Goal: Task Accomplishment & Management: Manage account settings

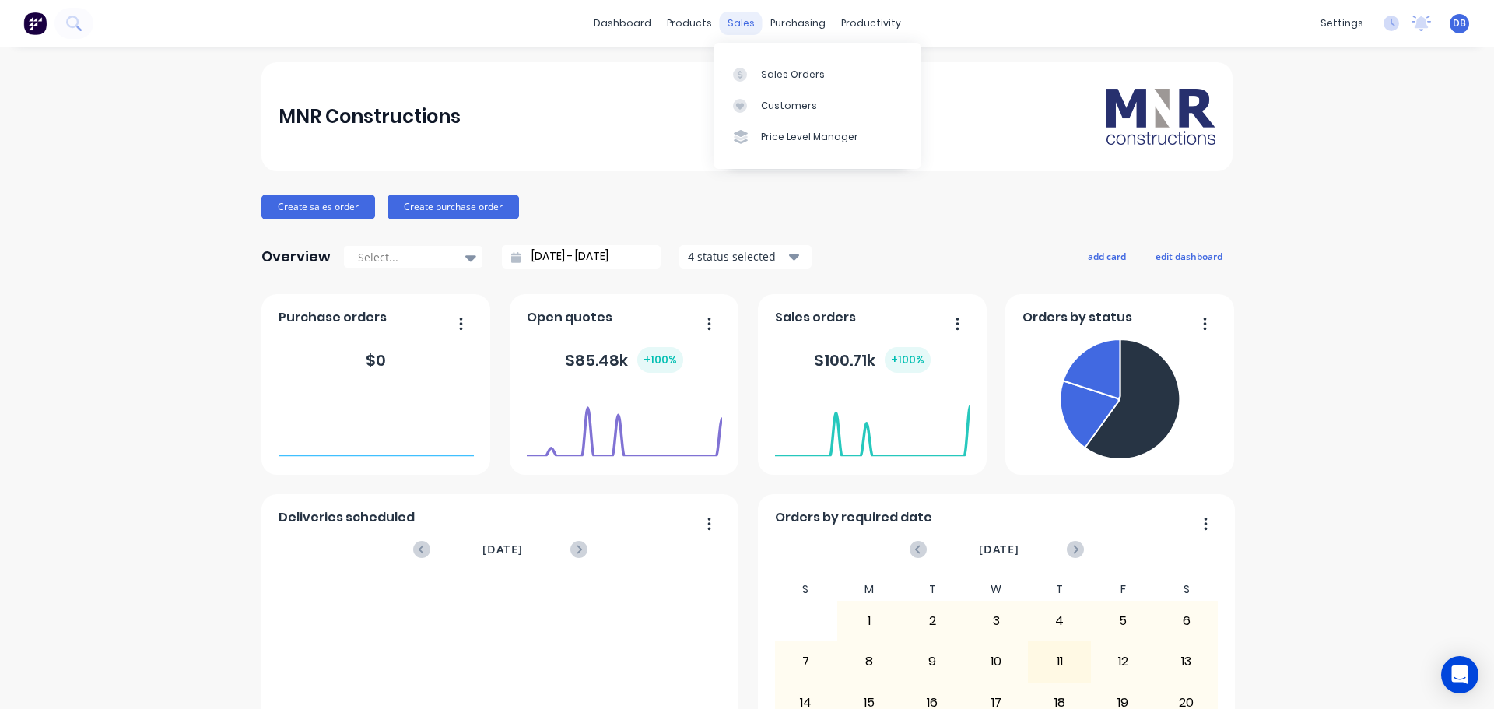
click at [722, 29] on div "sales" at bounding box center [741, 23] width 43 height 23
click at [730, 27] on div "sales" at bounding box center [741, 23] width 43 height 23
drag, startPoint x: 724, startPoint y: 30, endPoint x: 742, endPoint y: 50, distance: 27.0
click at [724, 30] on div "sales" at bounding box center [741, 23] width 43 height 23
click at [786, 72] on div "Sales Orders" at bounding box center [793, 75] width 64 height 14
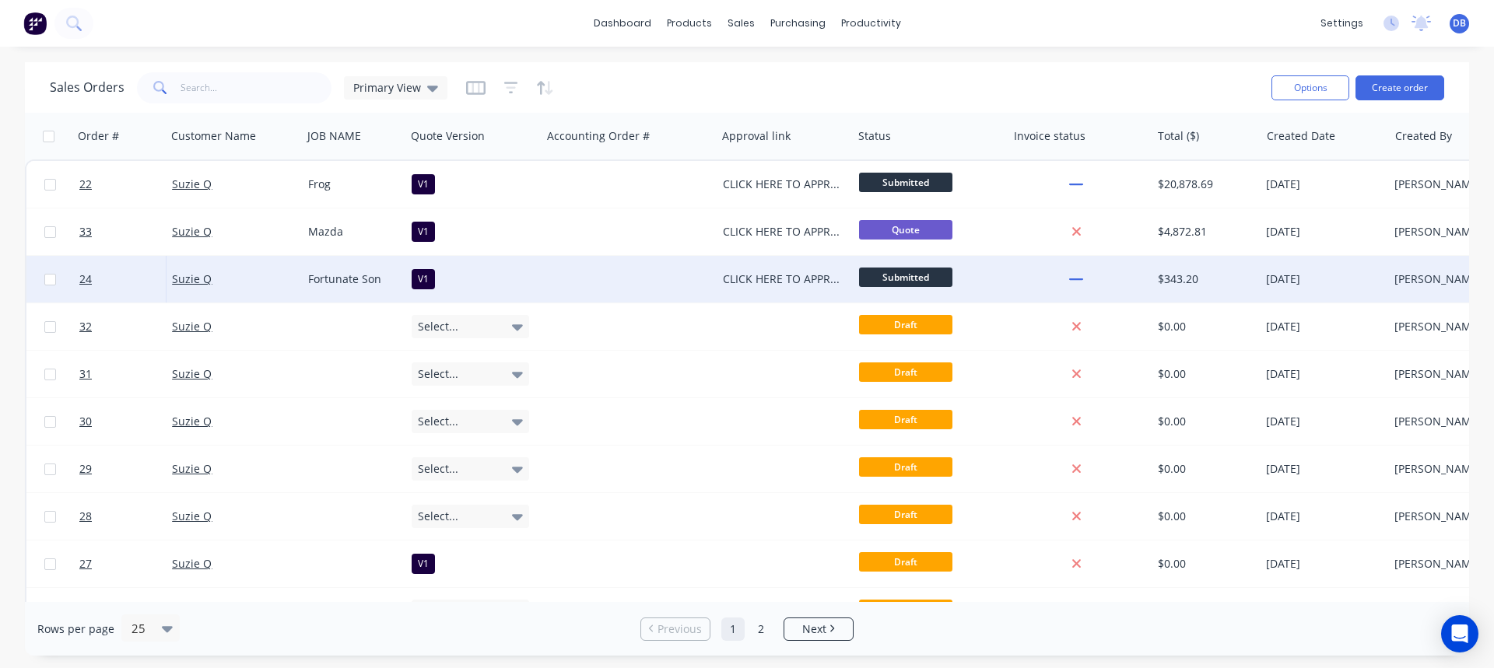
click at [570, 285] on div at bounding box center [628, 279] width 175 height 47
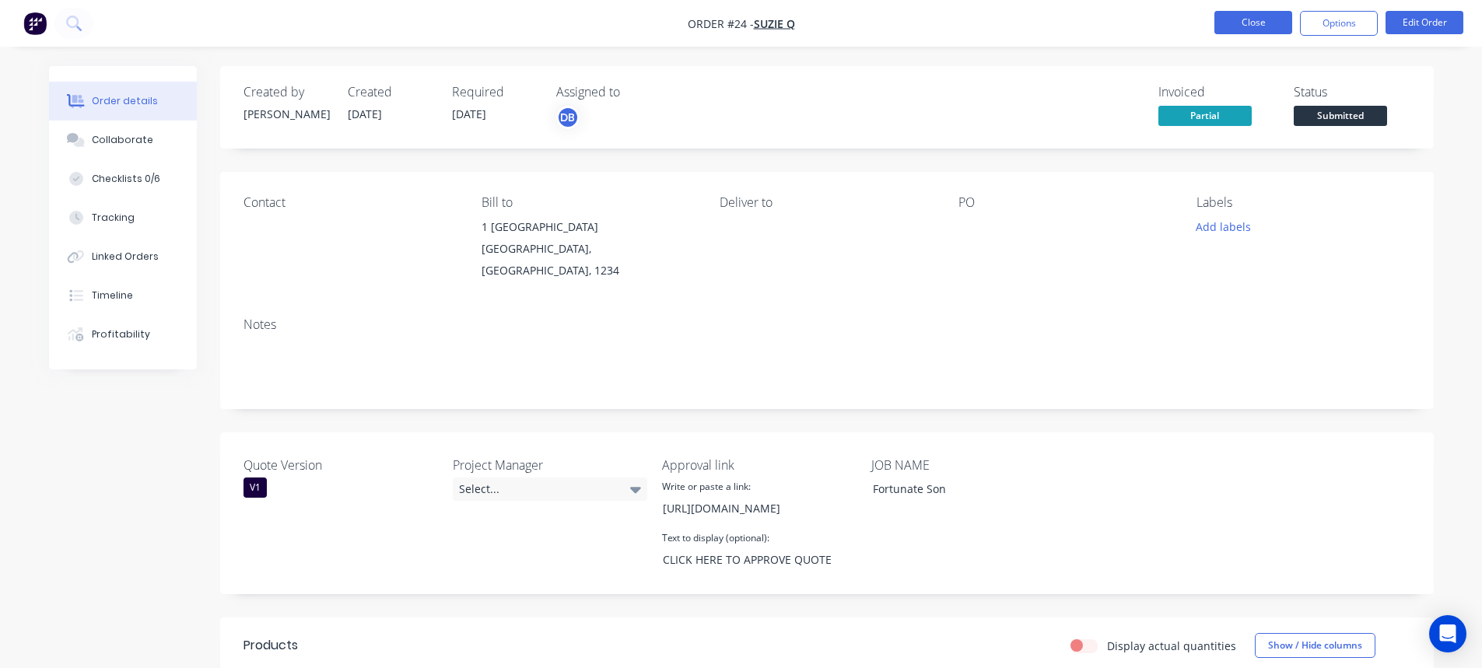
click at [1225, 26] on button "Close" at bounding box center [1253, 22] width 78 height 23
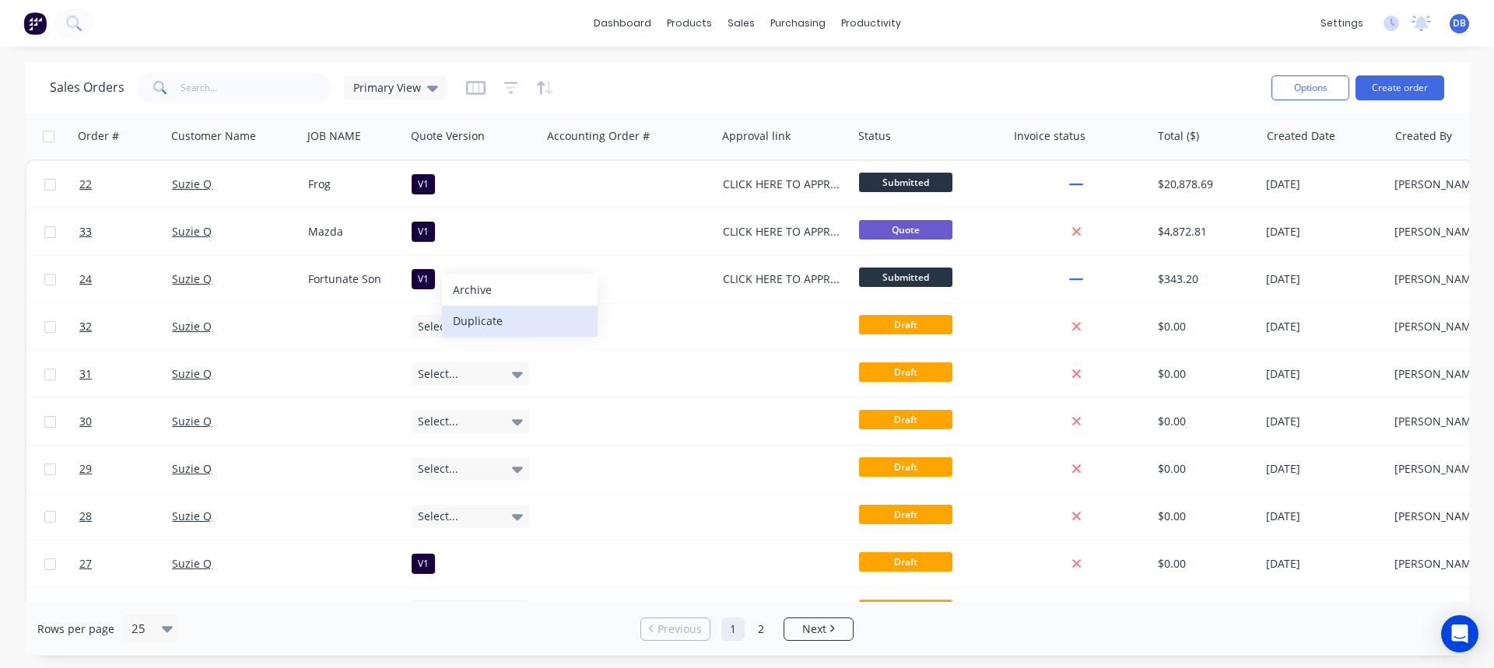
click at [503, 323] on button "Duplicate" at bounding box center [520, 321] width 156 height 31
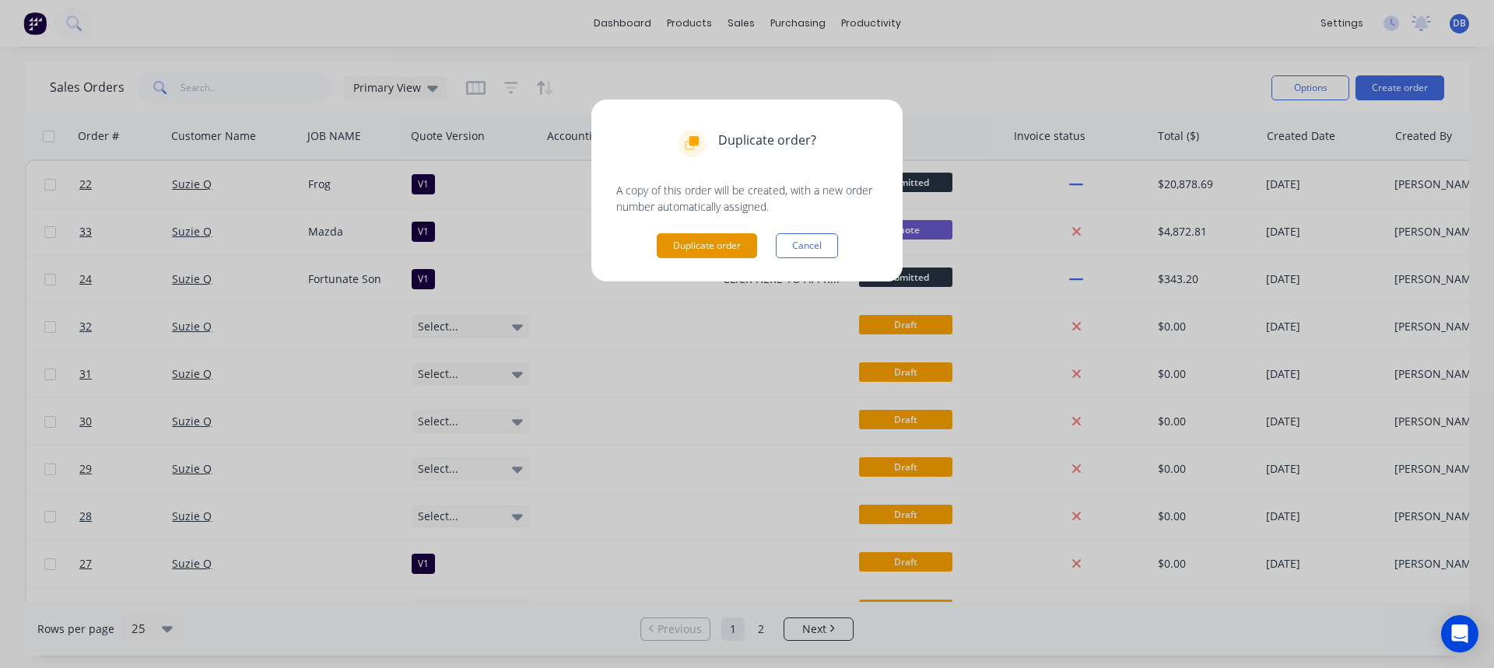
click at [719, 249] on button "Duplicate order" at bounding box center [707, 245] width 100 height 25
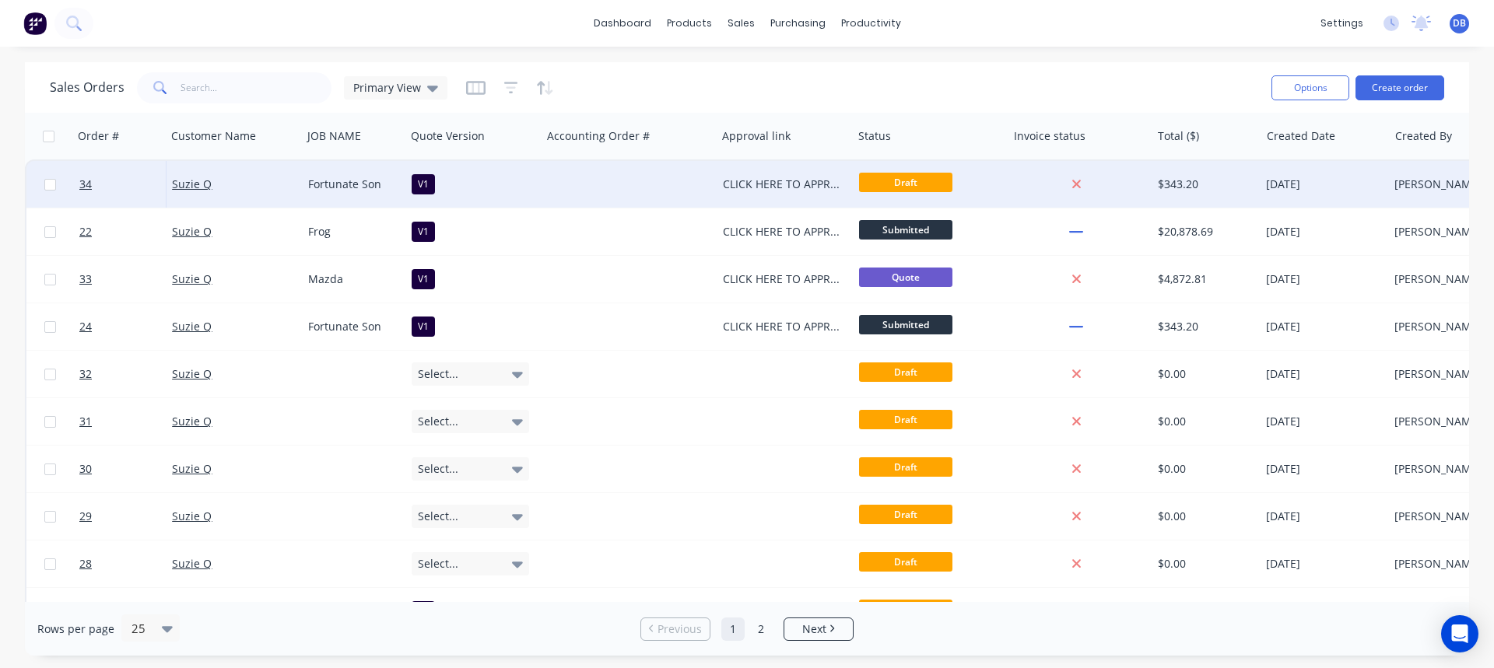
click at [430, 185] on div "V1" at bounding box center [423, 184] width 23 height 20
click at [429, 300] on div "V2" at bounding box center [430, 299] width 23 height 22
click at [766, 167] on div "CLICK HERE TO APPROVE QUOTE" at bounding box center [784, 184] width 136 height 47
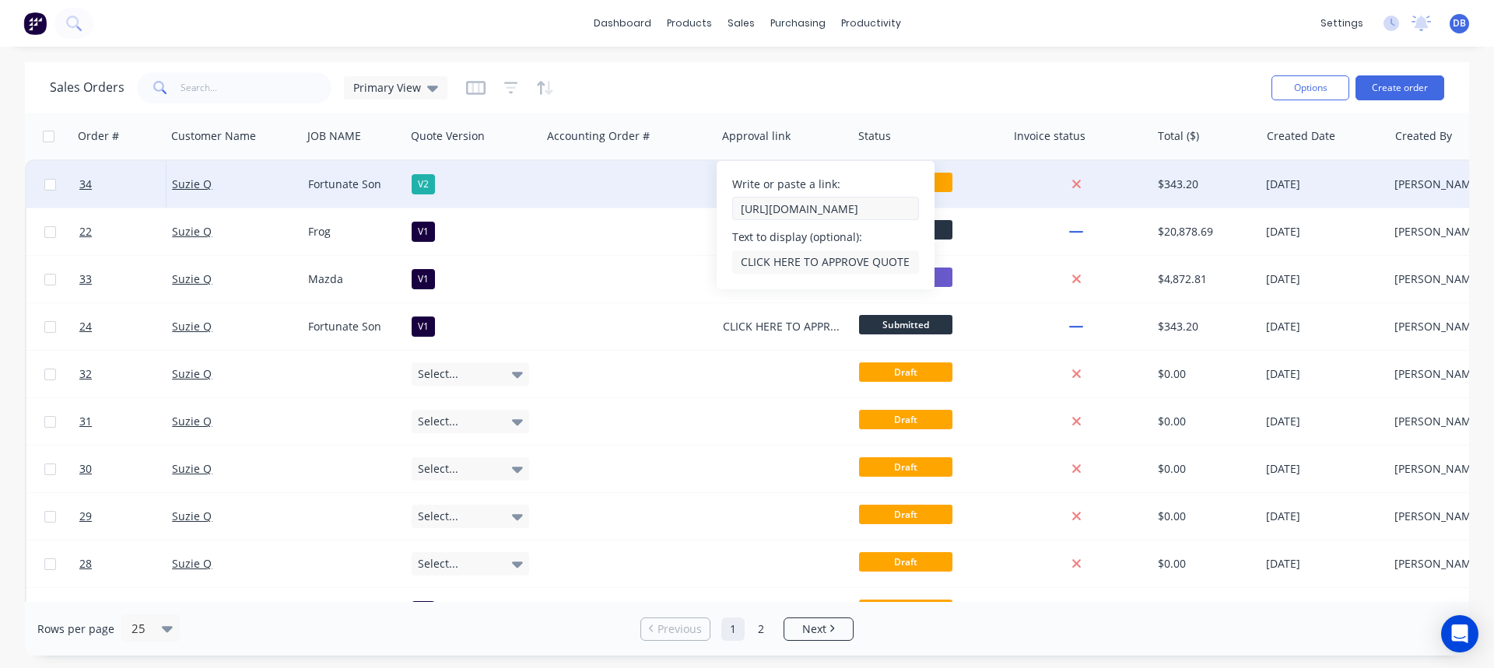
click at [879, 209] on input "https://c3y8u.share.hsforms.com/2LPry2ciFQyq8gvjBDsrbpQ?quoteid=24v1" at bounding box center [825, 208] width 187 height 23
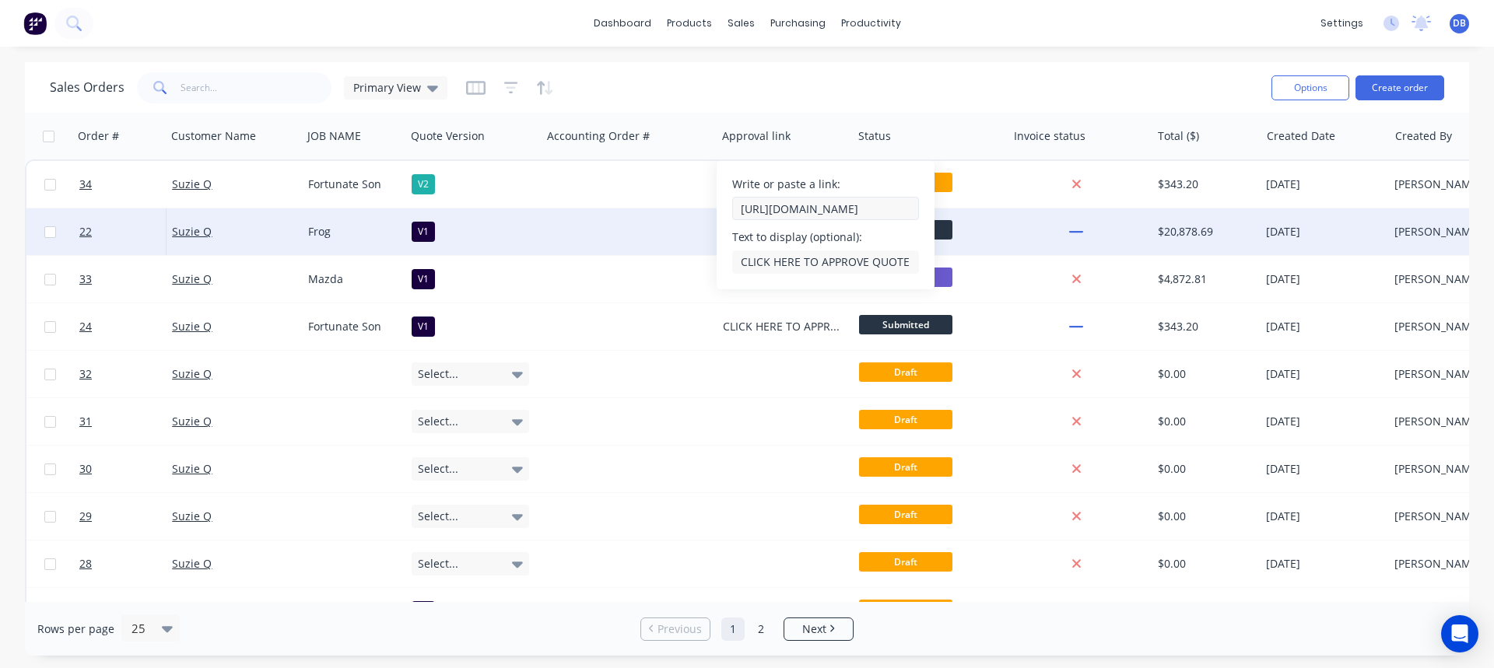
scroll to position [0, 212]
type input "https://c3y8u.share.hsforms.com/2LPry2ciFQyq8gvjBDsrbpQ?quoteid=34v2"
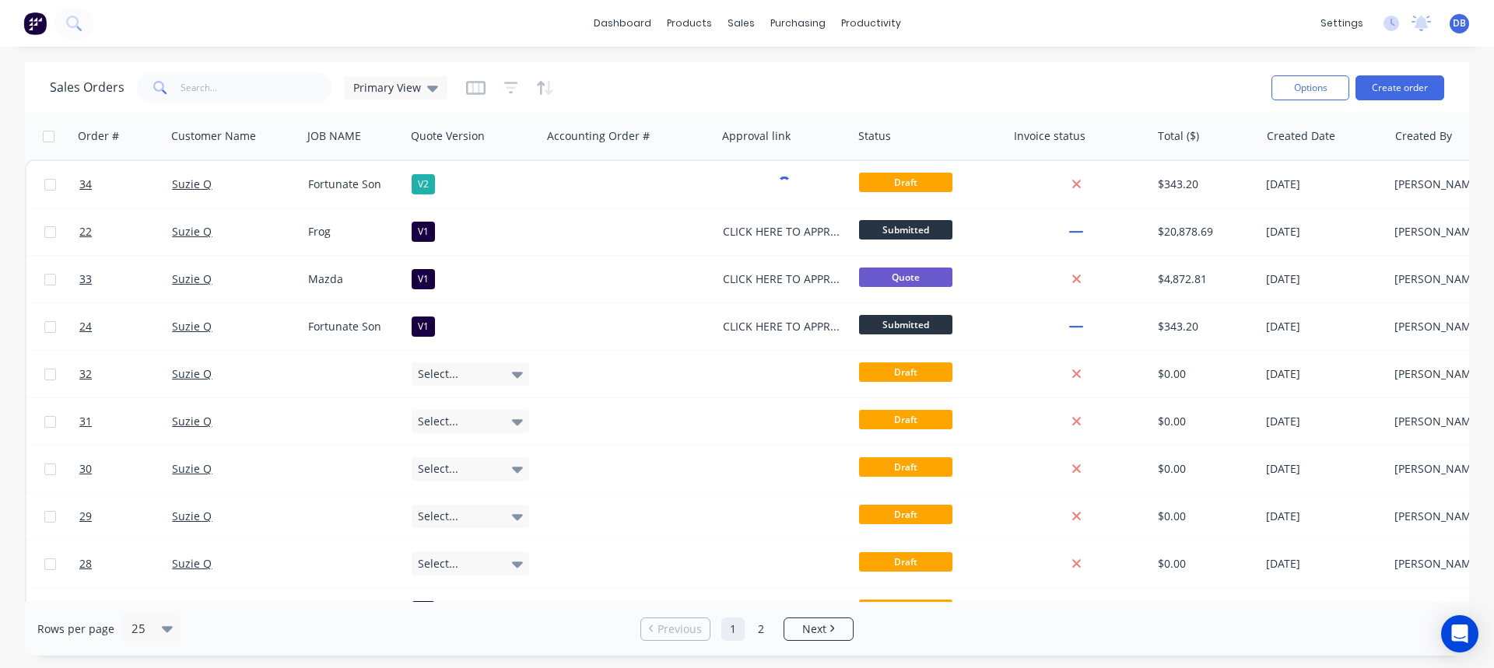
click at [960, 68] on div "Sales Orders Primary View Options Create order" at bounding box center [747, 87] width 1444 height 51
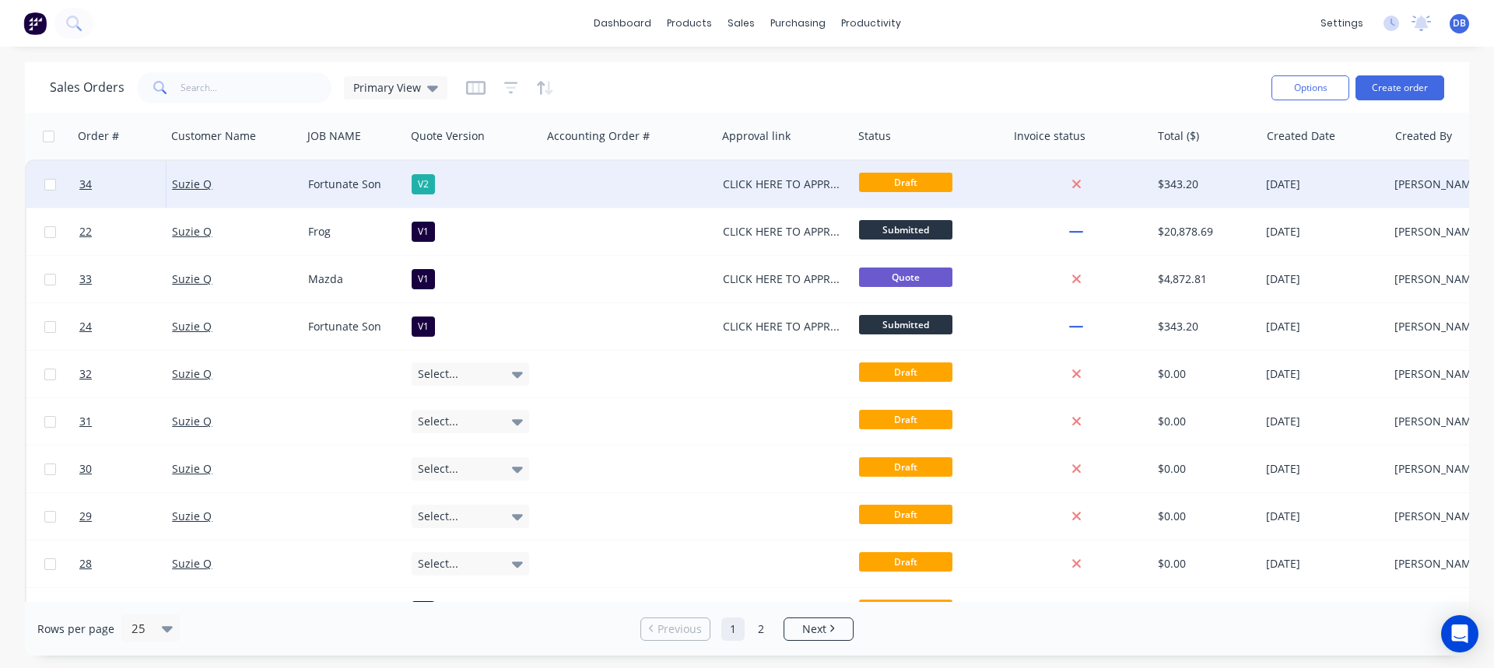
click at [976, 185] on div "Draft" at bounding box center [926, 184] width 135 height 23
click at [636, 187] on div at bounding box center [628, 184] width 175 height 47
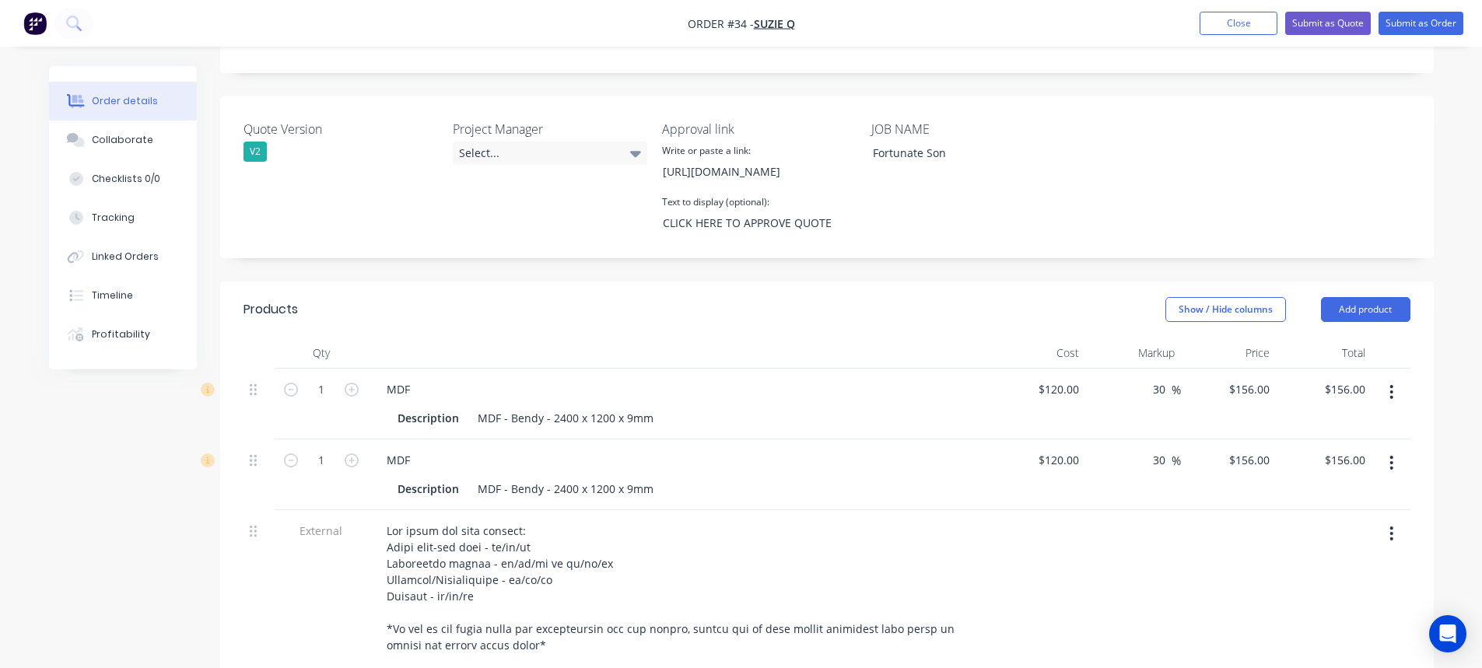
scroll to position [356, 0]
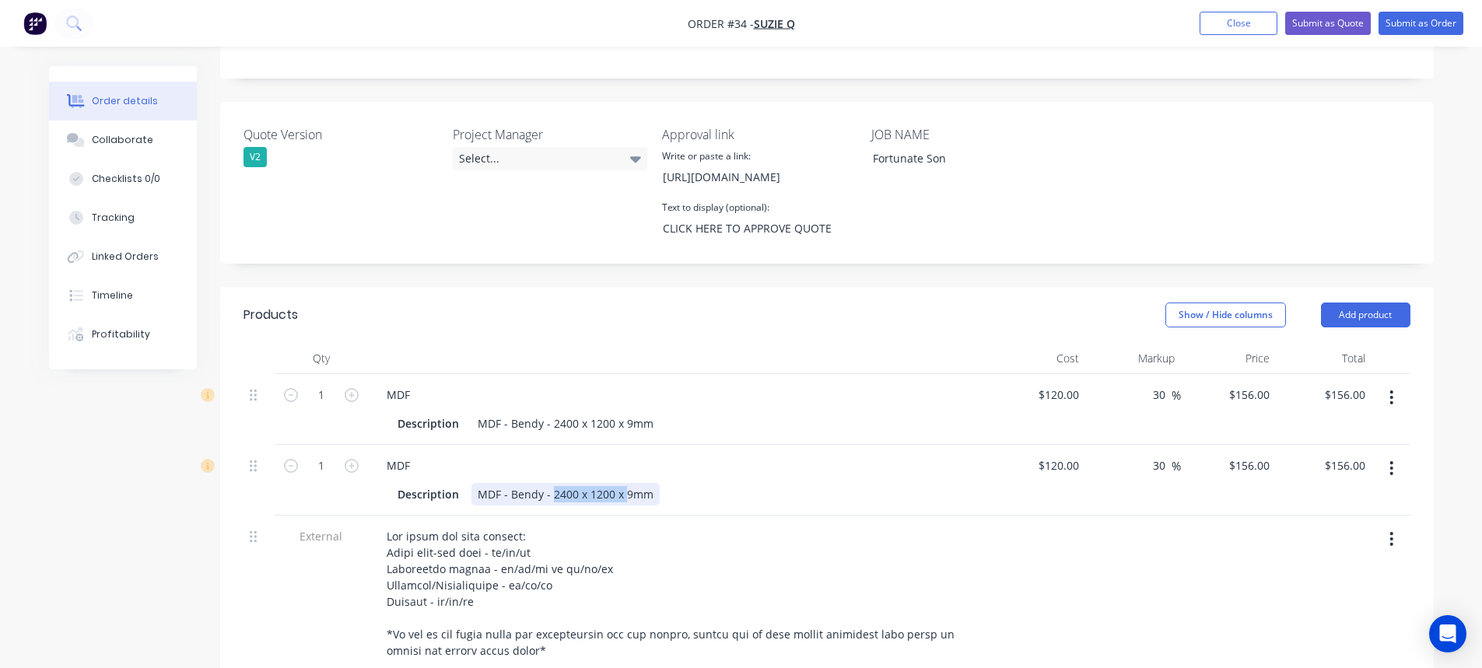
drag, startPoint x: 601, startPoint y: 475, endPoint x: 534, endPoint y: 469, distance: 67.1
click at [536, 483] on div "MDF - Bendy - 2400 x 1200 x 9mm" at bounding box center [565, 494] width 188 height 23
click at [606, 483] on div "MDF - Bendy - 2400 x 1200 x 9mm" at bounding box center [565, 494] width 188 height 23
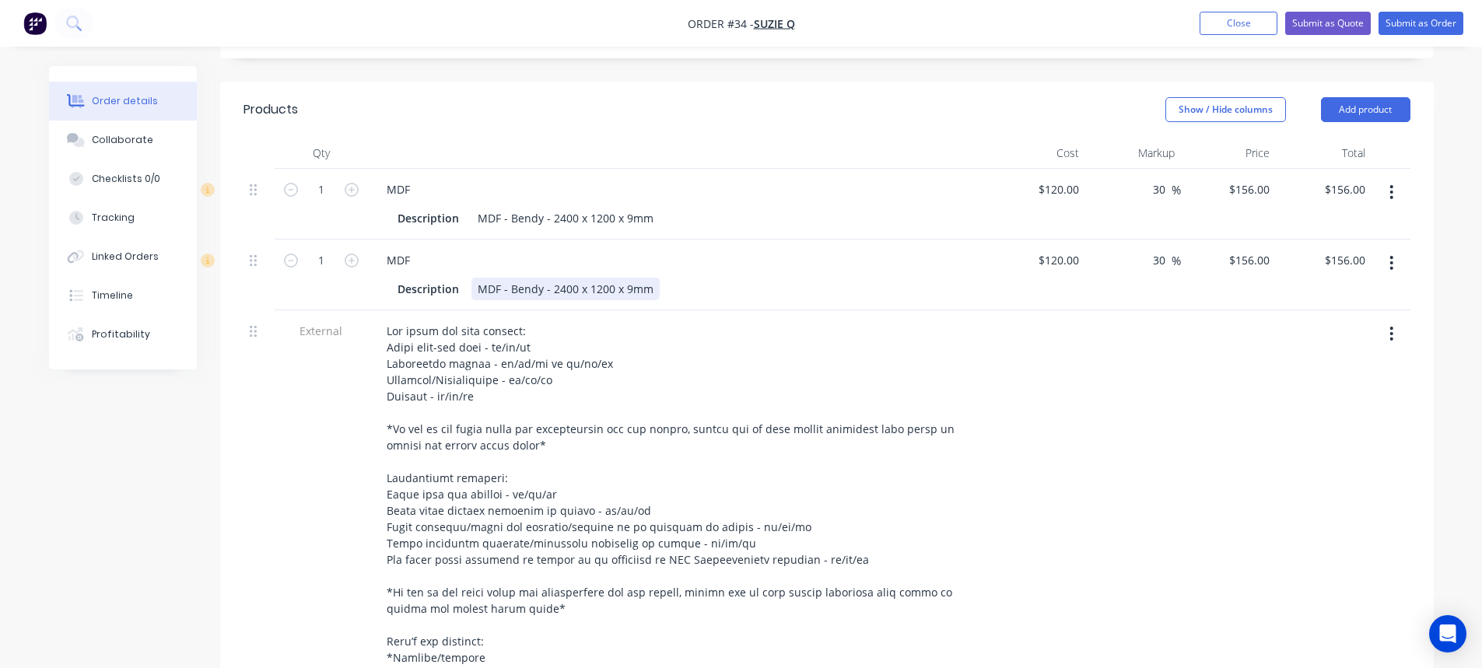
scroll to position [511, 0]
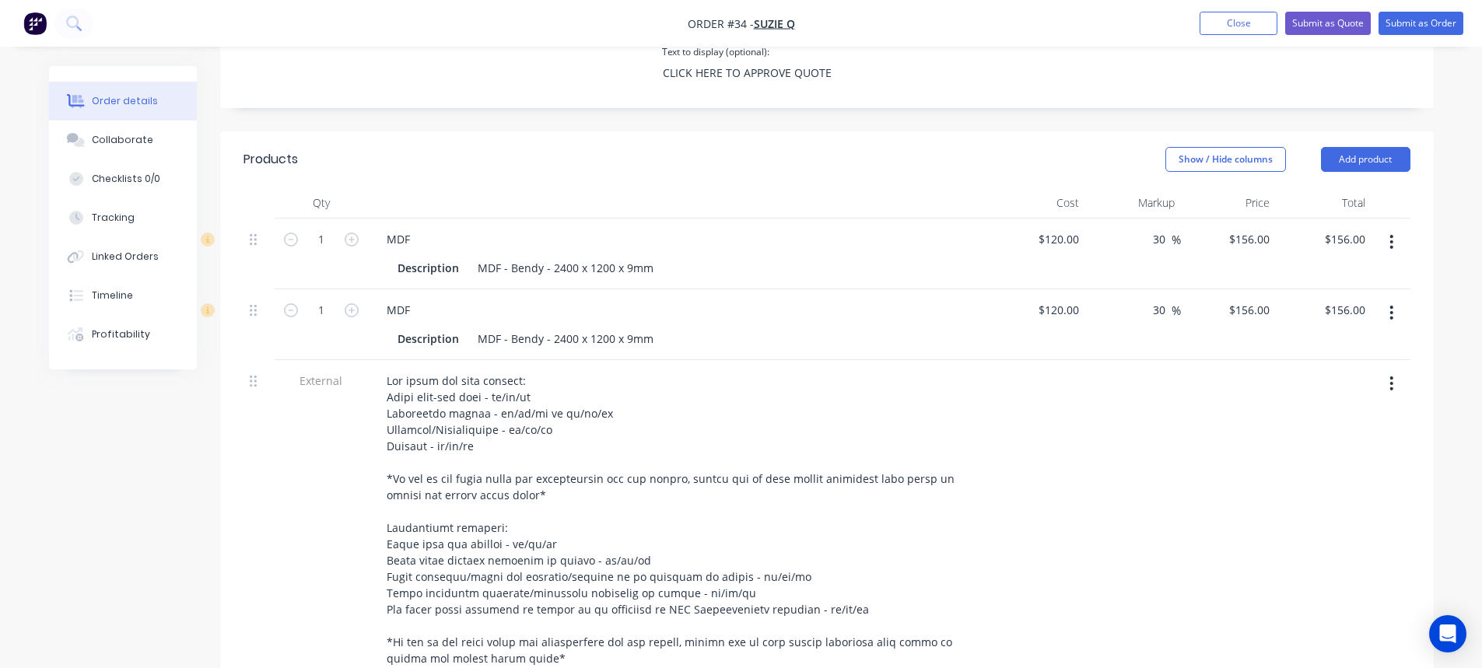
click at [1390, 304] on icon "button" at bounding box center [1391, 312] width 4 height 17
click at [1332, 436] on div "Delete" at bounding box center [1337, 447] width 120 height 23
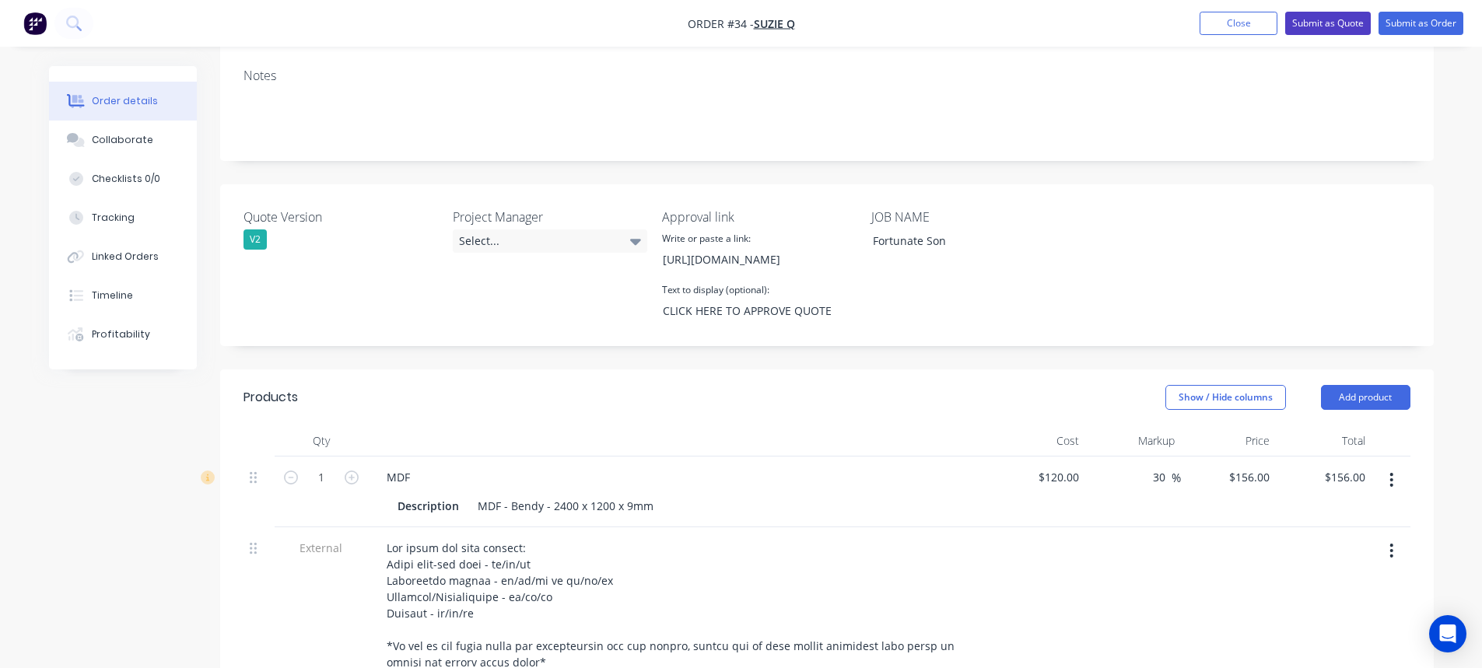
scroll to position [278, 0]
click at [1336, 16] on button "Submit as Quote" at bounding box center [1328, 23] width 86 height 23
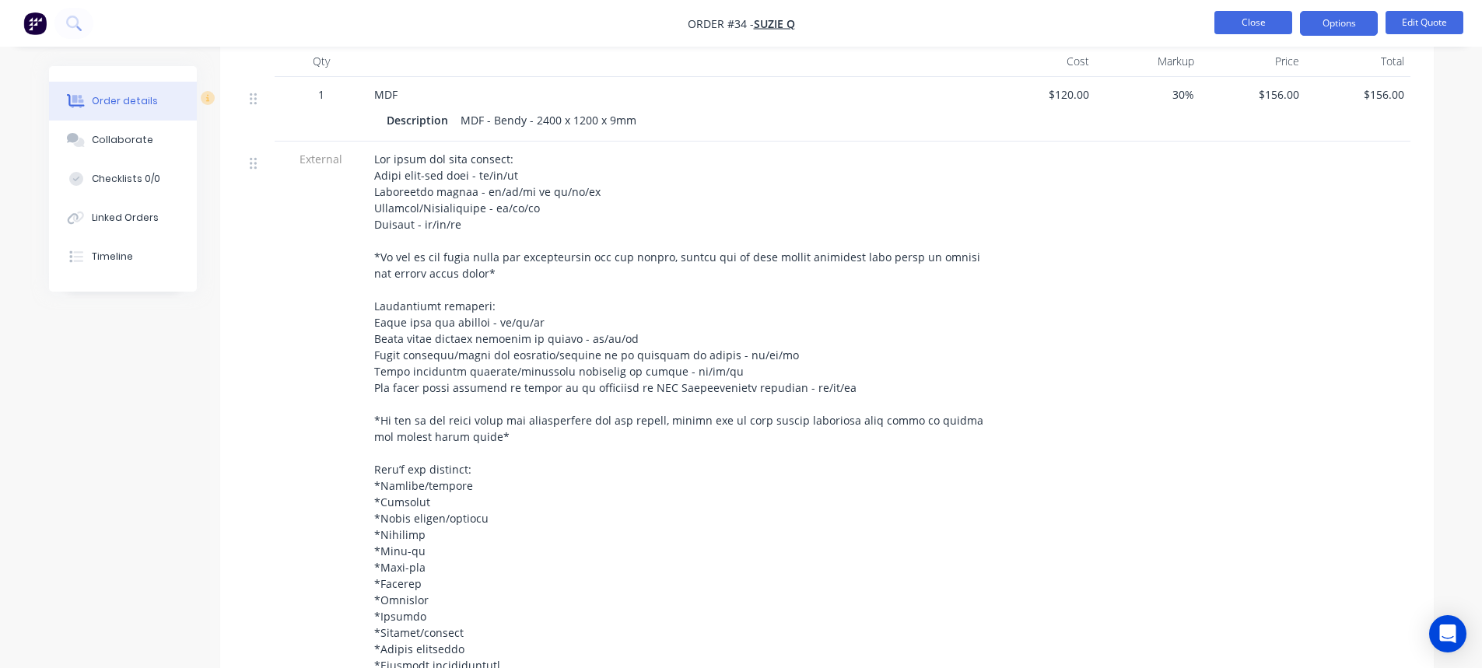
scroll to position [239, 0]
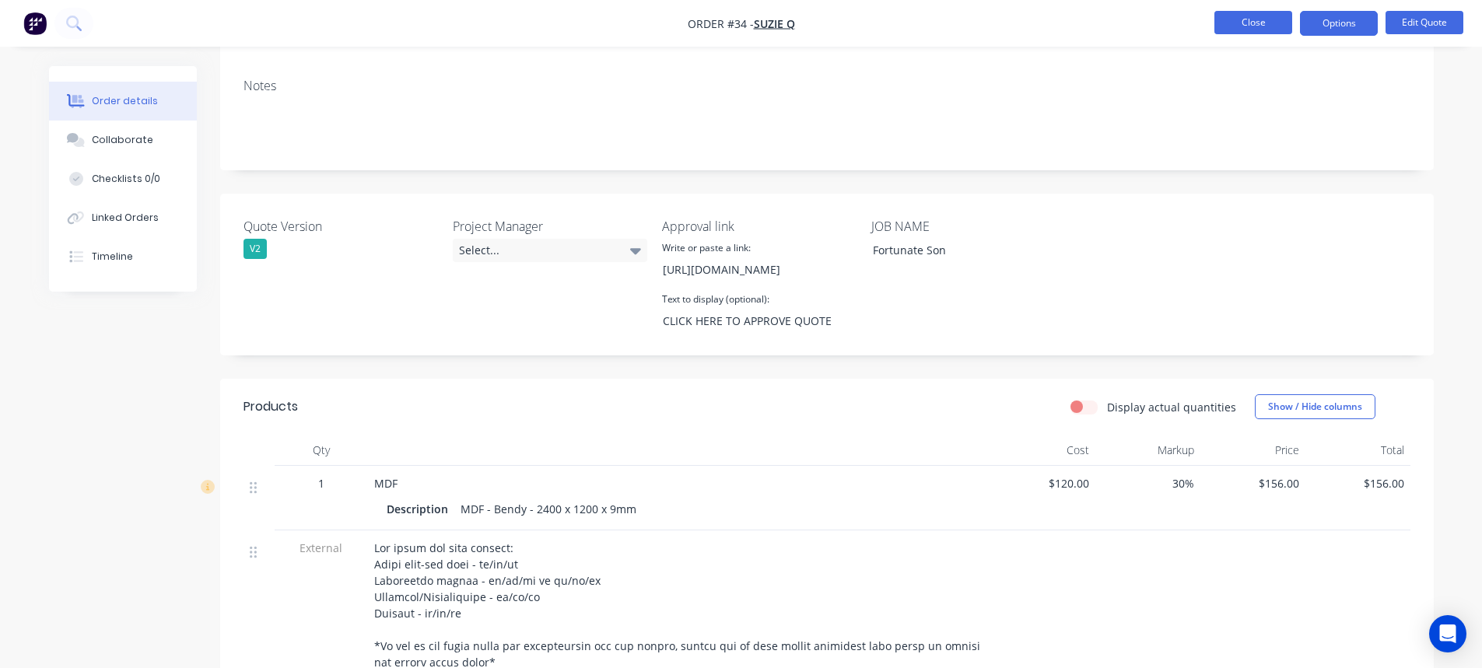
click at [1225, 27] on button "Close" at bounding box center [1253, 22] width 78 height 23
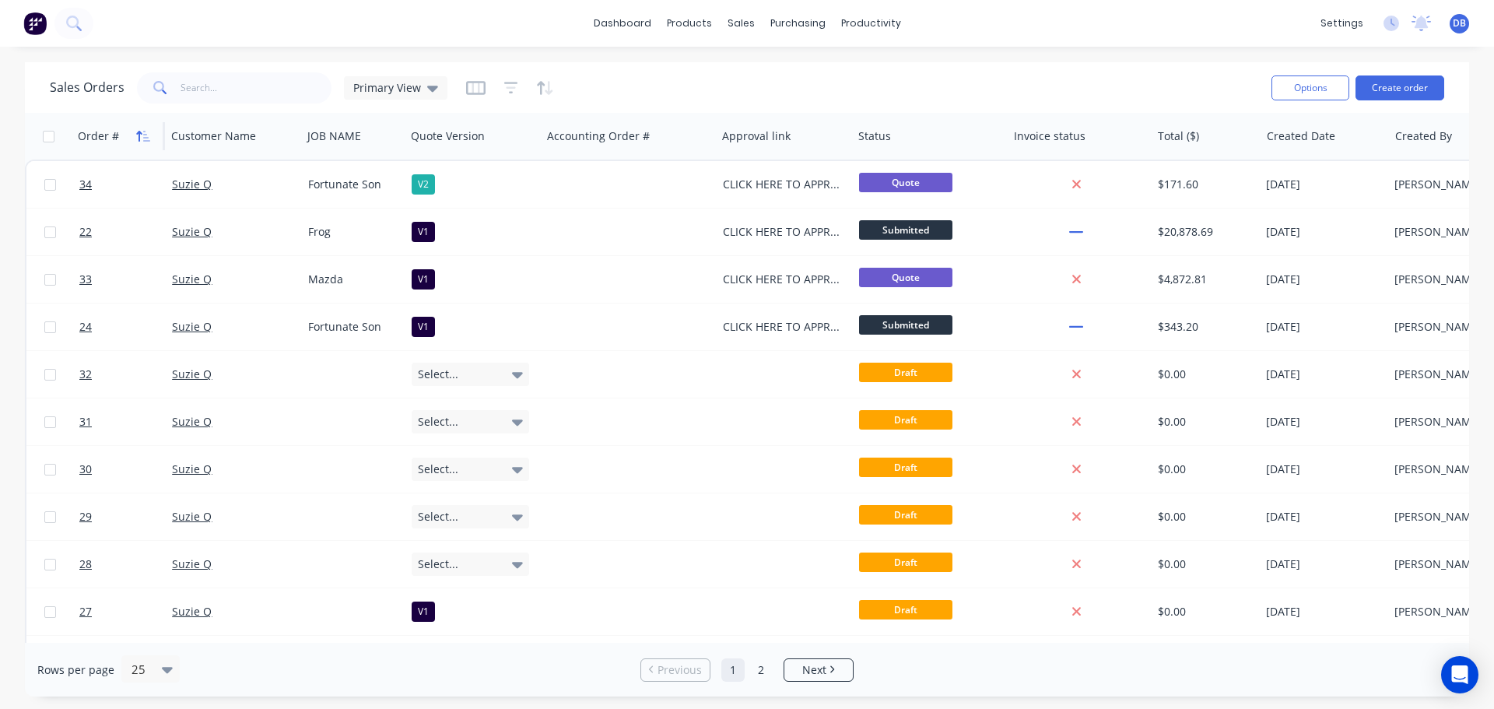
click at [140, 128] on button "button" at bounding box center [142, 135] width 23 height 23
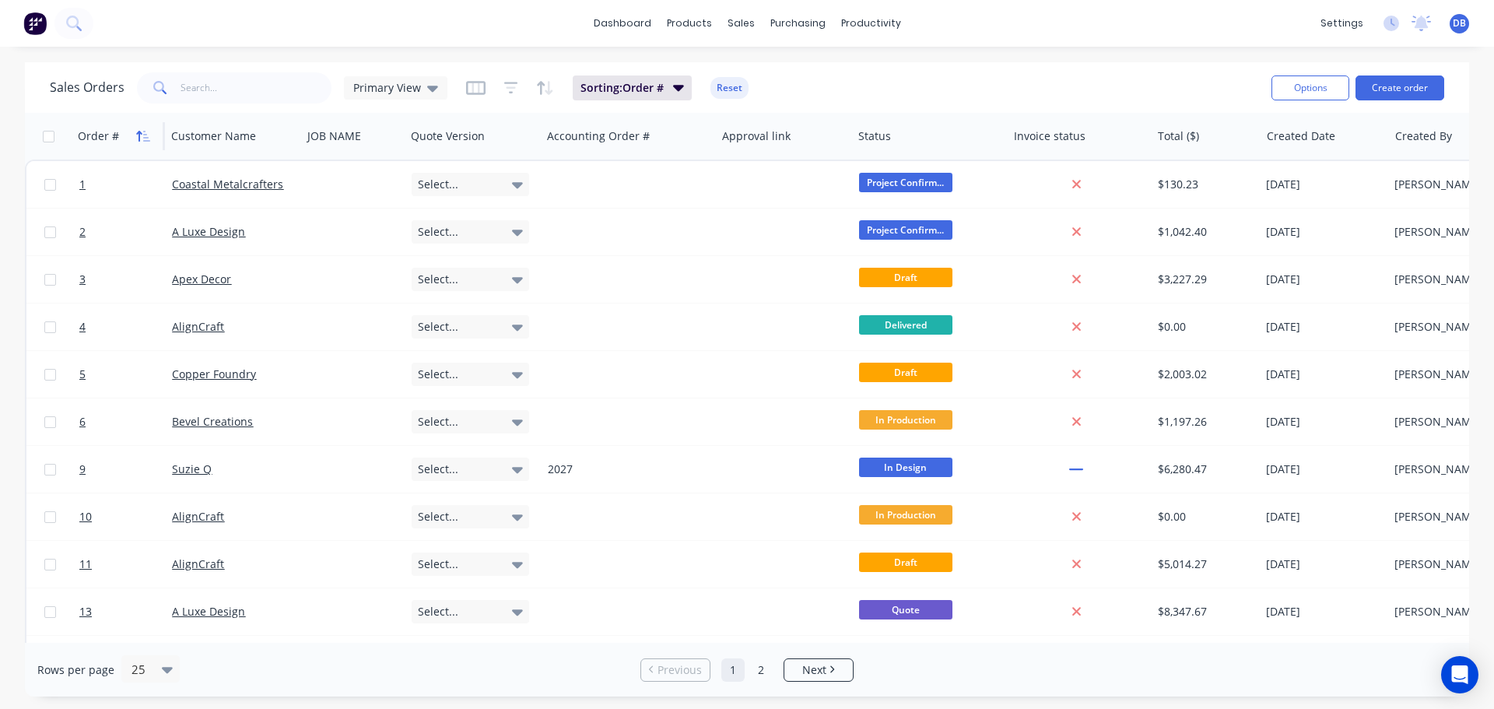
click at [145, 145] on button "button" at bounding box center [142, 135] width 23 height 23
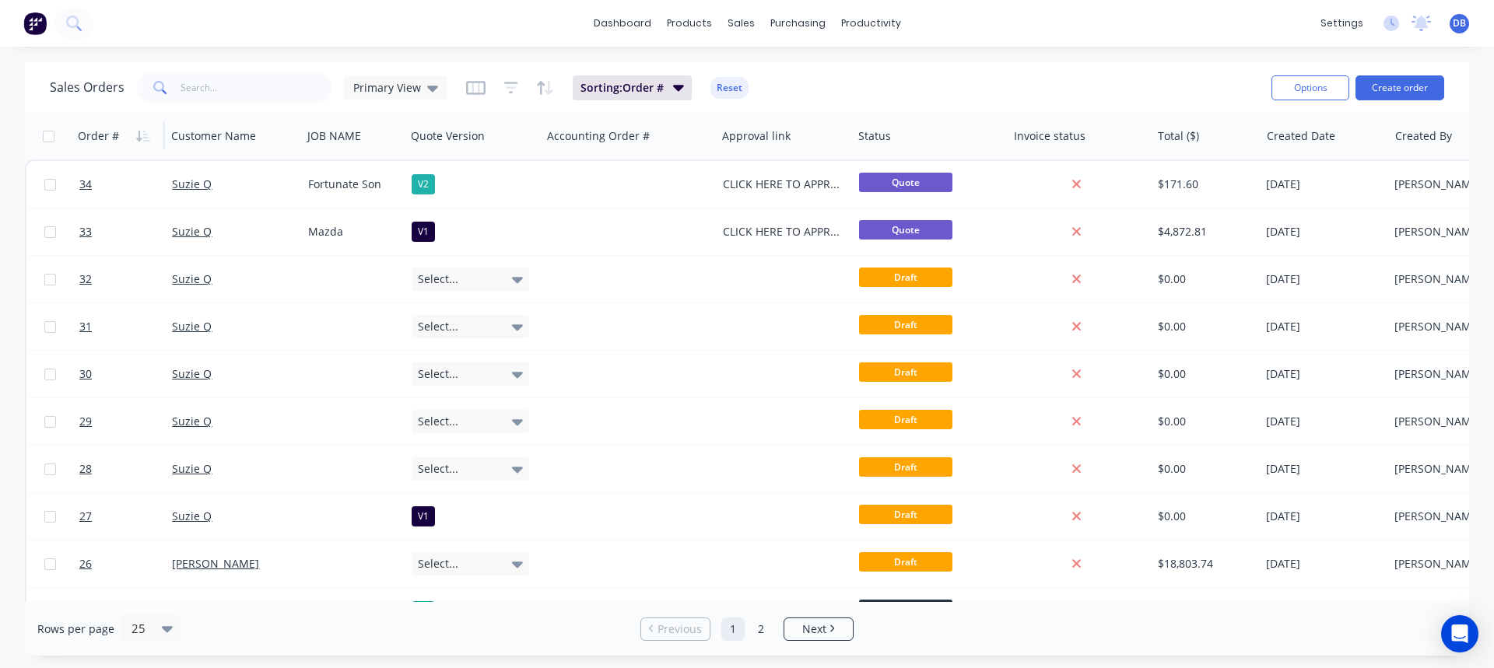
click at [1111, 83] on div "Sales Orders Primary View Sorting: Order # Reset" at bounding box center [654, 87] width 1209 height 38
click at [518, 264] on button "Duplicate" at bounding box center [551, 263] width 156 height 31
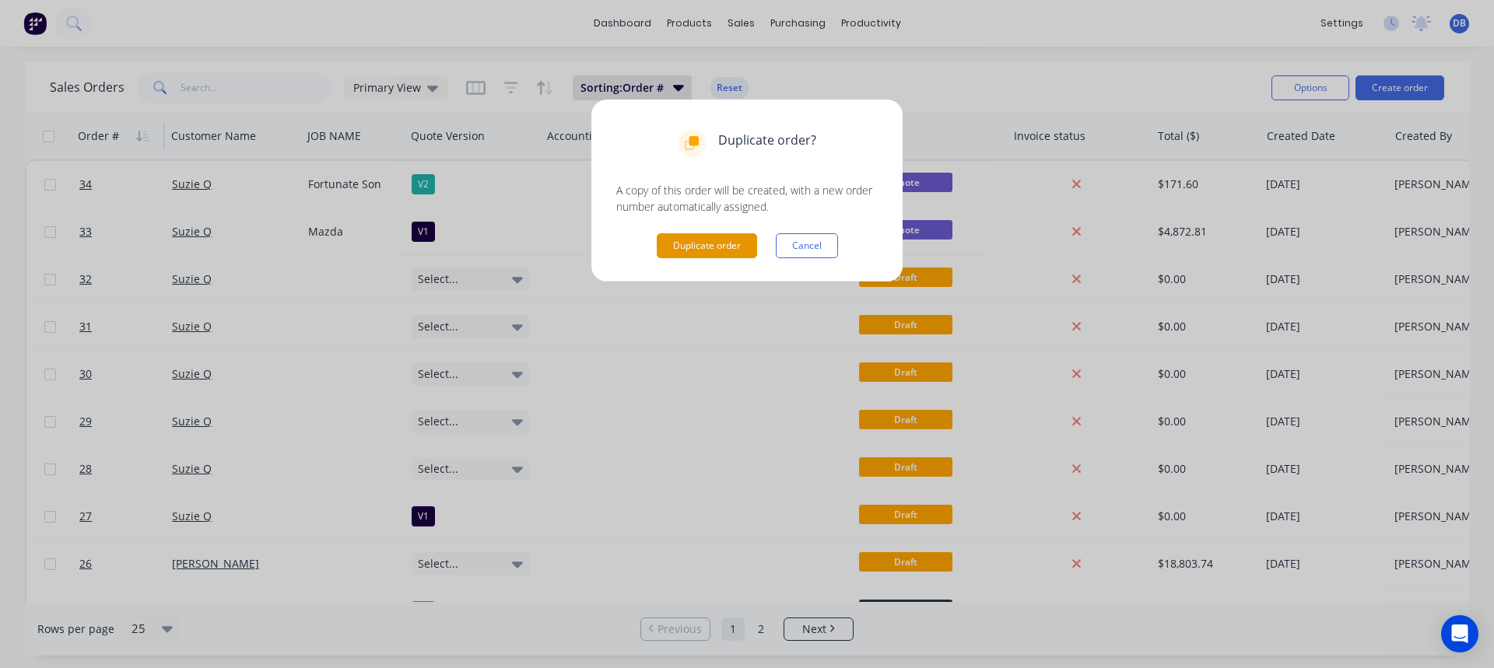
click at [711, 247] on button "Duplicate order" at bounding box center [707, 245] width 100 height 25
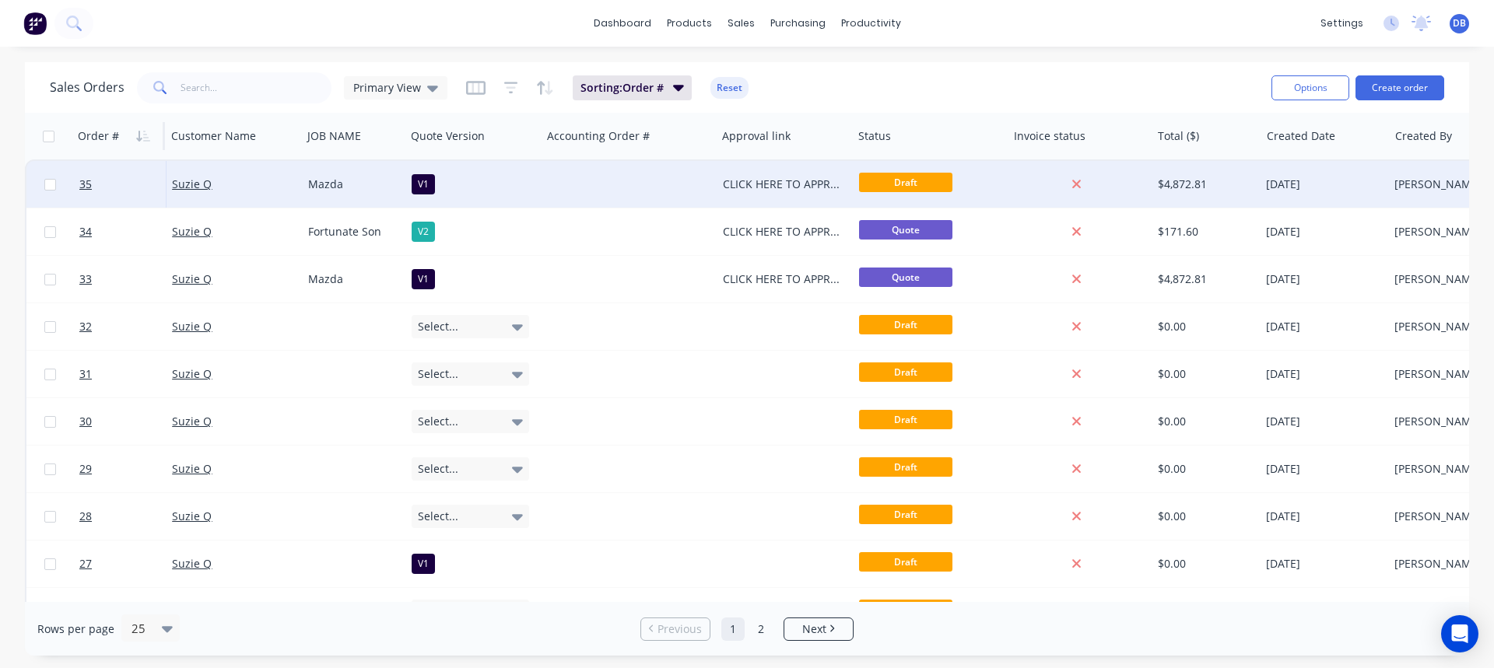
click at [422, 186] on div "V1" at bounding box center [423, 184] width 23 height 20
click at [433, 296] on div "V2" at bounding box center [430, 299] width 23 height 22
click at [764, 169] on div "CLICK HERE TO APPROVE QUOTE" at bounding box center [784, 184] width 136 height 47
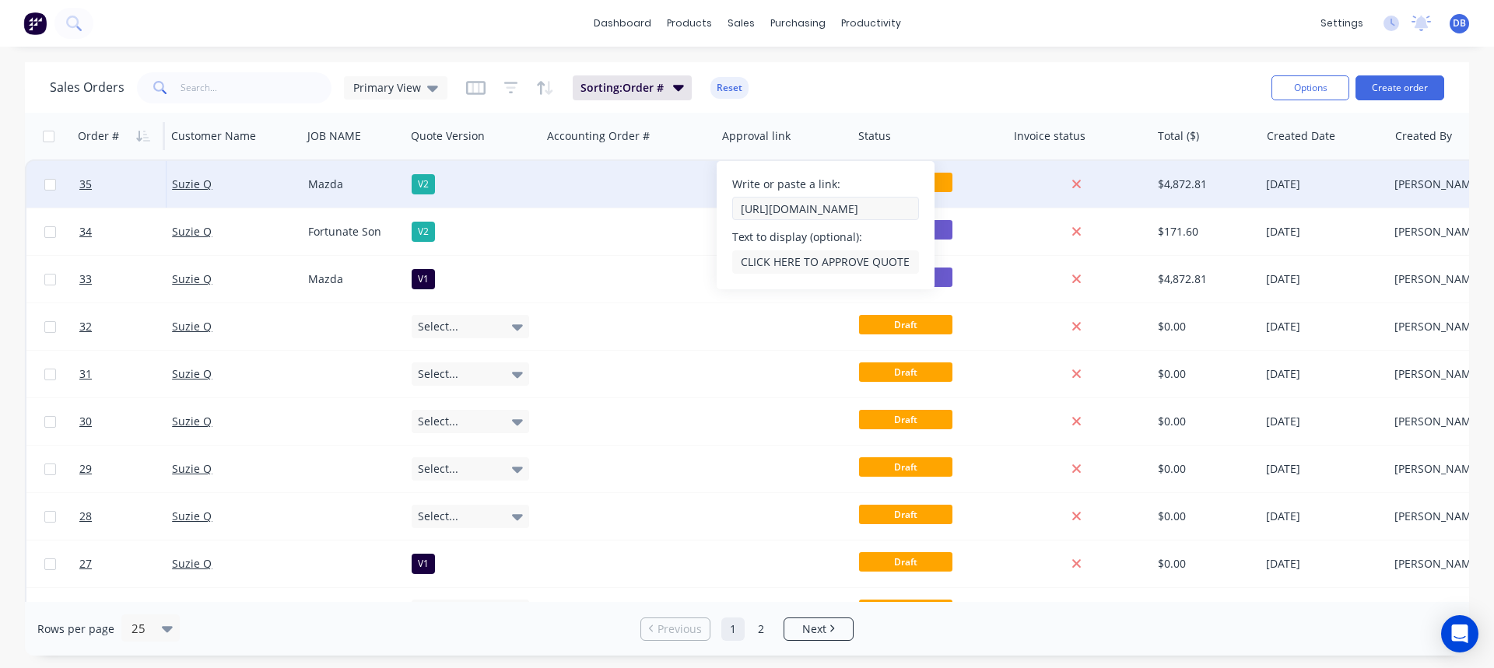
click at [783, 213] on input "https://c3y8u.share.hsforms.com/2LPry2ciFQyq8gvjBDsrbpQ?quoteid=33v1" at bounding box center [825, 208] width 187 height 23
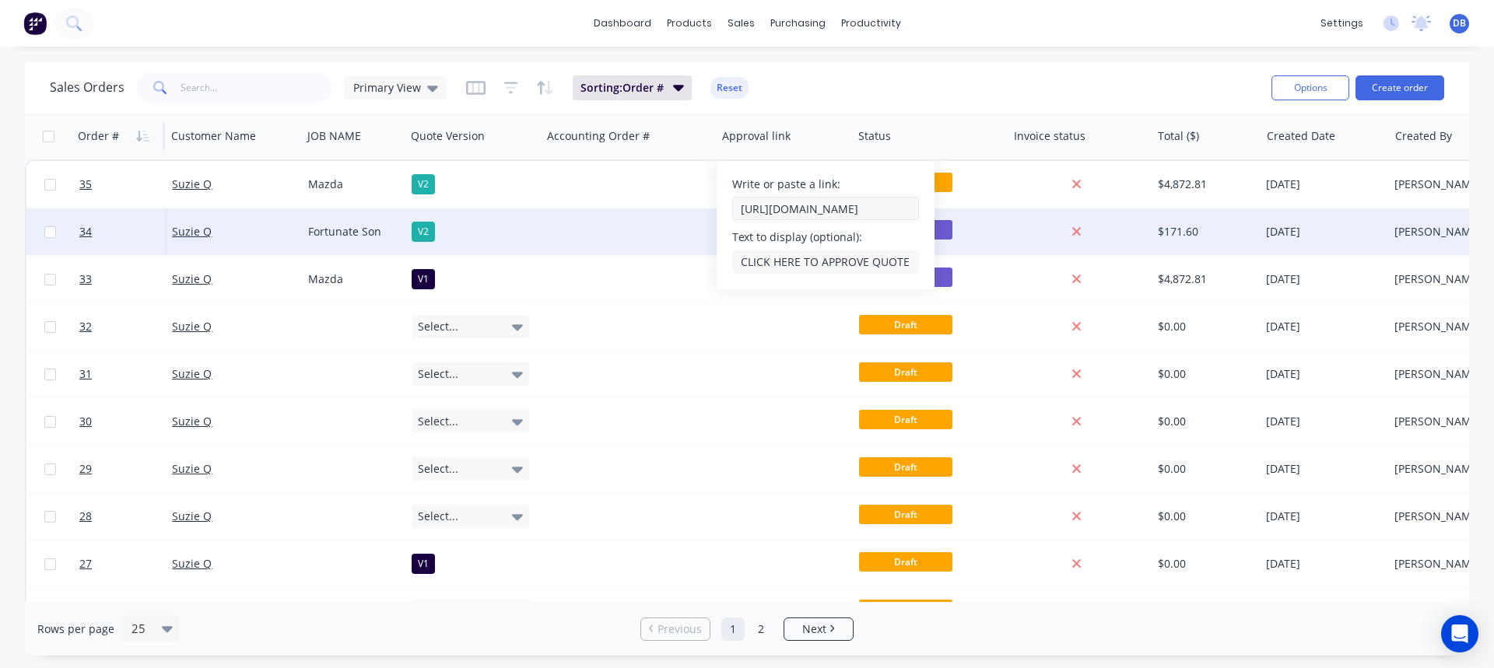
scroll to position [0, 212]
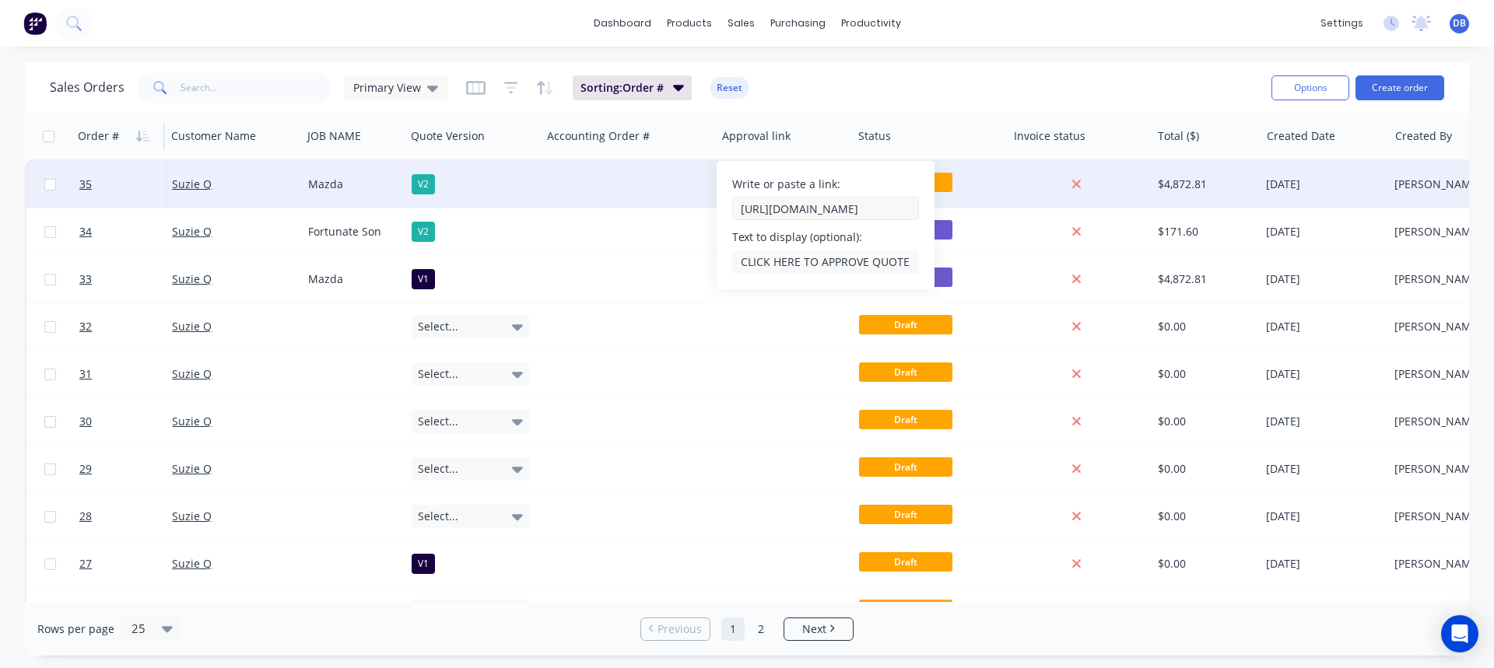
click at [899, 210] on input "https://c3y8u.share.hsforms.com/2LPry2ciFQyq8gvjBDsrbpQ?quoteid=33v1" at bounding box center [825, 208] width 187 height 23
type input "https://c3y8u.share.hsforms.com/2LPry2ciFQyq8gvjBDsrbpQ?quoteid=35v2"
click at [886, 179] on div "Write or paste a link: https://c3y8u.share.hsforms.com/2LPry2ciFQyq8gvjBDsrbpQ?…" at bounding box center [825, 199] width 187 height 44
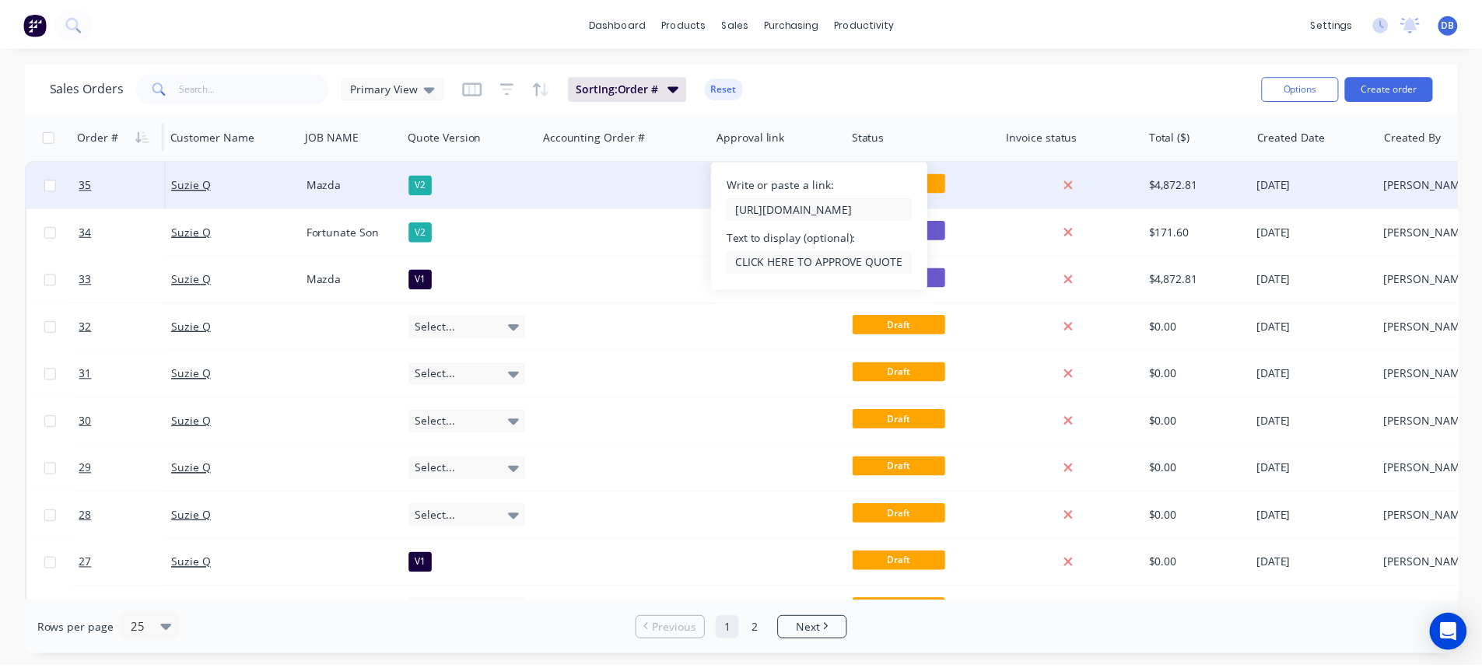
scroll to position [0, 0]
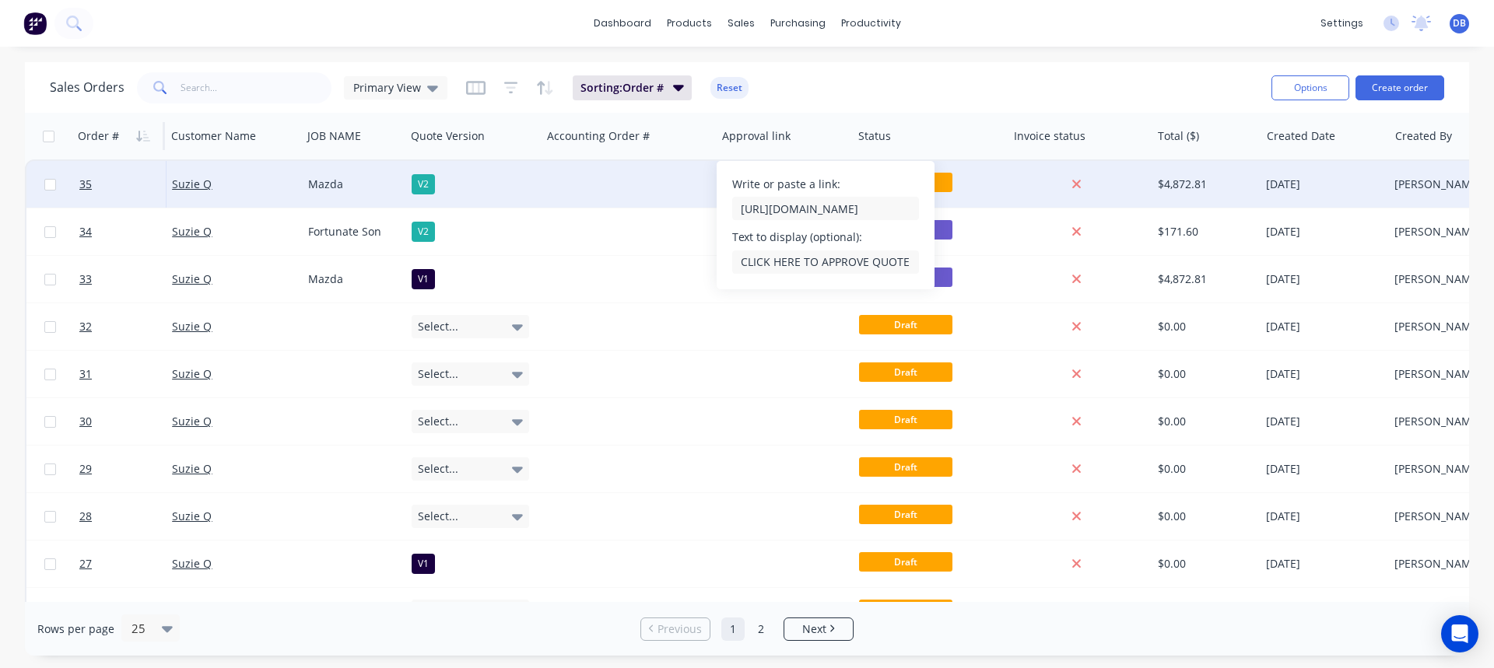
click at [642, 182] on div at bounding box center [628, 184] width 175 height 47
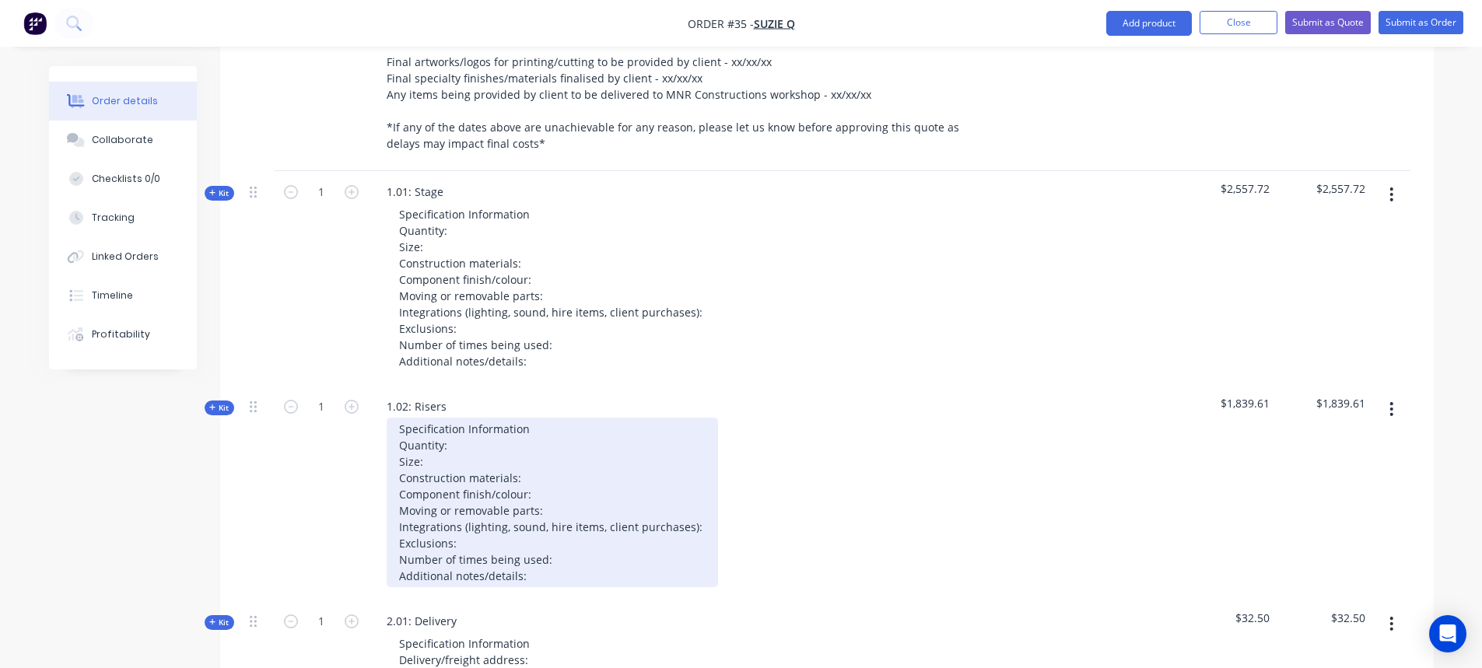
scroll to position [1011, 0]
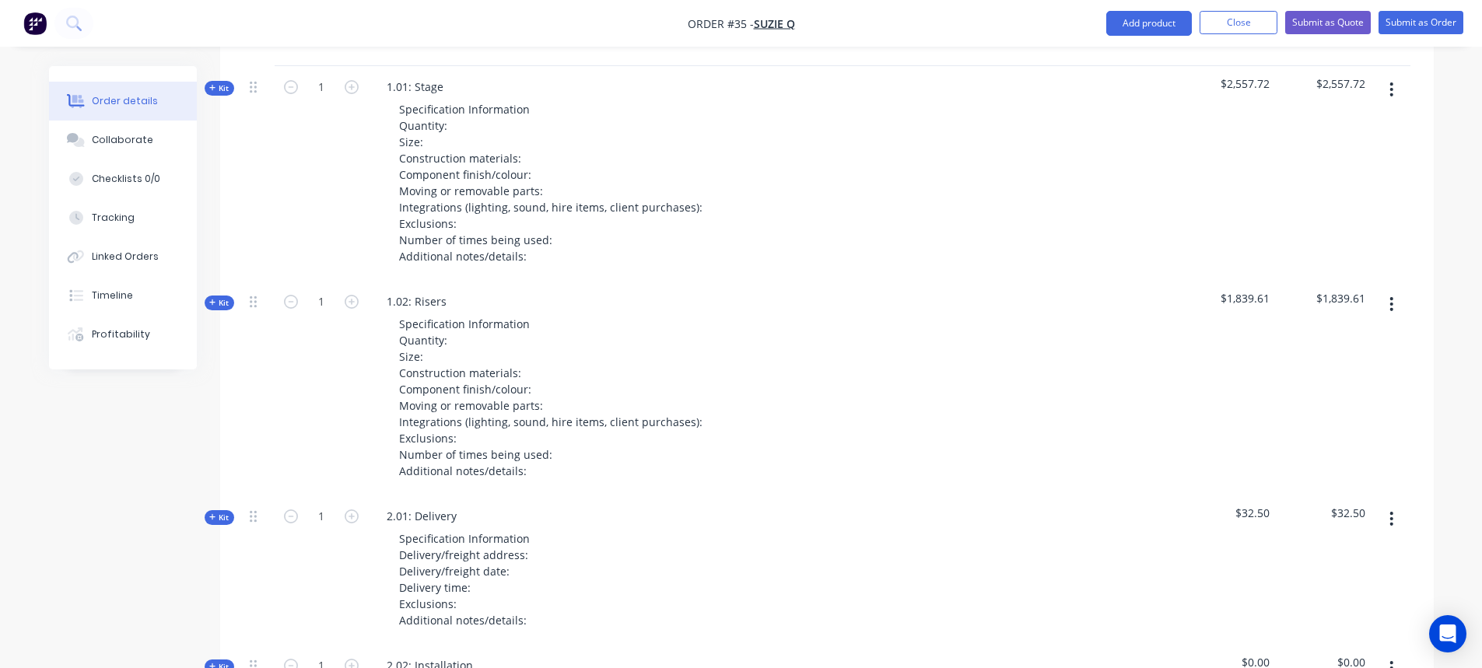
click at [1392, 297] on icon "button" at bounding box center [1391, 304] width 3 height 14
click at [1319, 427] on div "Delete" at bounding box center [1337, 438] width 120 height 23
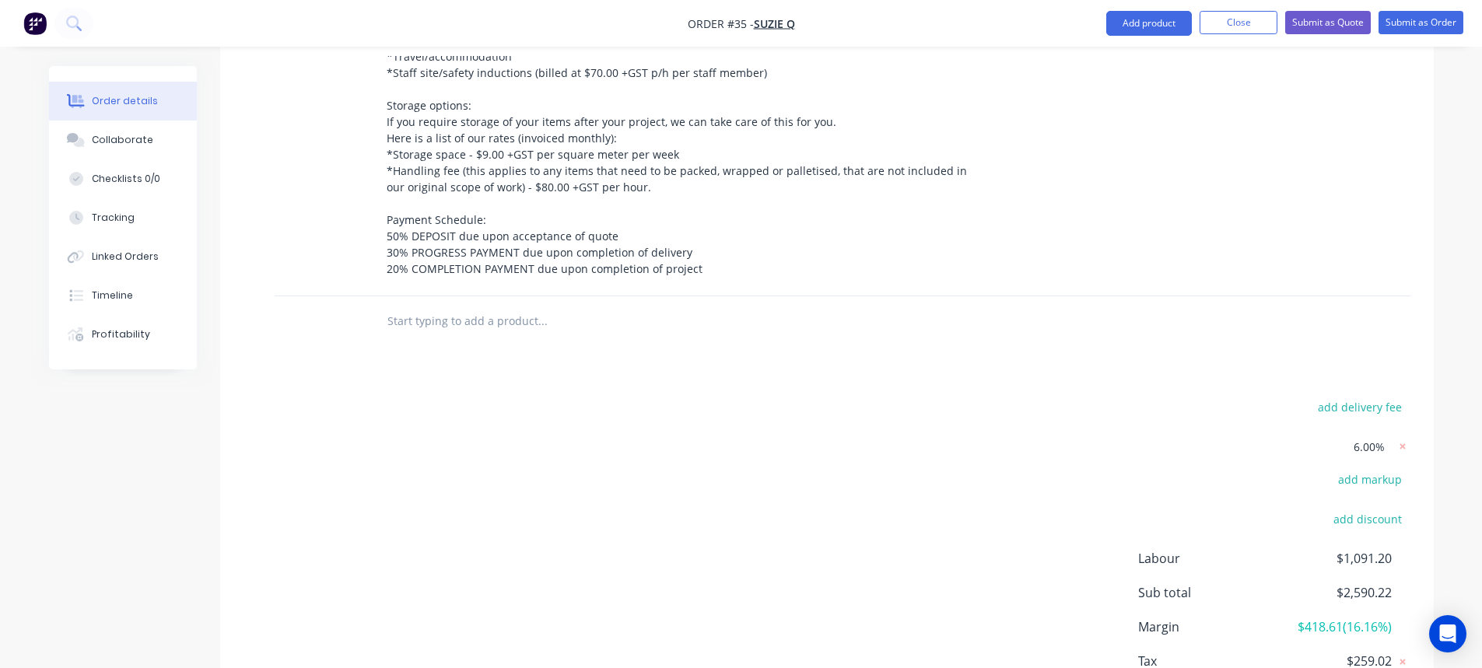
scroll to position [2069, 0]
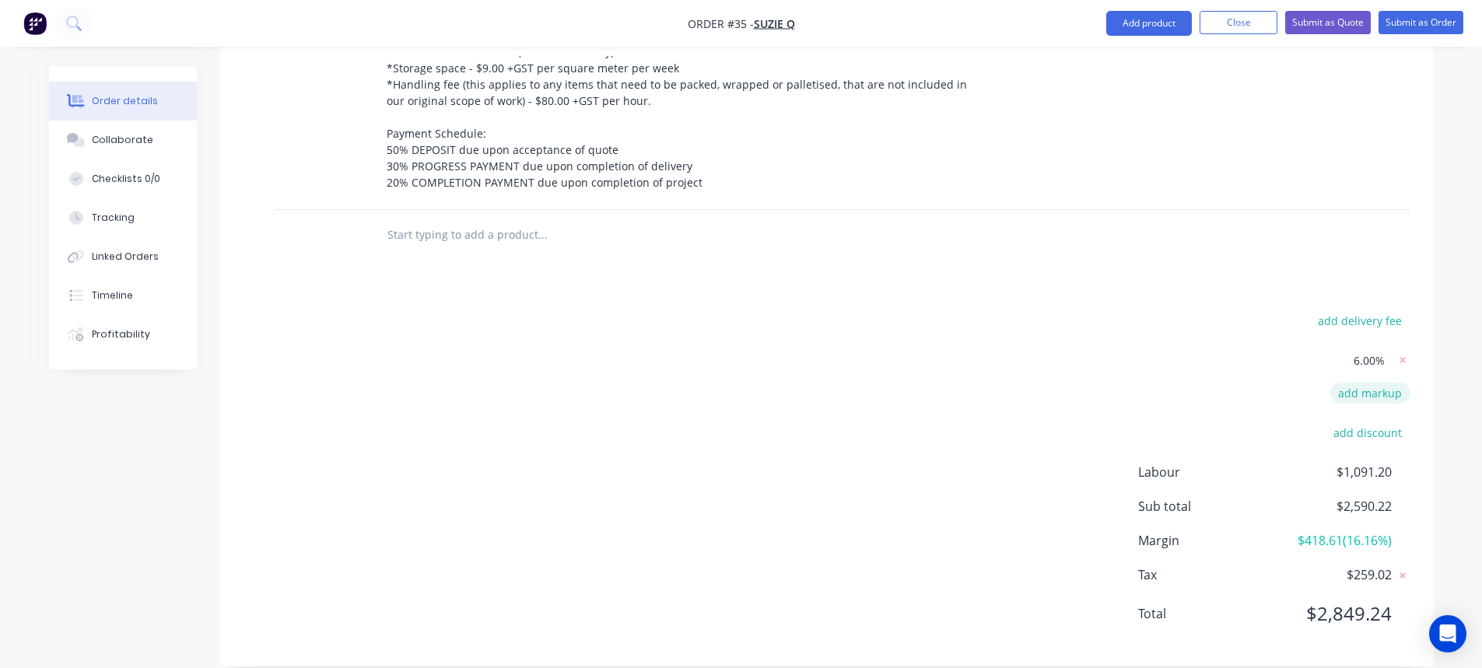
click at [1378, 383] on button "add markup" at bounding box center [1370, 393] width 80 height 21
click at [1361, 357] on span "6.00%" at bounding box center [1369, 365] width 31 height 16
click at [1355, 357] on span "6.00%" at bounding box center [1369, 365] width 31 height 16
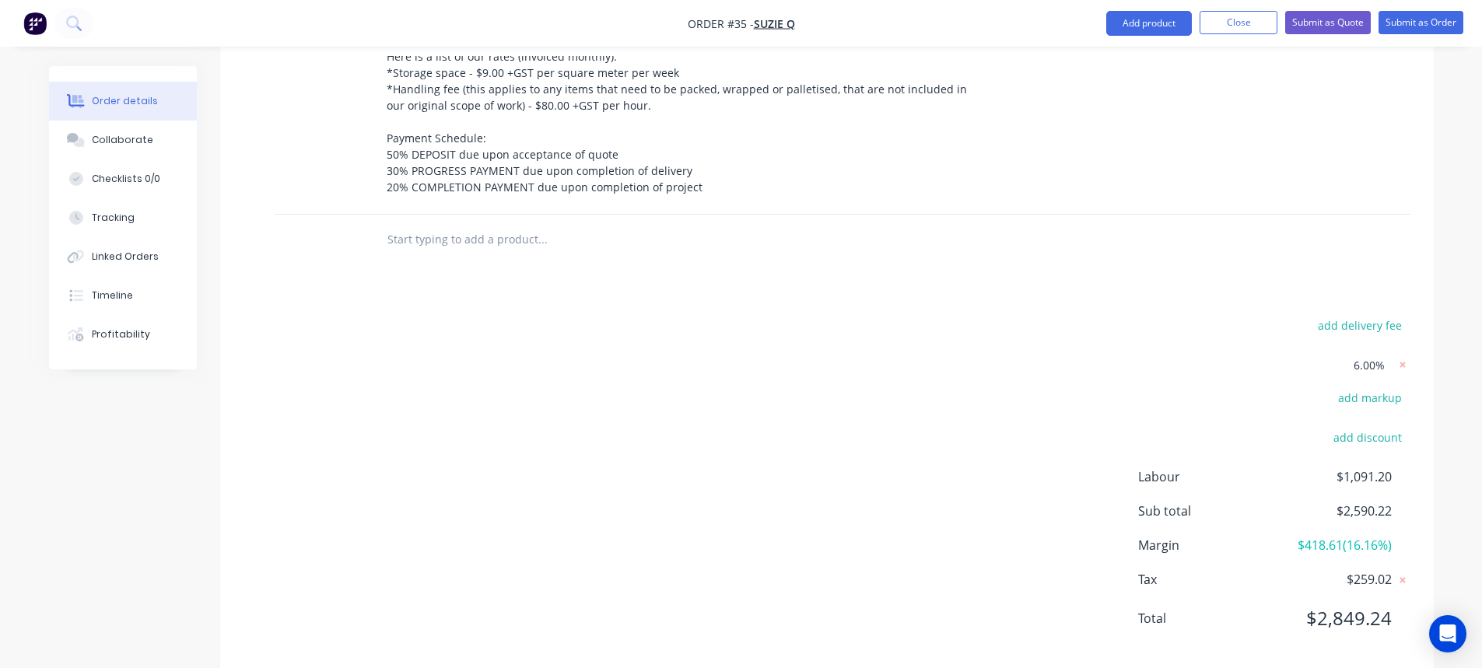
click at [1354, 355] on form "6.00%" at bounding box center [1310, 365] width 201 height 20
click at [1355, 357] on span "6.00%" at bounding box center [1369, 365] width 31 height 16
click at [1361, 357] on span "6.00%" at bounding box center [1369, 365] width 31 height 16
click at [1368, 357] on span "6.00%" at bounding box center [1369, 365] width 31 height 16
click at [1364, 357] on span "6.00%" at bounding box center [1369, 365] width 31 height 16
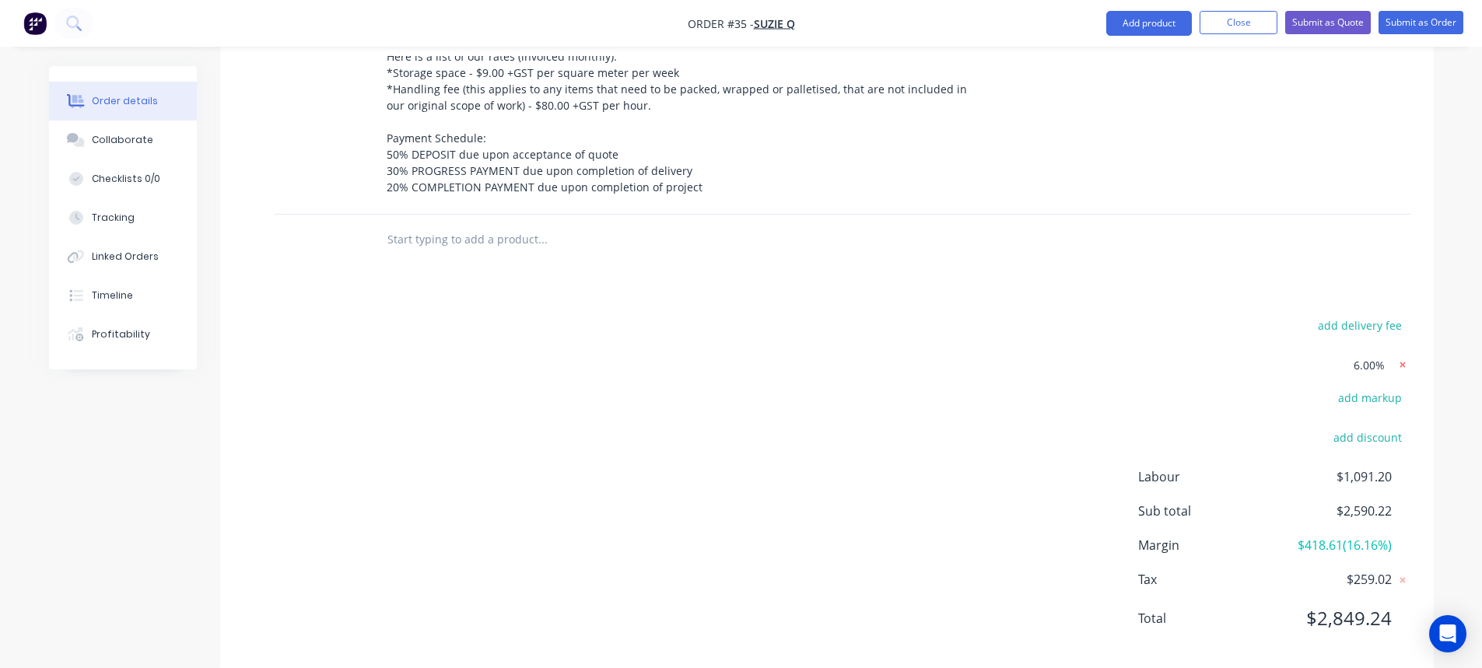
click at [1403, 363] on icon at bounding box center [1401, 365] width 5 height 5
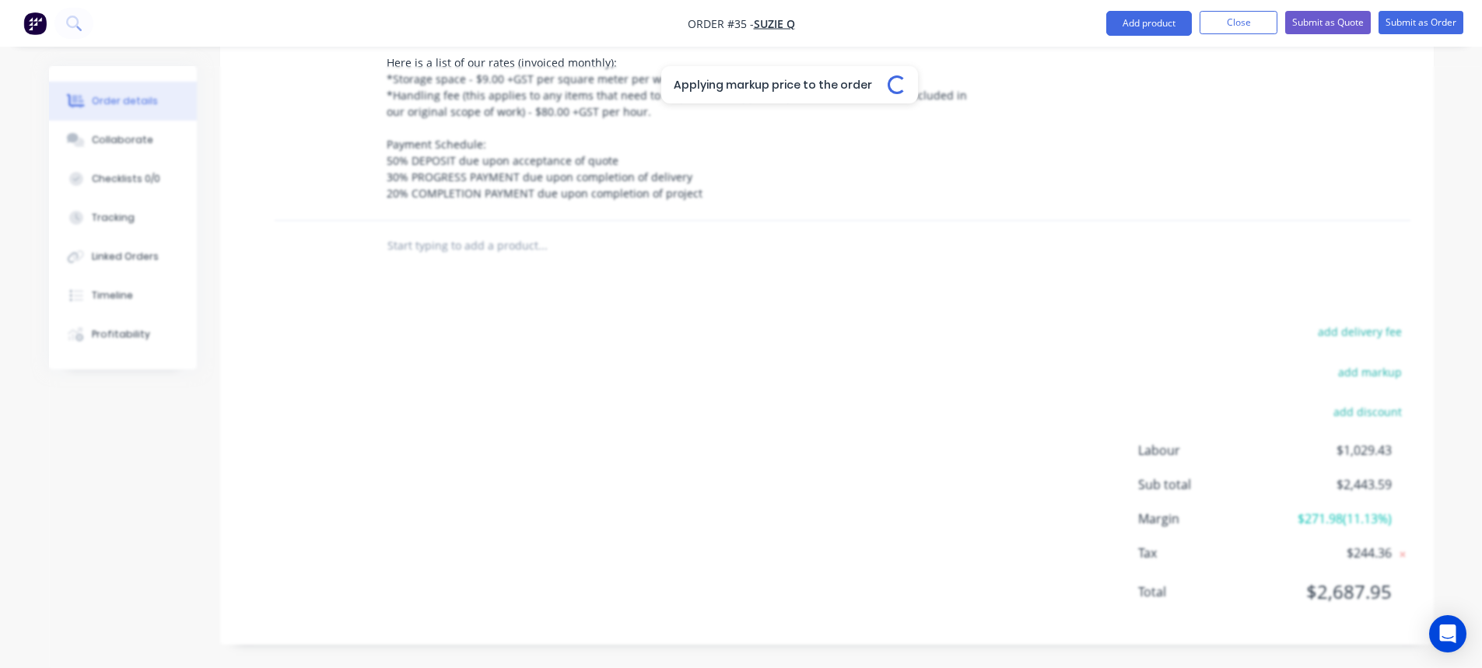
scroll to position [2036, 0]
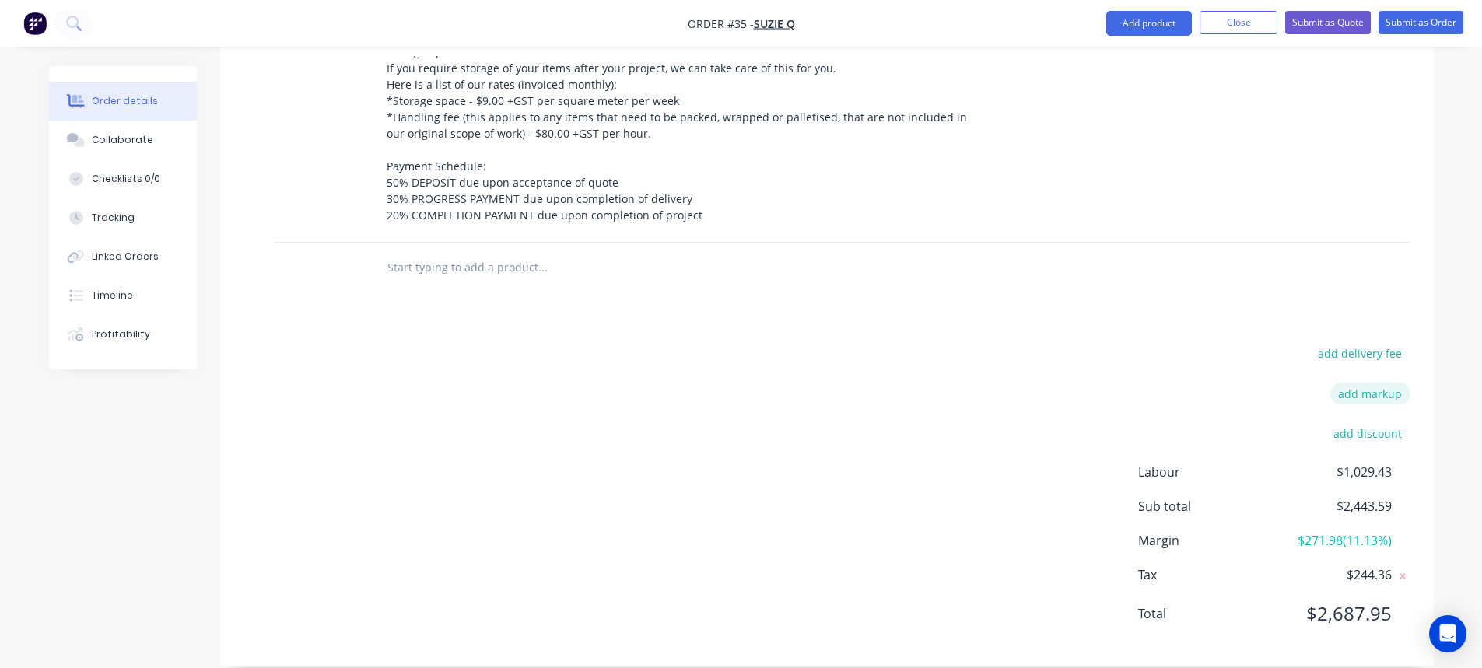
click at [1363, 383] on button "add markup" at bounding box center [1370, 393] width 80 height 21
click at [1353, 387] on input at bounding box center [1350, 398] width 70 height 23
type input "11"
click input "submit" at bounding box center [0, 0] width 0 height 0
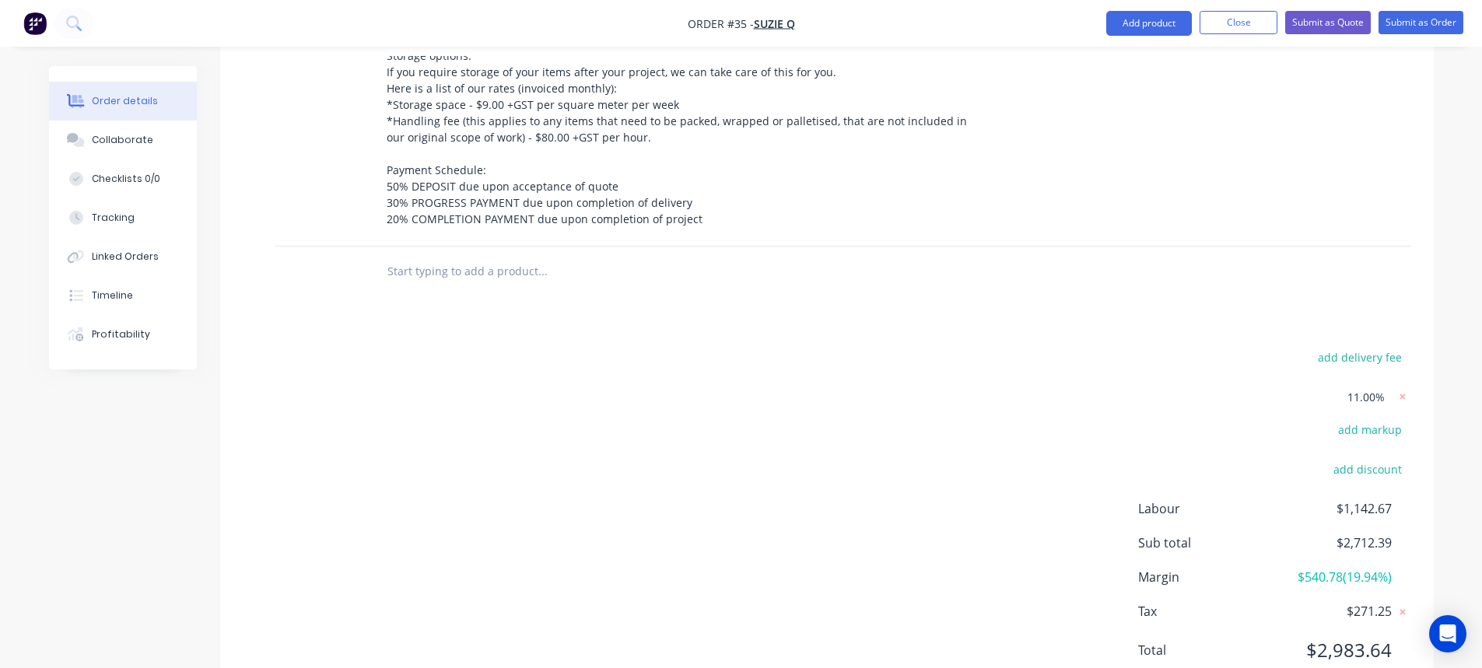
click at [1158, 347] on div "add delivery fee 11.00% add markup add discount Labour $1,142.67 Sub total $2,7…" at bounding box center [826, 513] width 1167 height 333
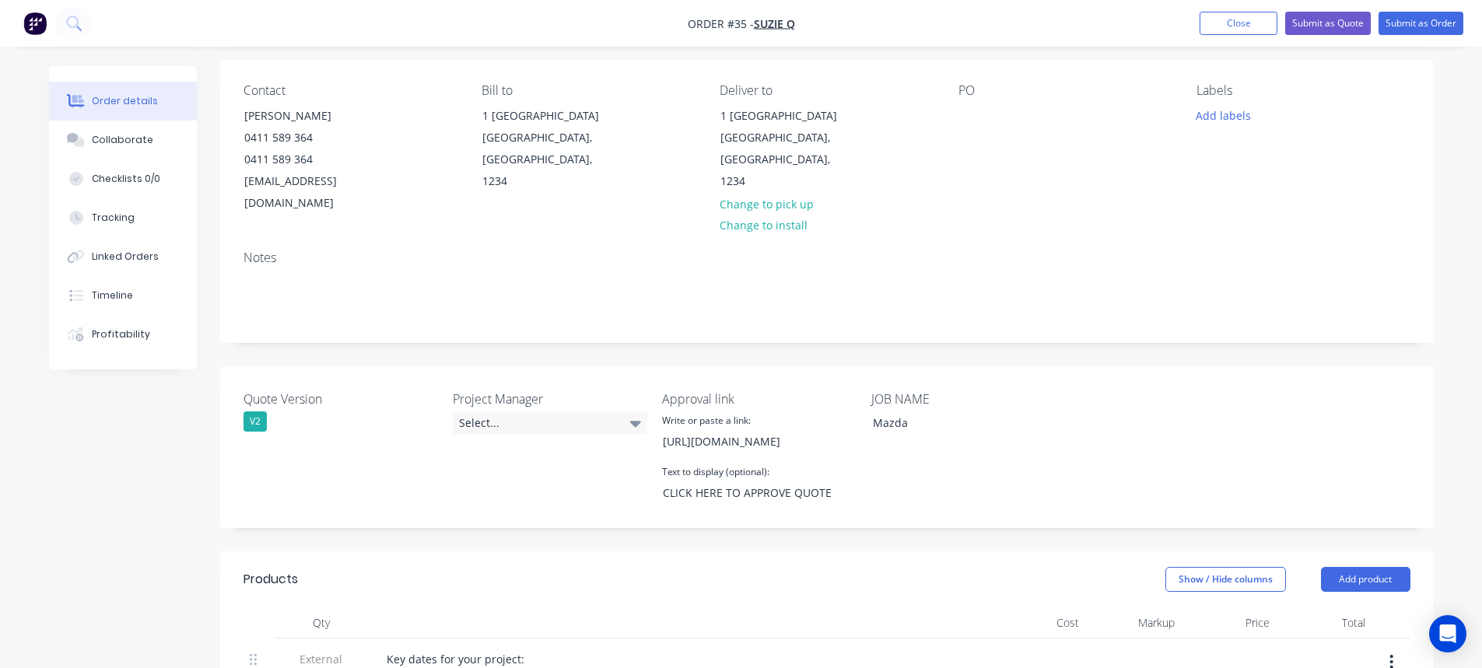
scroll to position [87, 0]
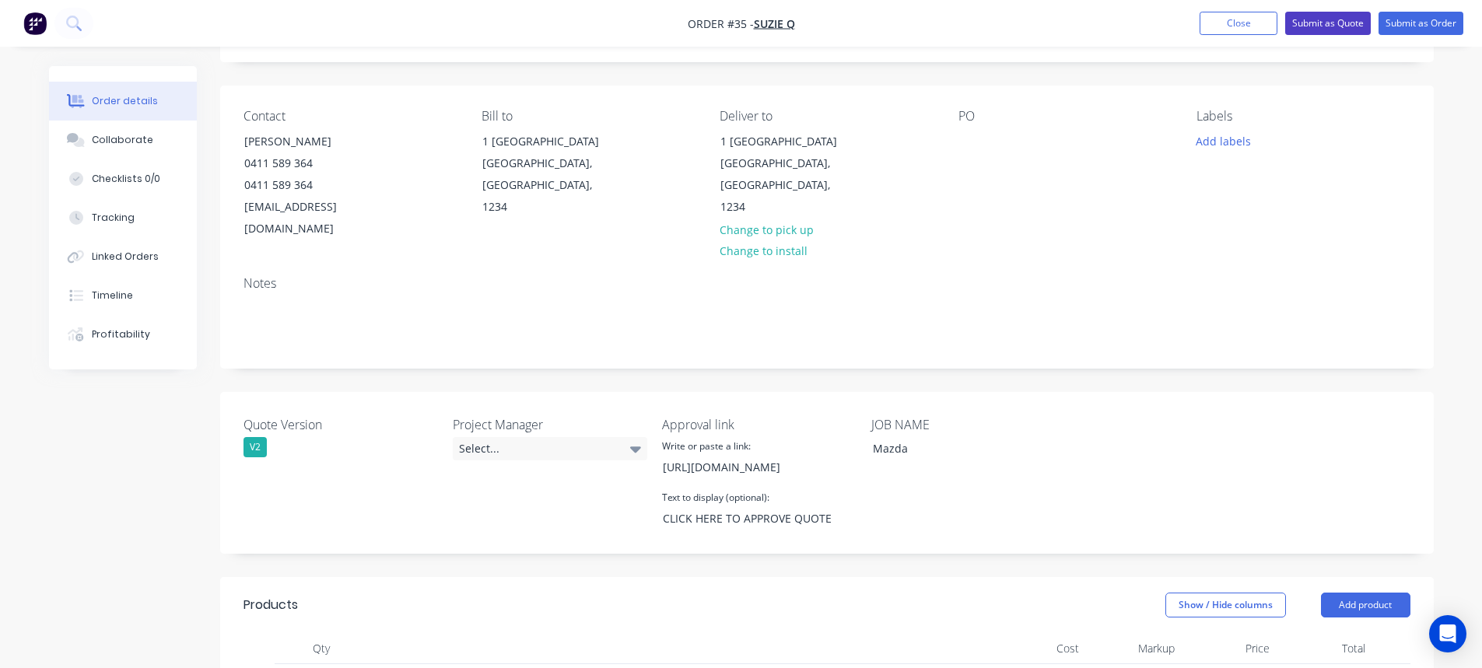
click at [1321, 26] on button "Submit as Quote" at bounding box center [1328, 23] width 86 height 23
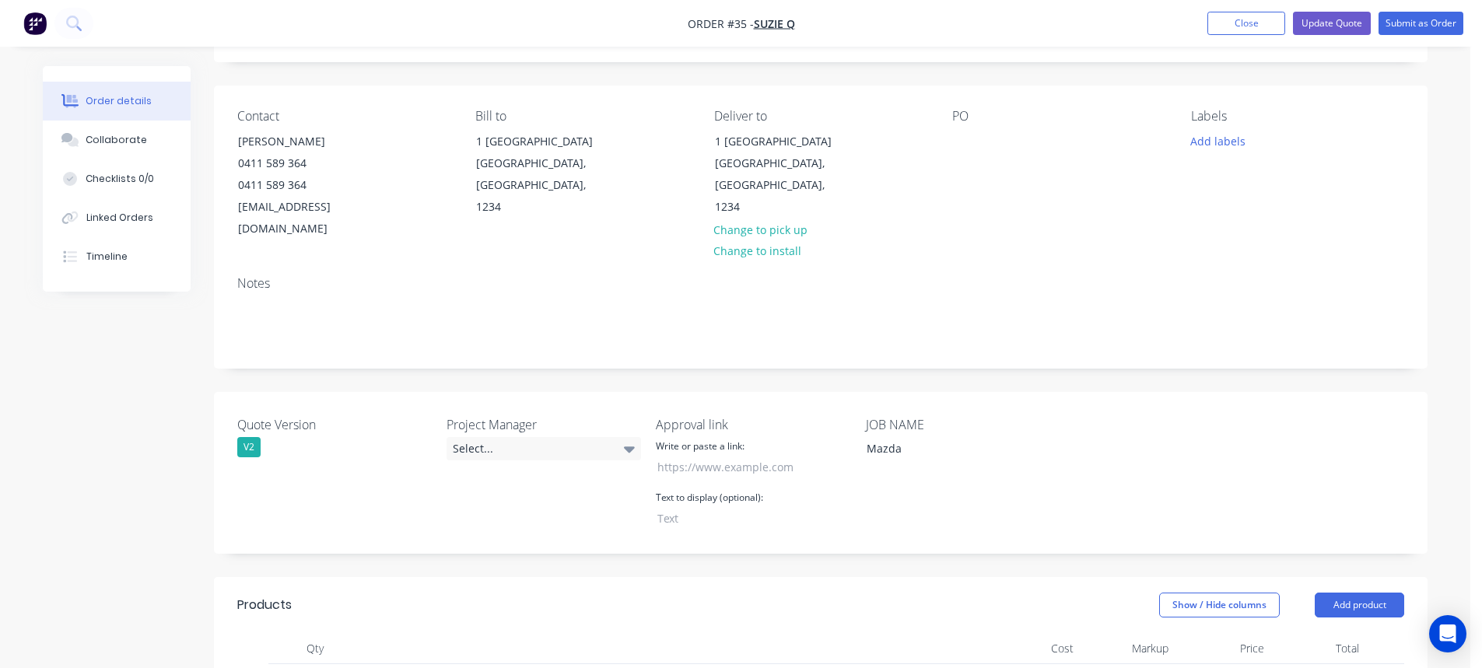
type input "https://c3y8u.share.hsforms.com/2LPry2ciFQyq8gvjBDsrbpQ?quoteid=35v2"
type input "CLICK HERE TO APPROVE QUOTE"
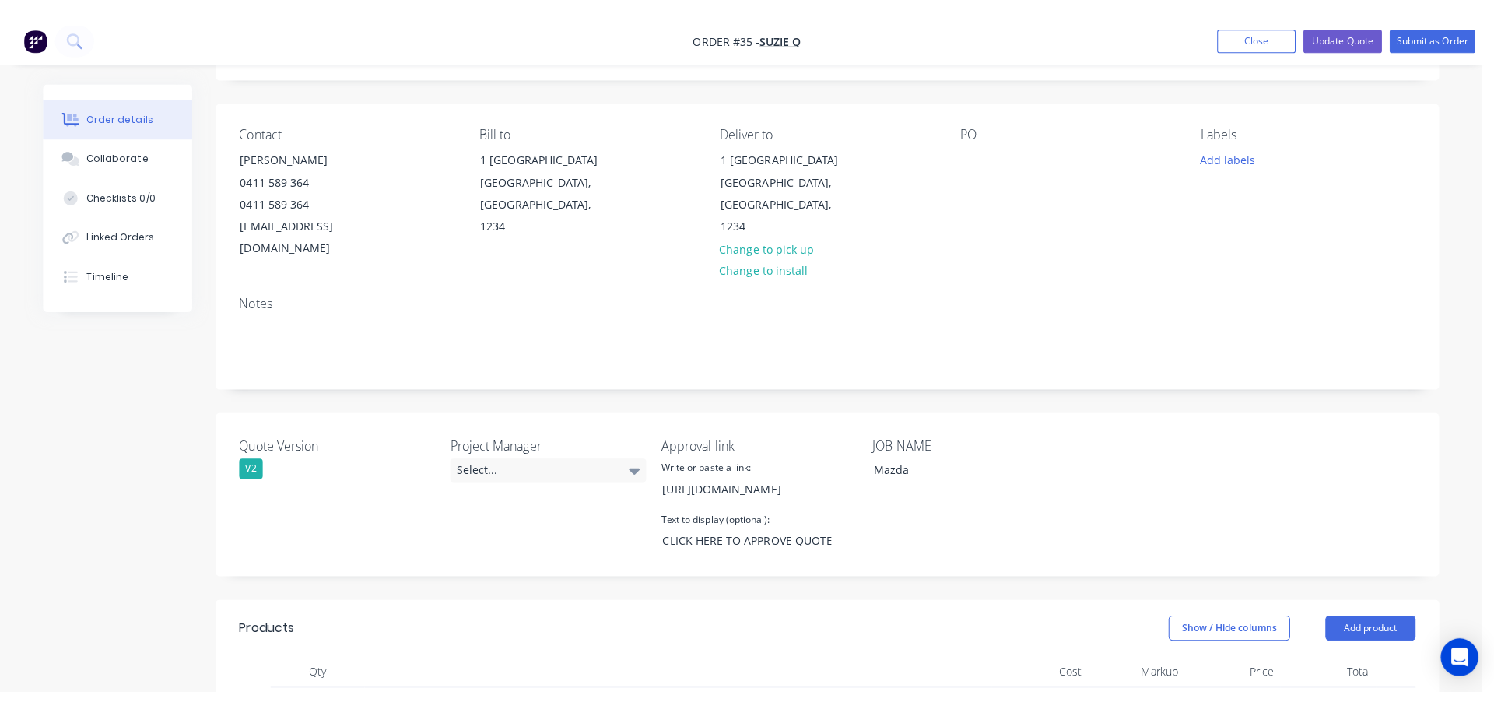
scroll to position [0, 0]
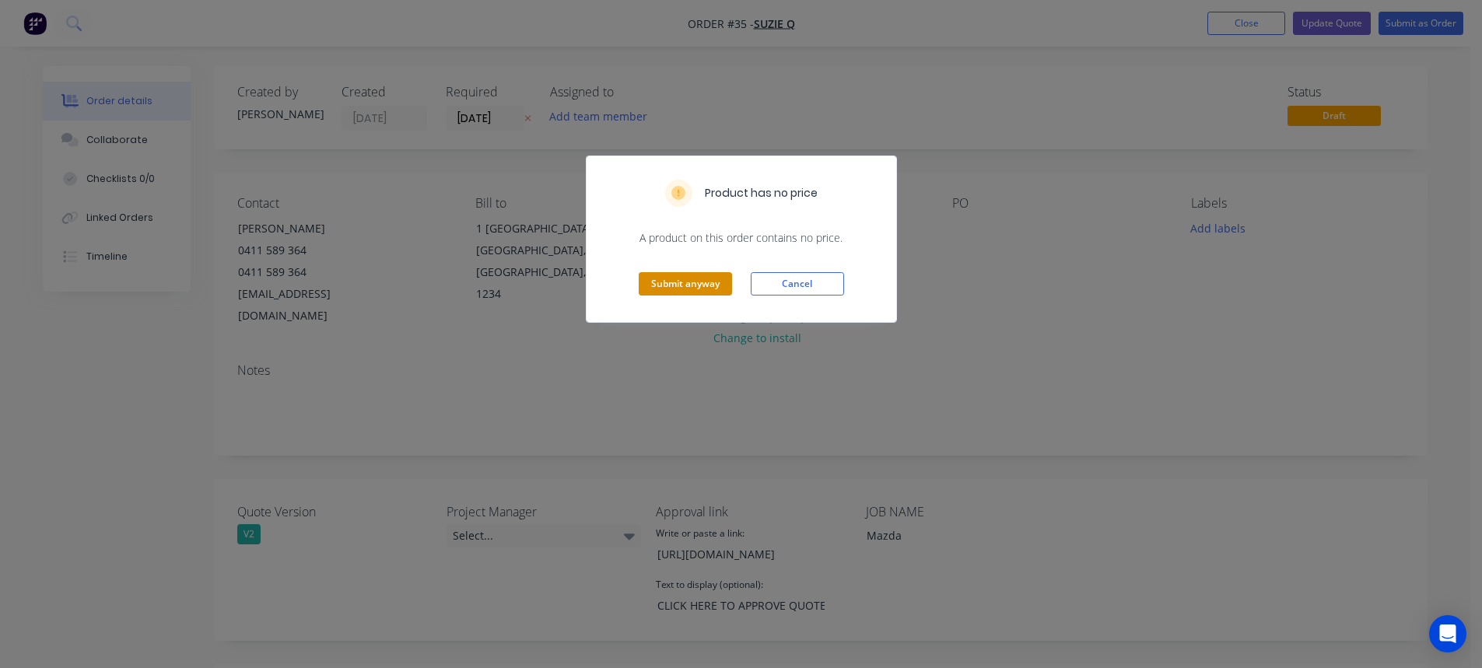
click at [690, 274] on button "Submit anyway" at bounding box center [685, 283] width 93 height 23
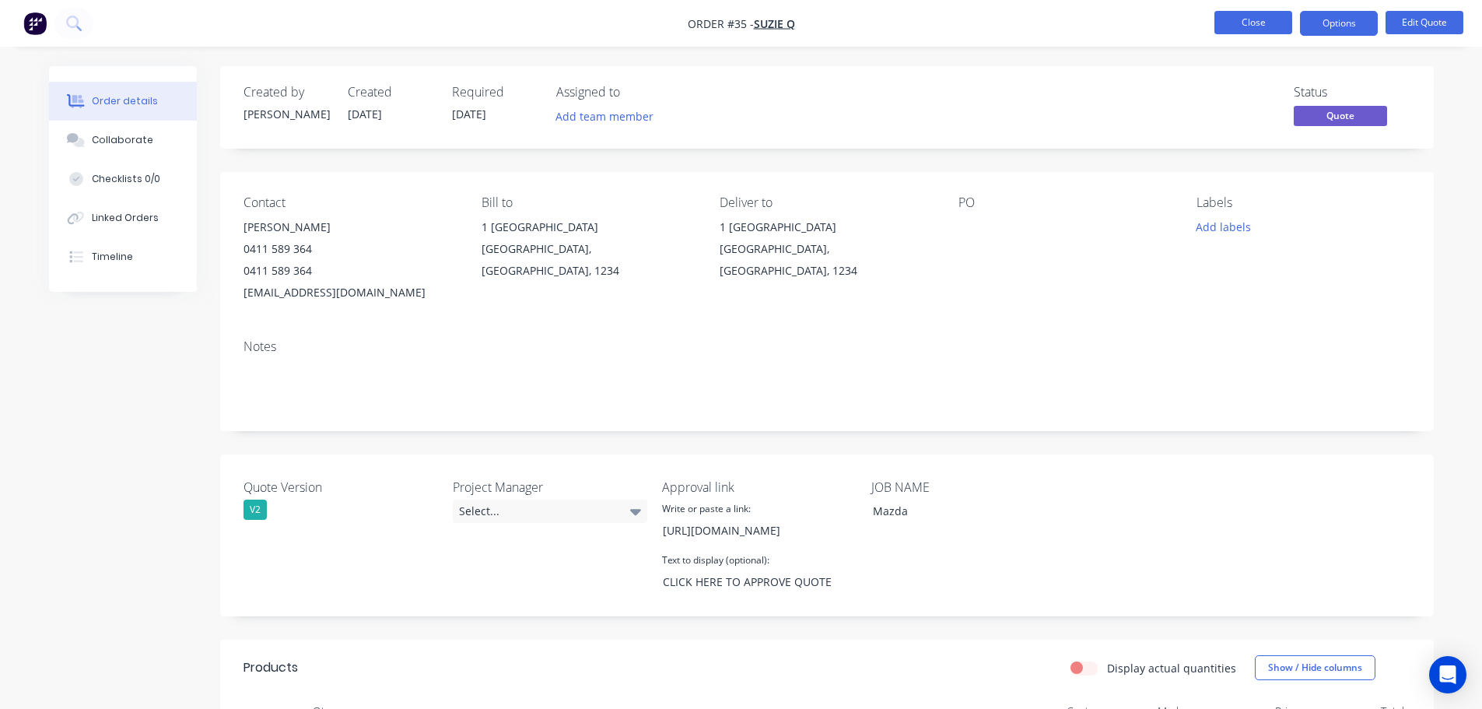
click at [1263, 30] on button "Close" at bounding box center [1253, 22] width 78 height 23
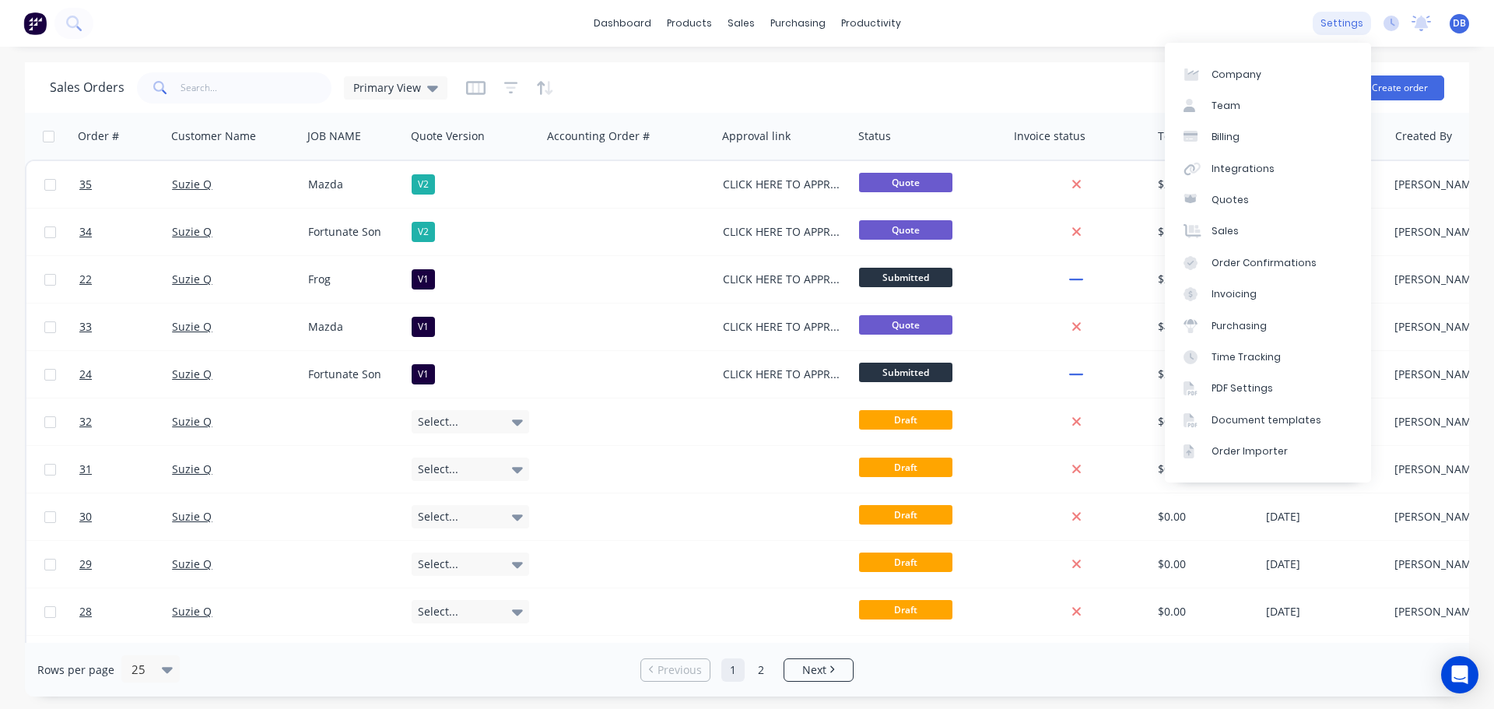
click at [1354, 30] on div "settings" at bounding box center [1341, 23] width 58 height 23
click at [1245, 350] on div "Time Tracking" at bounding box center [1245, 357] width 69 height 14
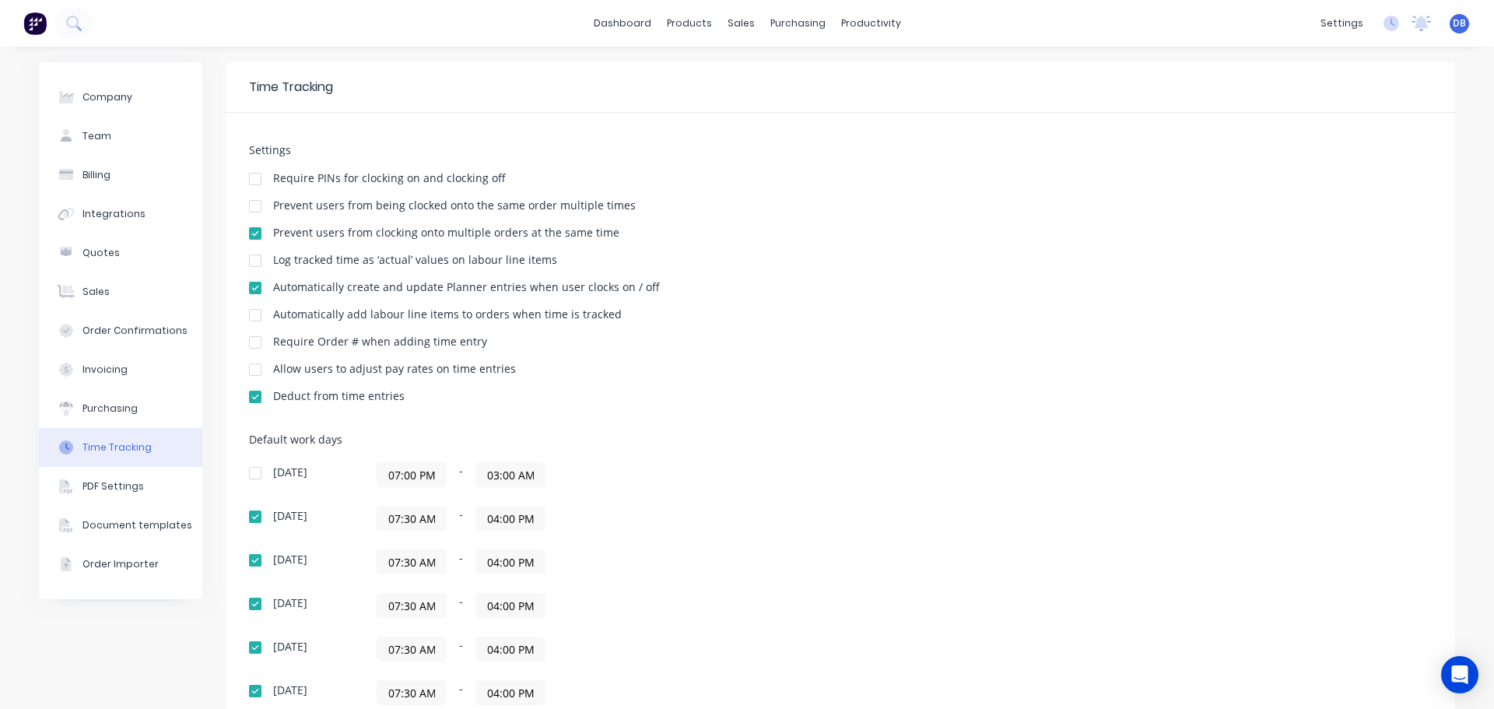
click at [248, 369] on div at bounding box center [255, 369] width 31 height 31
click at [675, 356] on div "Settings Require PINs for clocking on and clocking off Prevent users from being…" at bounding box center [840, 281] width 1182 height 274
click at [120, 480] on div "PDF Settings" at bounding box center [112, 486] width 61 height 14
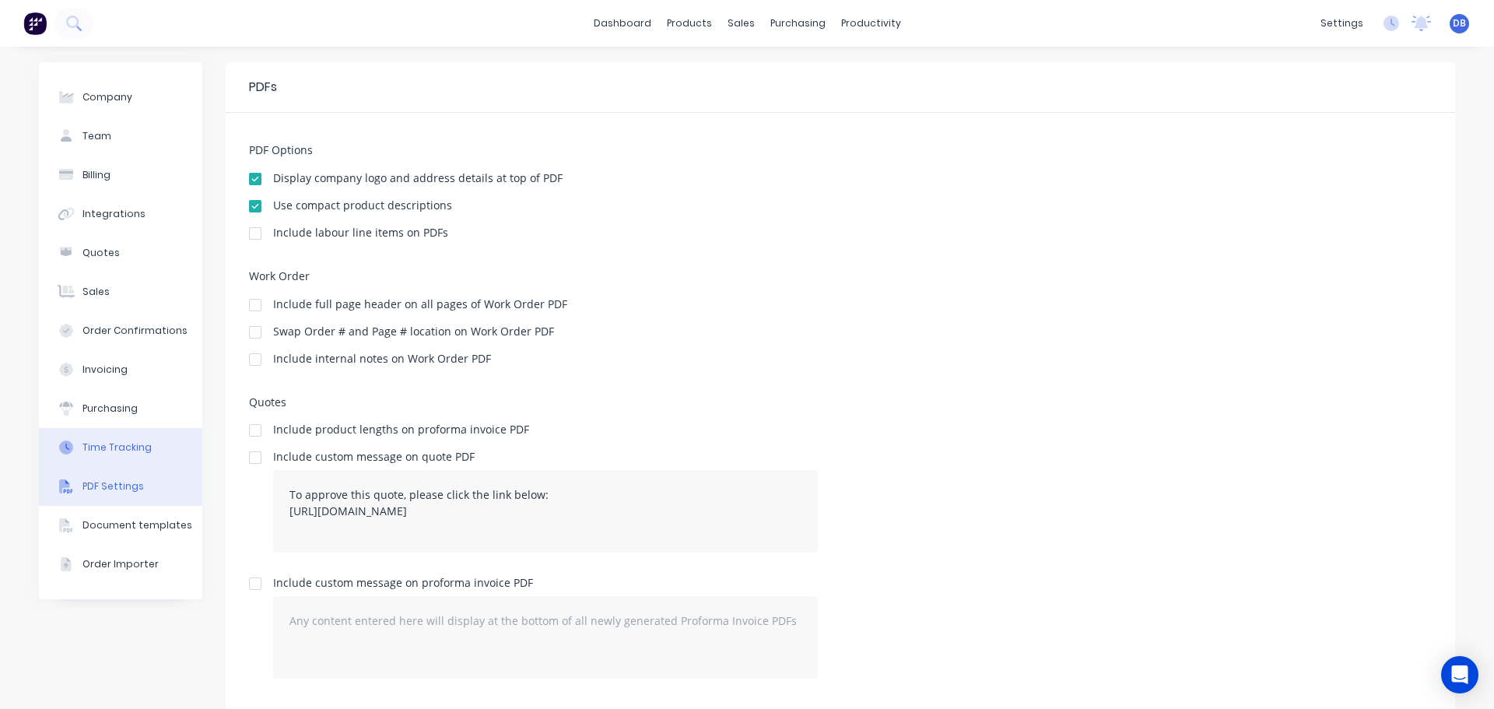
click at [136, 440] on div "Time Tracking" at bounding box center [116, 447] width 69 height 14
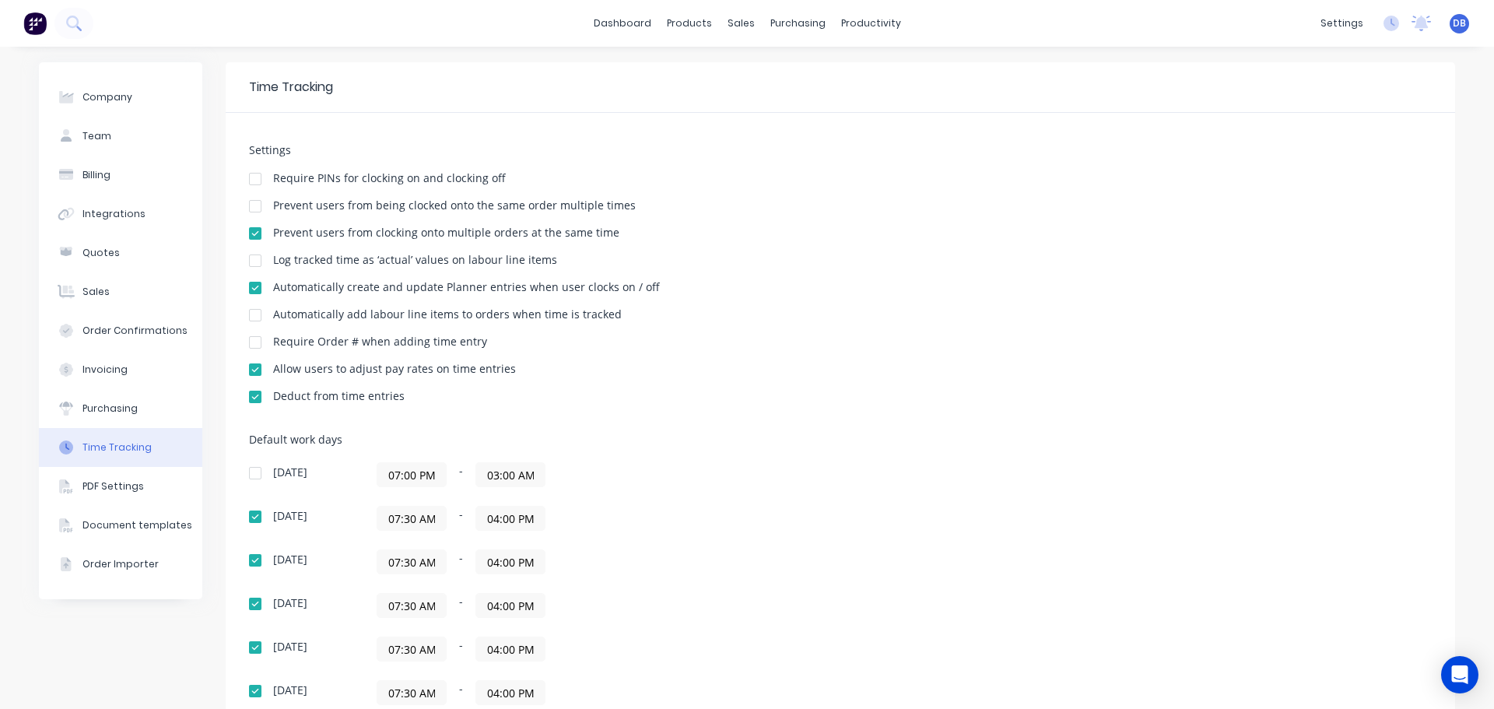
click at [251, 370] on div at bounding box center [255, 369] width 31 height 31
click at [254, 372] on div at bounding box center [255, 369] width 31 height 31
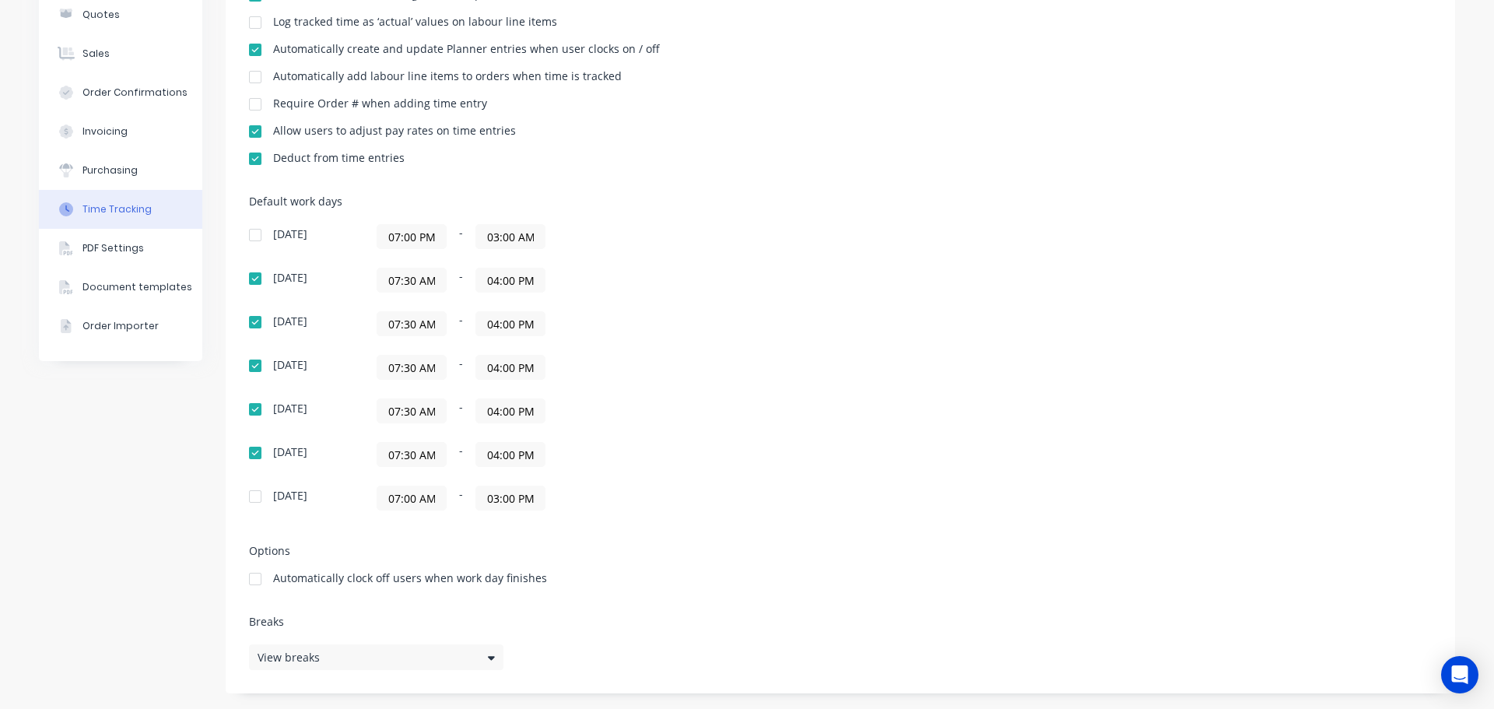
drag, startPoint x: 661, startPoint y: 544, endPoint x: 649, endPoint y: 540, distance: 13.0
click at [652, 540] on div "Settings Require PINs for clocking on and clocking off Prevent users from being…" at bounding box center [840, 284] width 1229 height 818
click at [373, 652] on div "View breaks" at bounding box center [376, 657] width 254 height 26
click at [951, 408] on div "Default work days Sunday 07:00 PM - 03:00 AM Monday 07:30 AM - 04:00 PM Tuesday…" at bounding box center [840, 362] width 1182 height 334
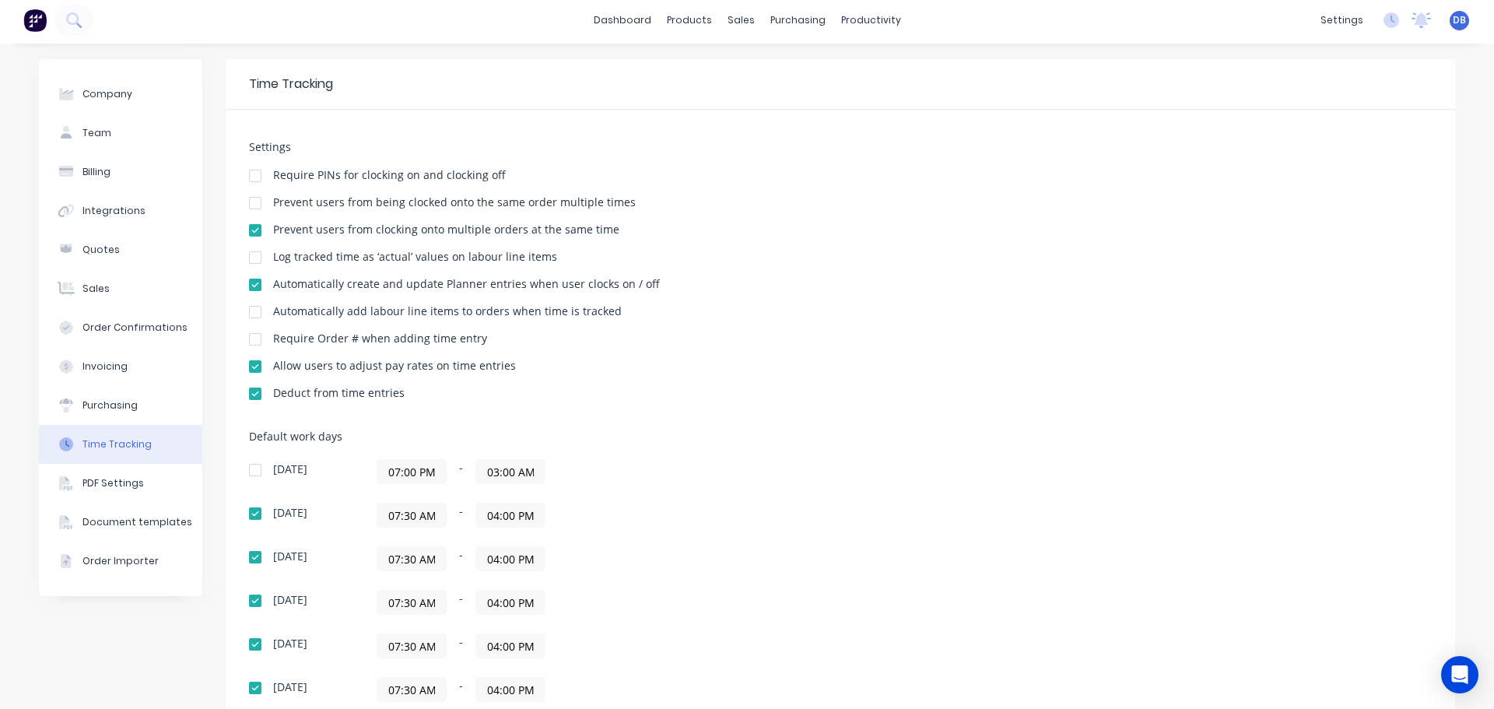
scroll to position [0, 0]
drag, startPoint x: 95, startPoint y: 145, endPoint x: 209, endPoint y: 161, distance: 115.5
click at [96, 145] on button "Team" at bounding box center [120, 136] width 163 height 39
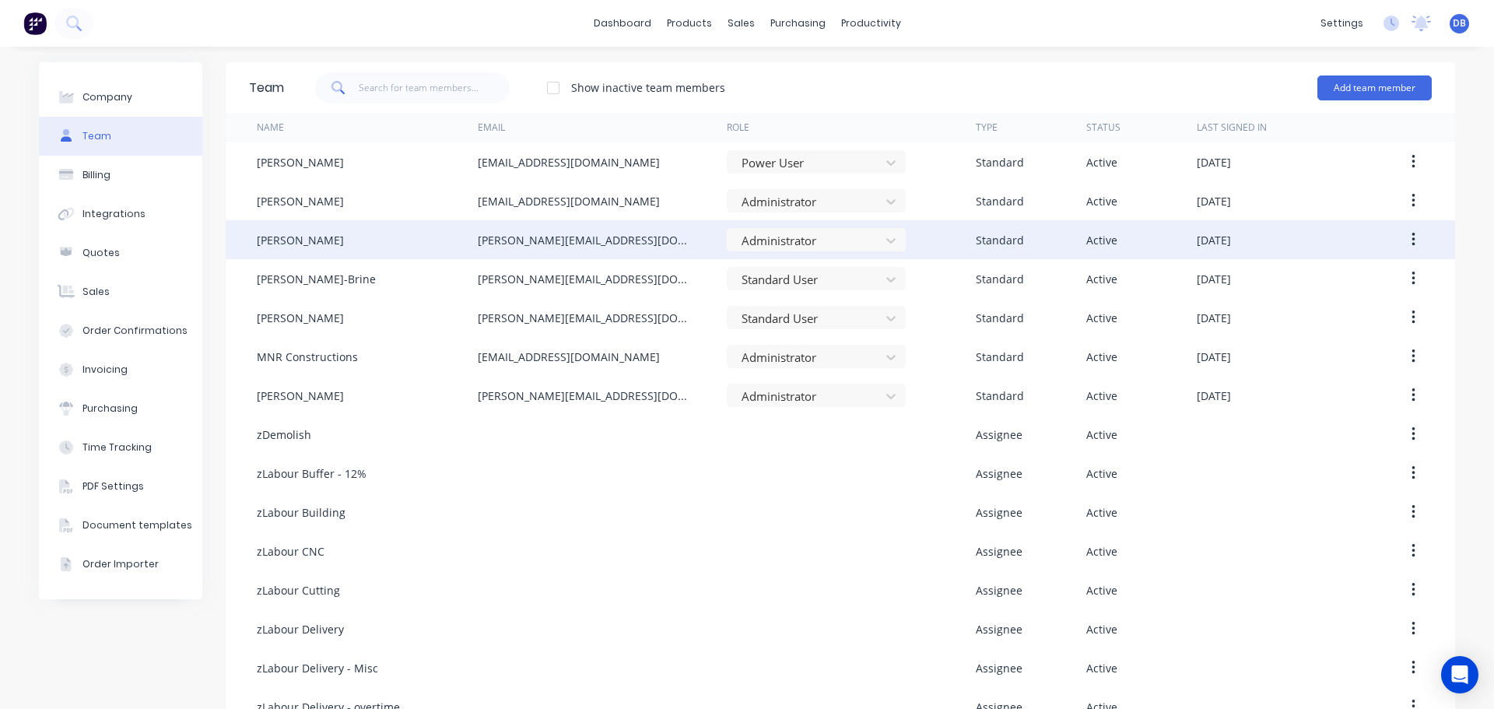
click at [1403, 243] on button "button" at bounding box center [1413, 240] width 37 height 28
click at [1377, 289] on div "Edit" at bounding box center [1358, 280] width 120 height 23
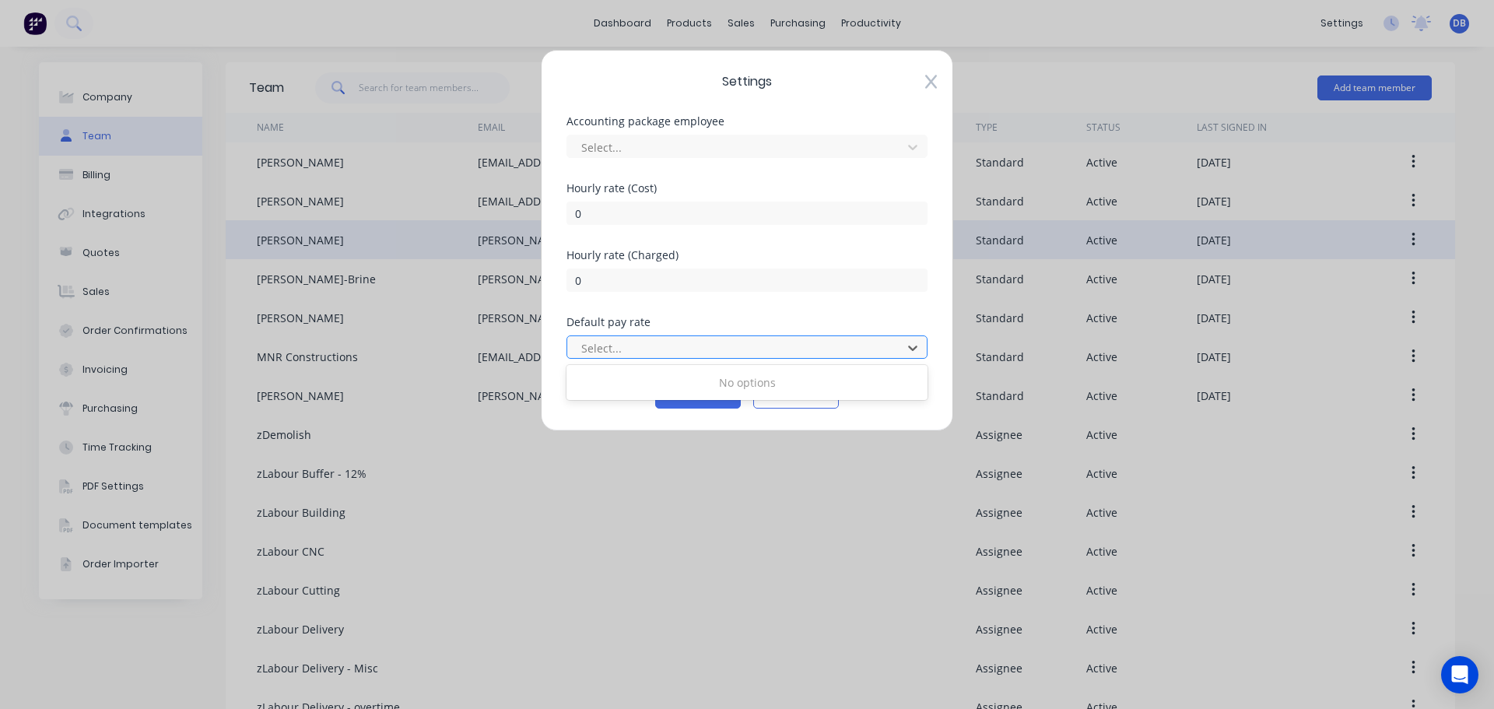
drag, startPoint x: 814, startPoint y: 352, endPoint x: 828, endPoint y: 352, distance: 14.0
click at [814, 349] on div at bounding box center [737, 347] width 314 height 19
click at [759, 382] on div "No options" at bounding box center [746, 382] width 361 height 29
click at [806, 349] on div at bounding box center [737, 347] width 314 height 19
click at [678, 138] on div at bounding box center [737, 147] width 314 height 19
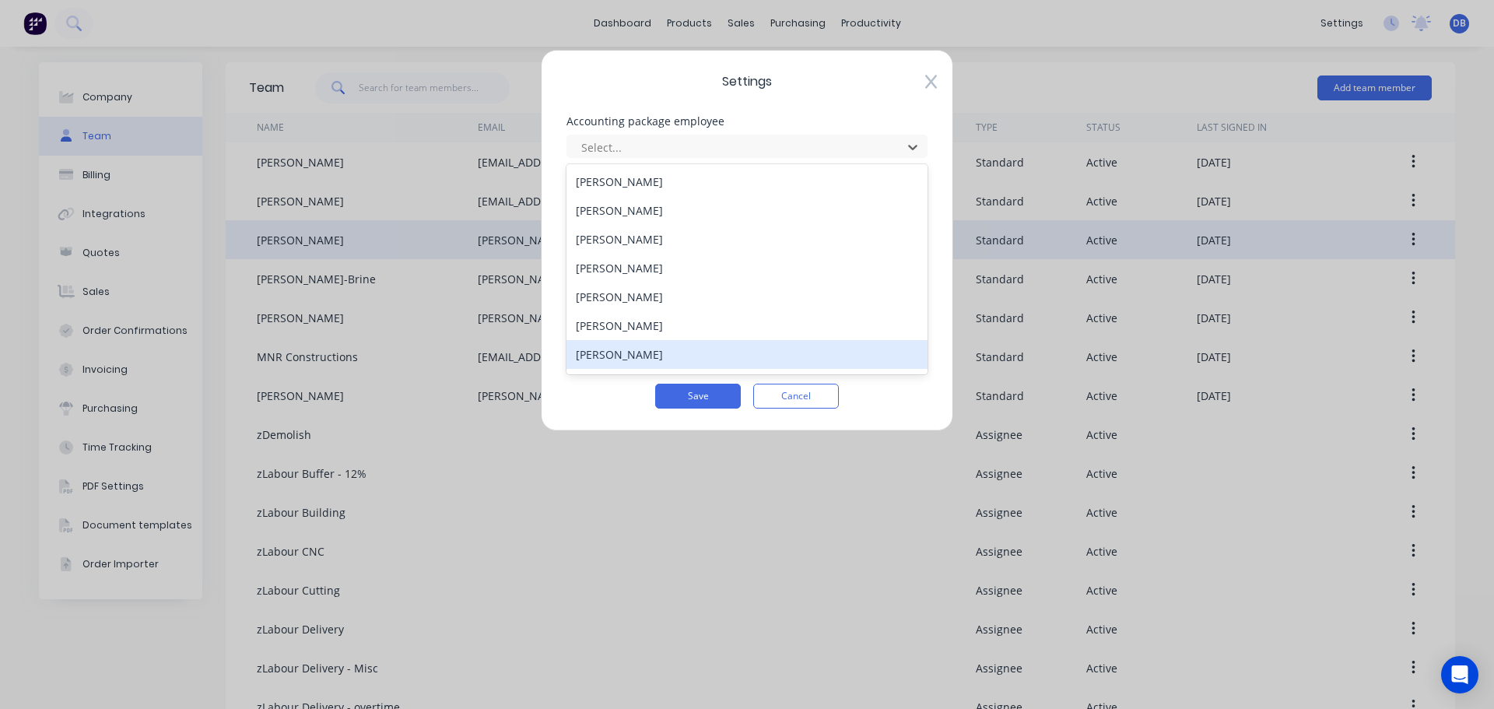
click at [662, 349] on div "[PERSON_NAME]" at bounding box center [746, 354] width 361 height 29
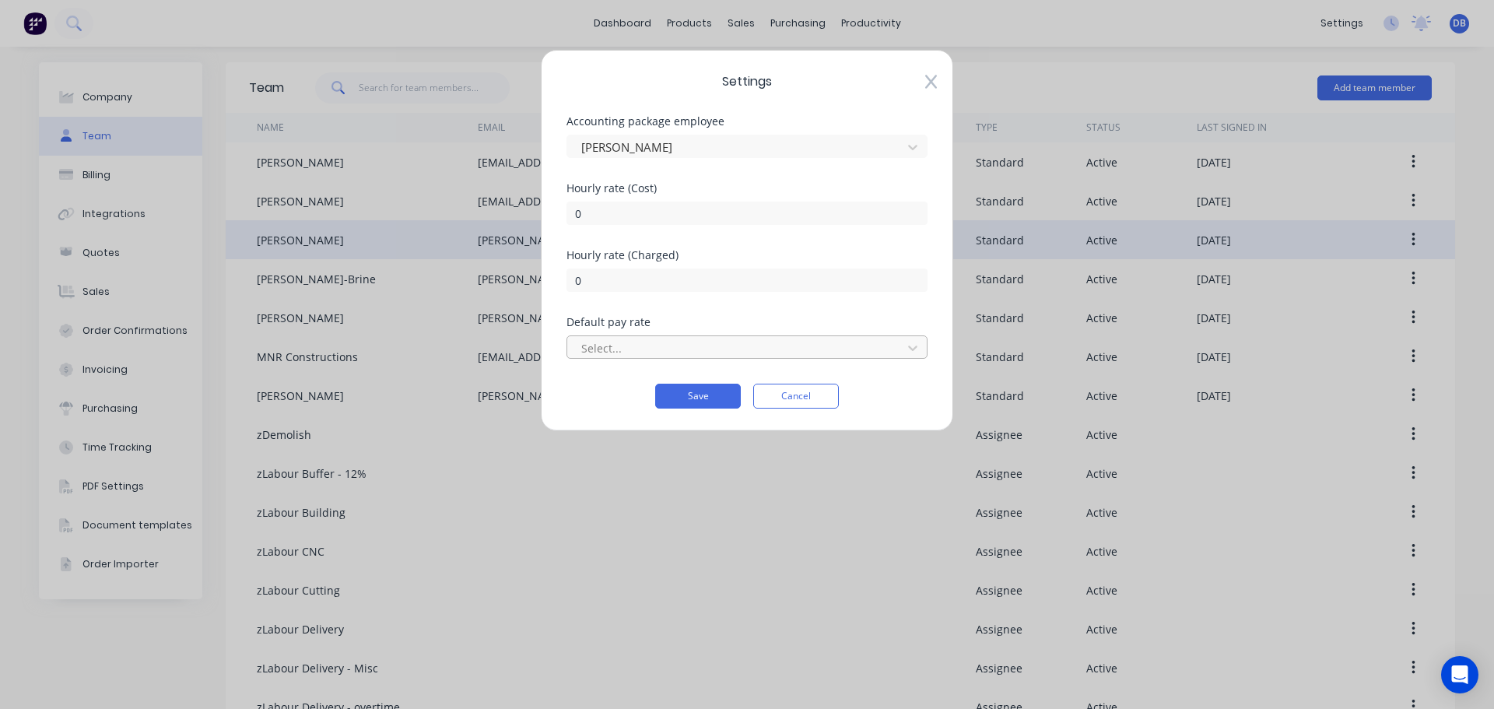
click at [698, 342] on div at bounding box center [737, 347] width 314 height 19
click at [723, 384] on div "No options" at bounding box center [746, 382] width 361 height 29
click at [681, 170] on div "Accounting package employee Dean Borghuis" at bounding box center [746, 149] width 361 height 67
click at [716, 399] on button "Save" at bounding box center [698, 396] width 86 height 25
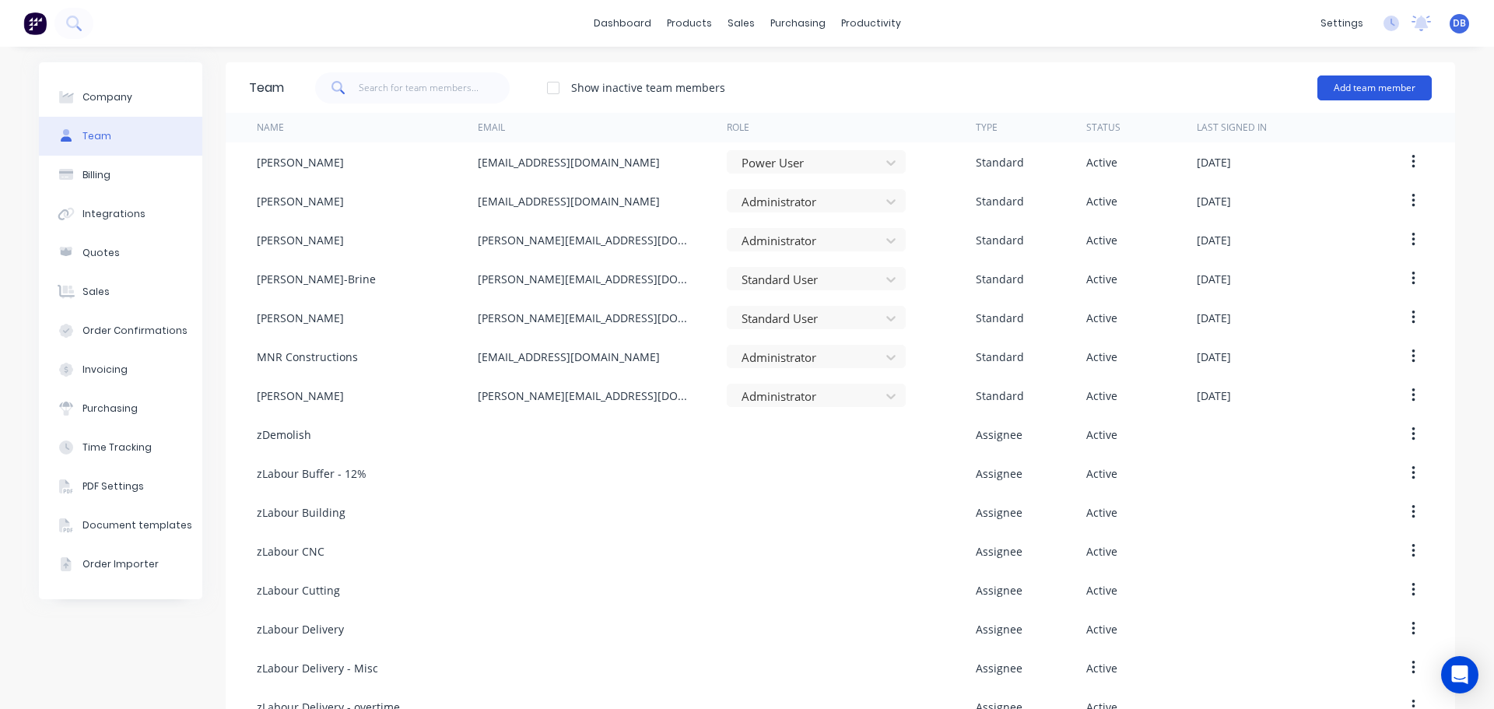
click at [1334, 86] on button "Add team member" at bounding box center [1374, 87] width 114 height 25
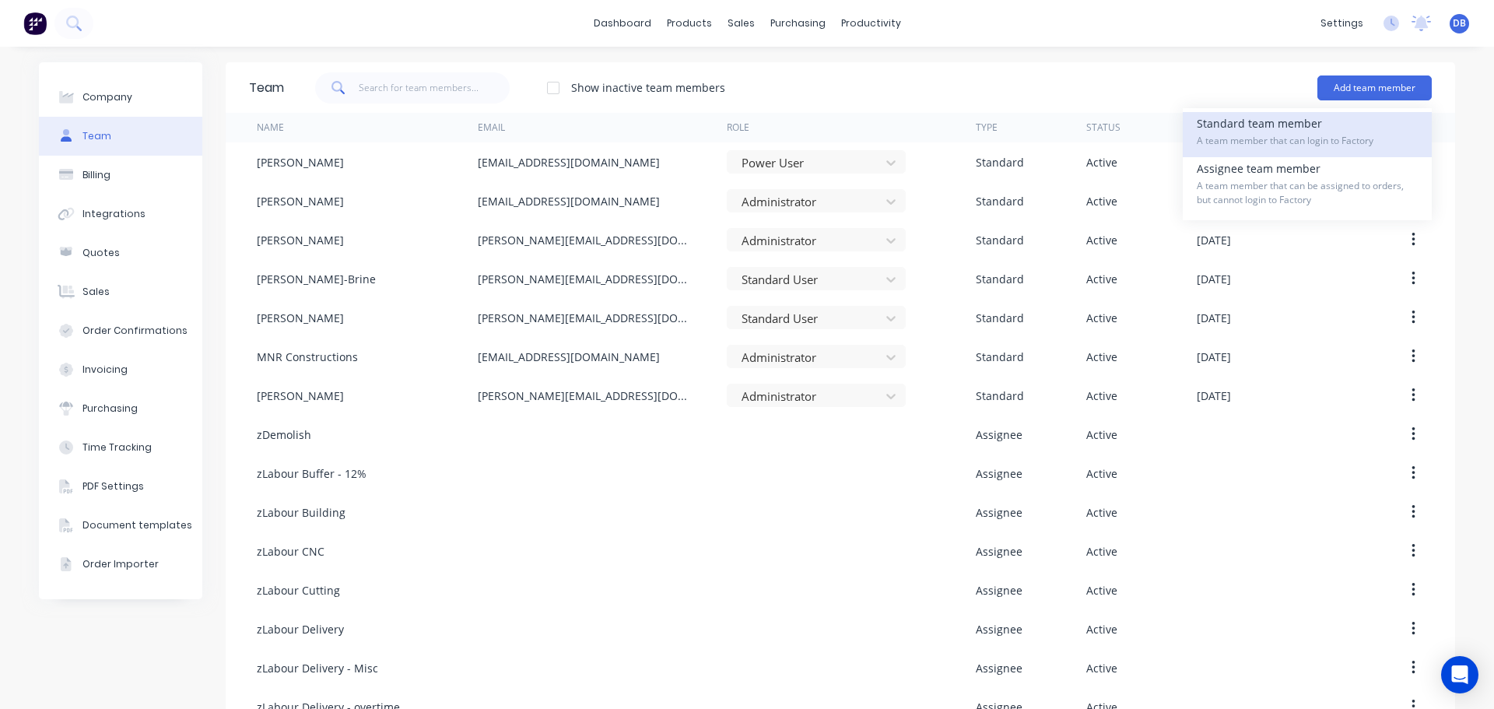
click at [1291, 142] on span "A team member that can login to Factory" at bounding box center [1306, 141] width 221 height 14
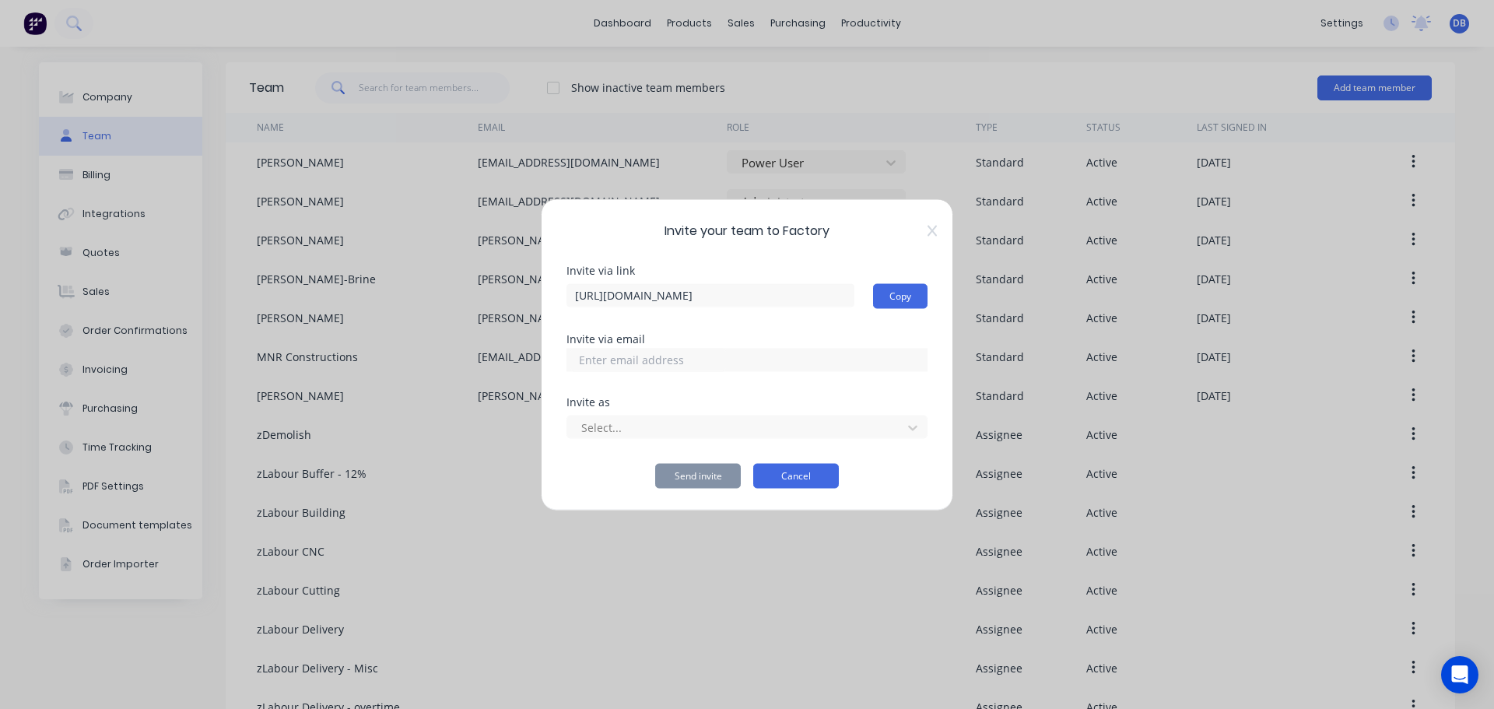
click at [819, 471] on button "Cancel" at bounding box center [796, 475] width 86 height 25
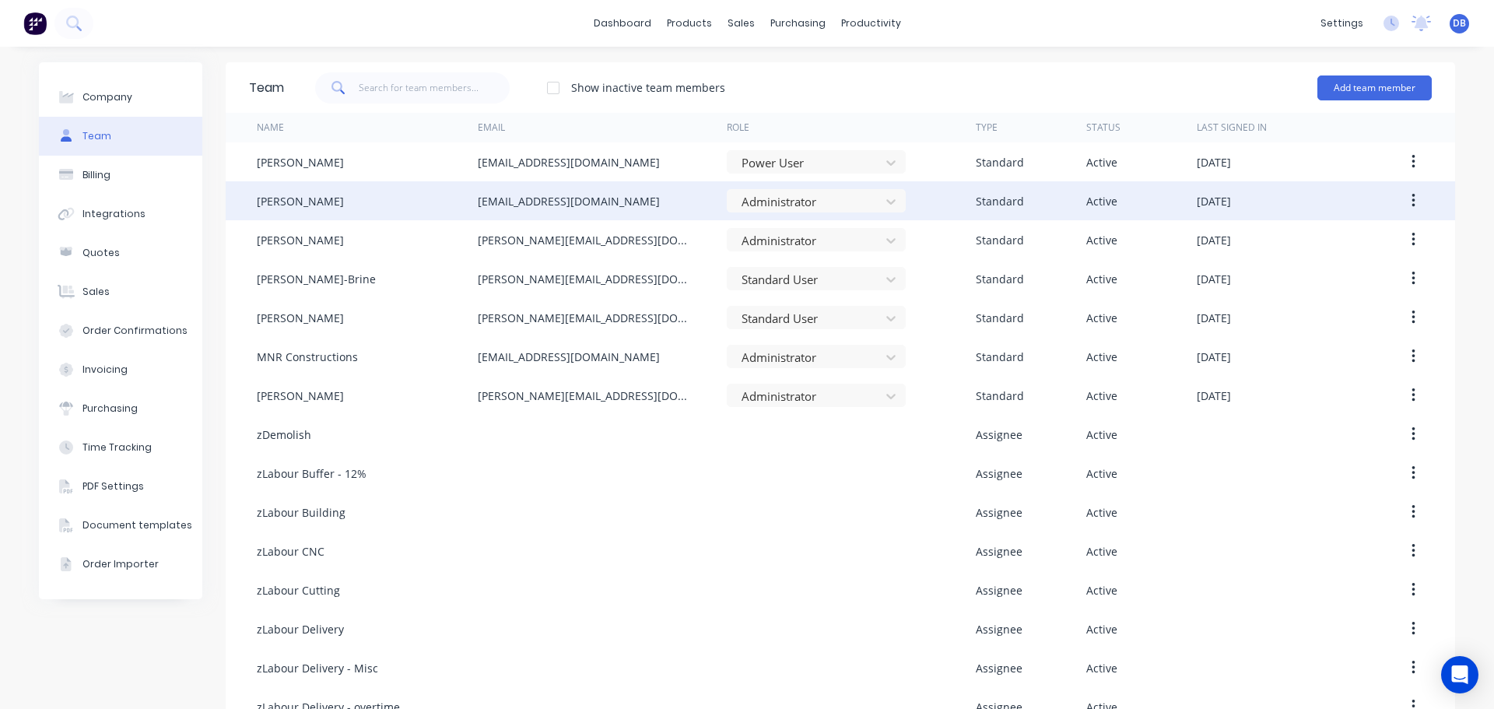
click at [1408, 186] on div at bounding box center [1403, 200] width 55 height 39
click at [1411, 196] on icon "button" at bounding box center [1412, 201] width 3 height 14
click at [1355, 248] on div "Edit" at bounding box center [1358, 241] width 120 height 23
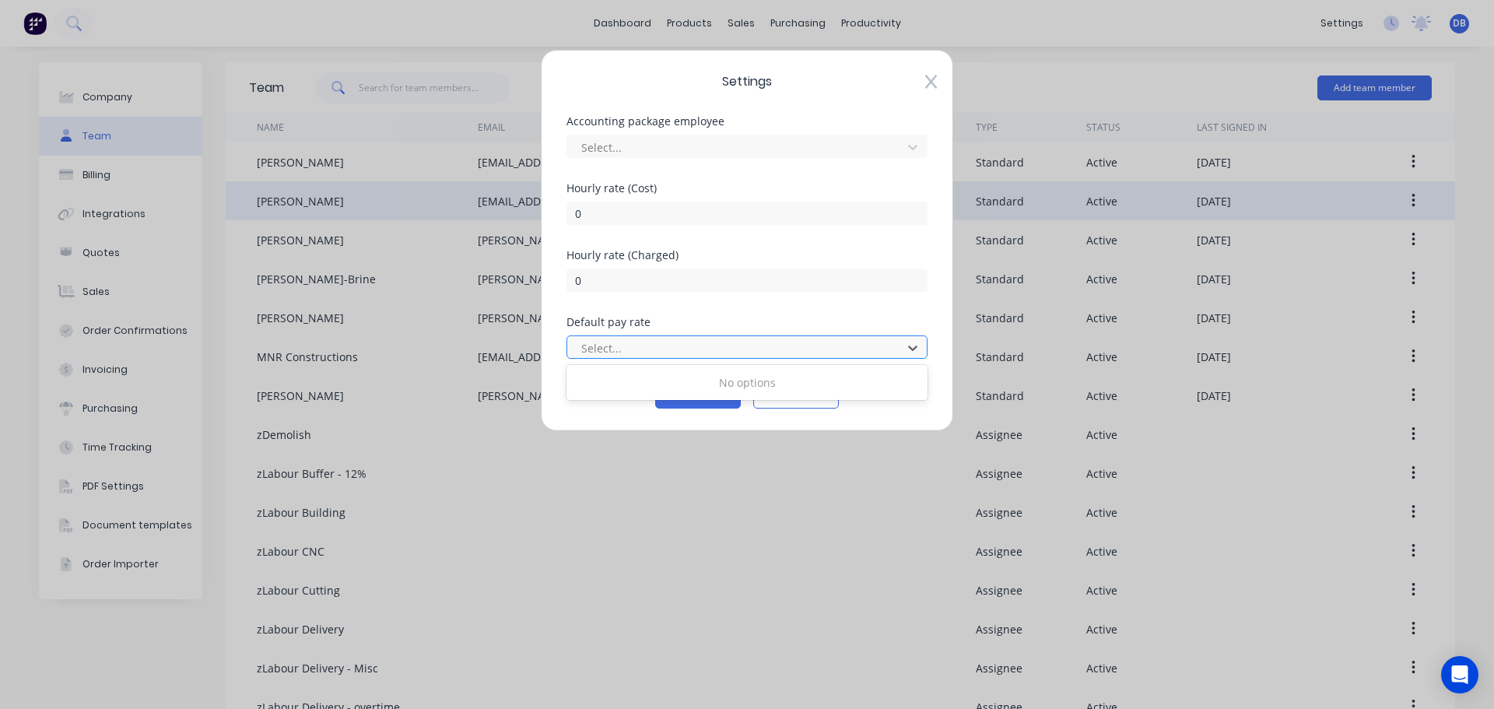
click at [781, 344] on div at bounding box center [737, 347] width 314 height 19
click at [814, 356] on div at bounding box center [737, 347] width 314 height 19
click at [818, 353] on div at bounding box center [737, 347] width 314 height 19
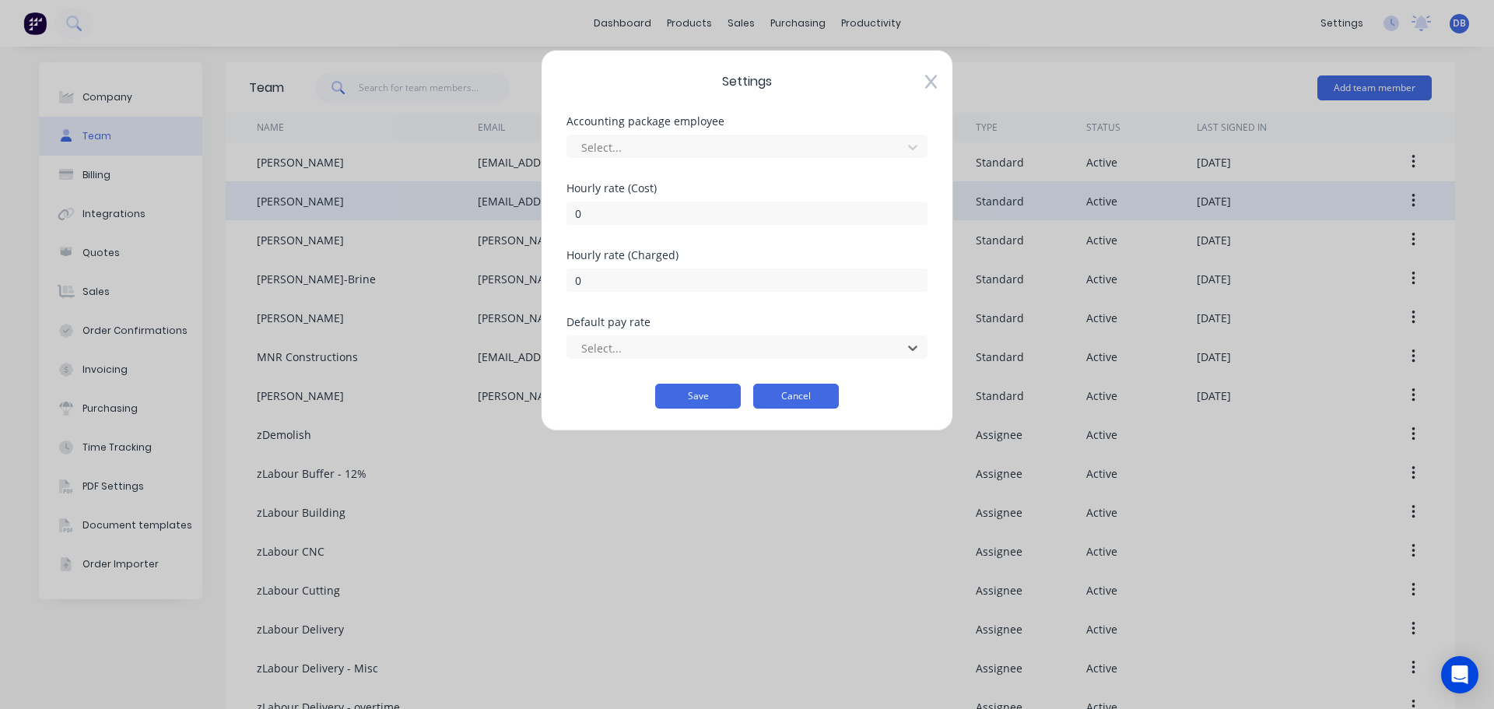
click at [818, 391] on button "Cancel" at bounding box center [796, 396] width 86 height 25
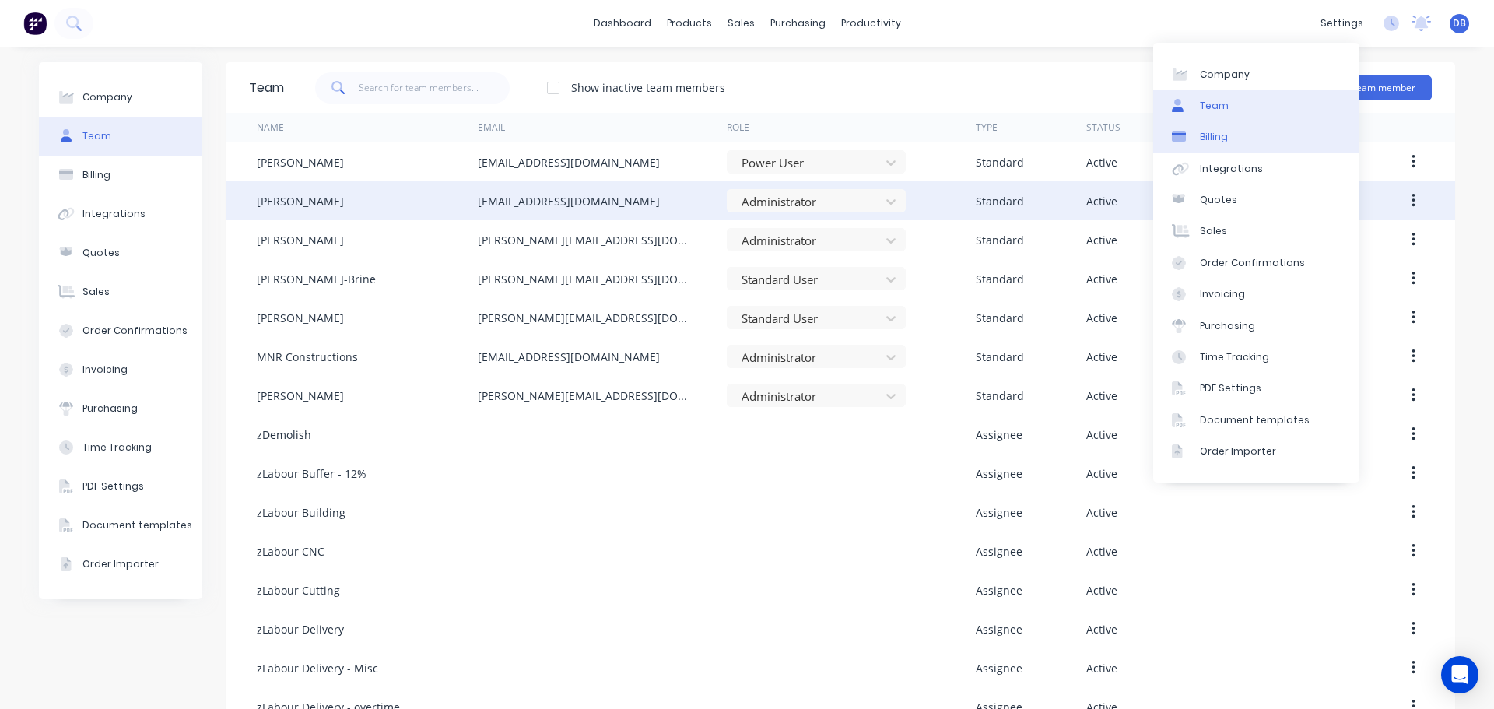
click at [1250, 135] on link "Billing" at bounding box center [1256, 136] width 206 height 31
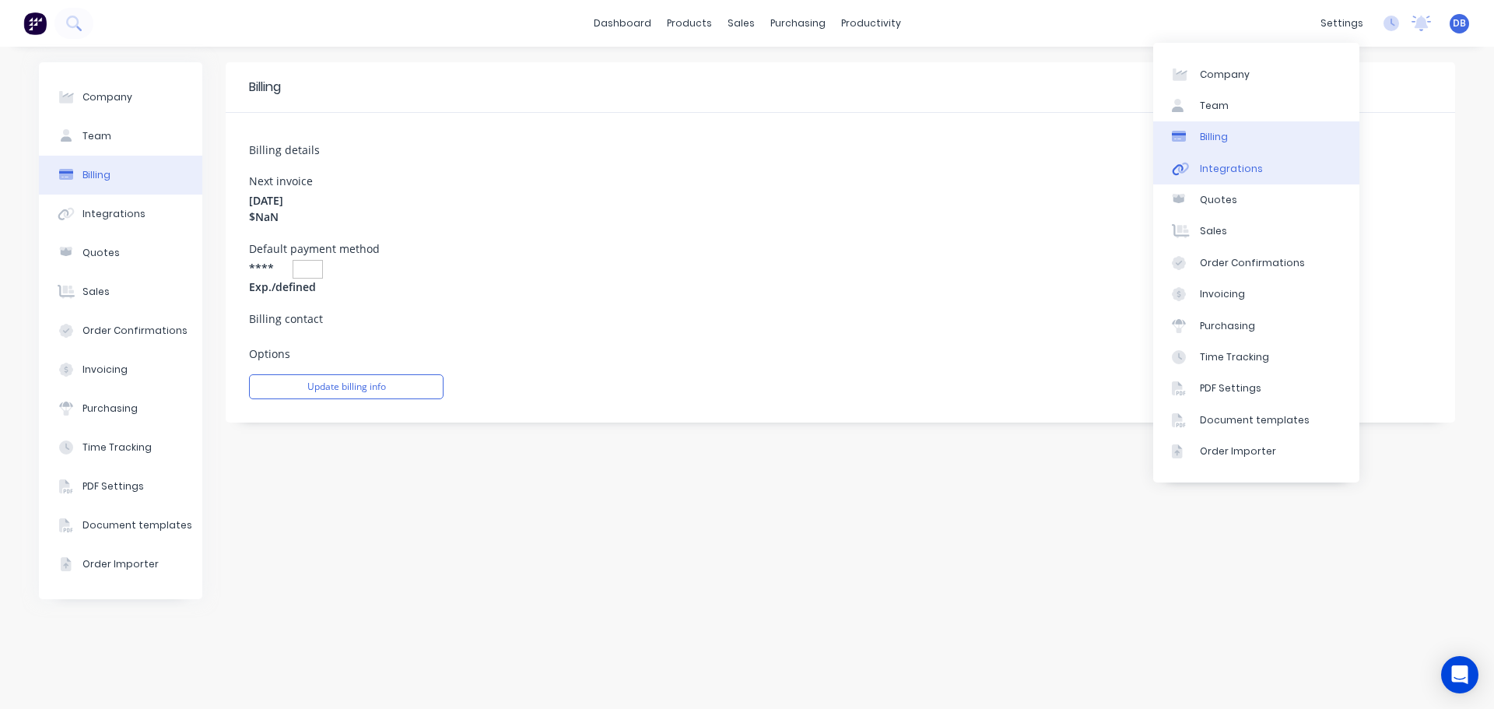
click at [1224, 173] on div "Integrations" at bounding box center [1231, 169] width 63 height 14
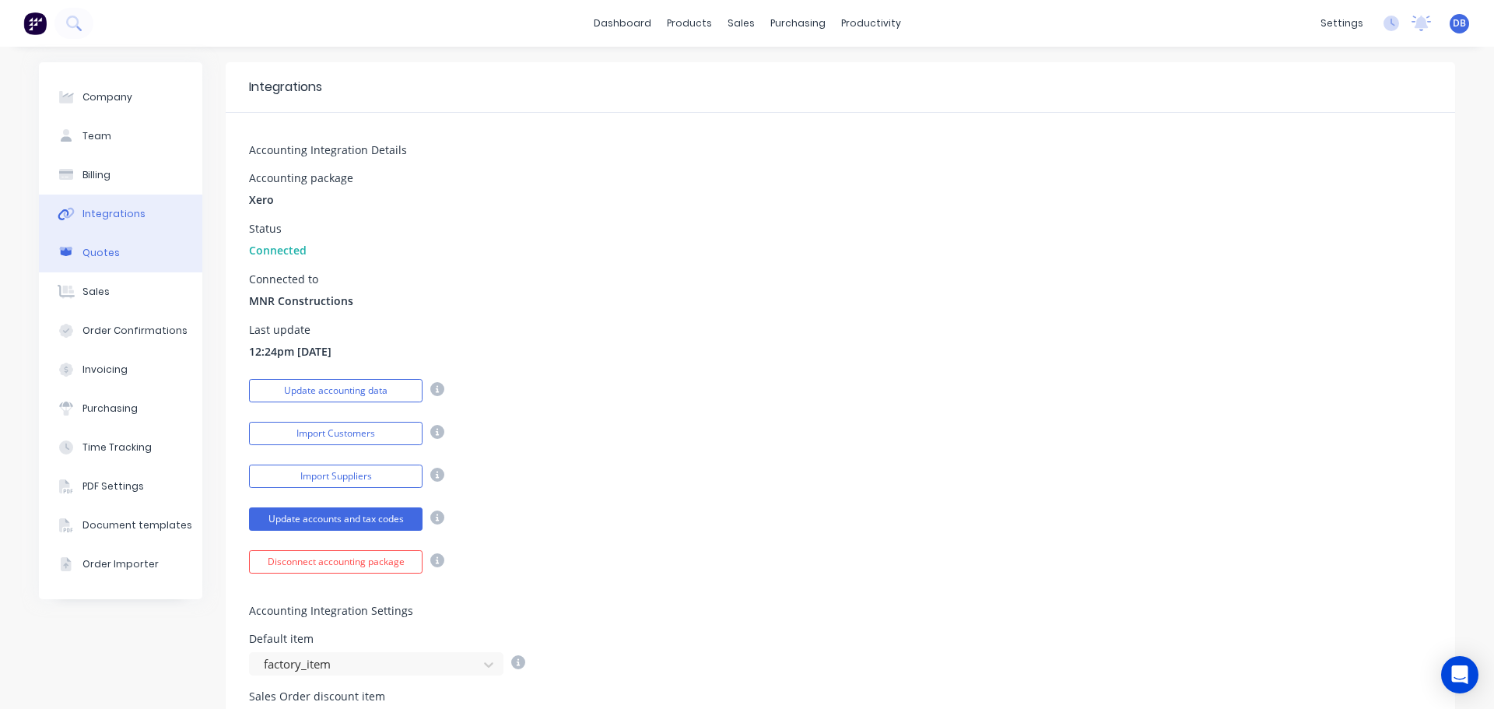
click at [107, 257] on div "Quotes" at bounding box center [100, 253] width 37 height 14
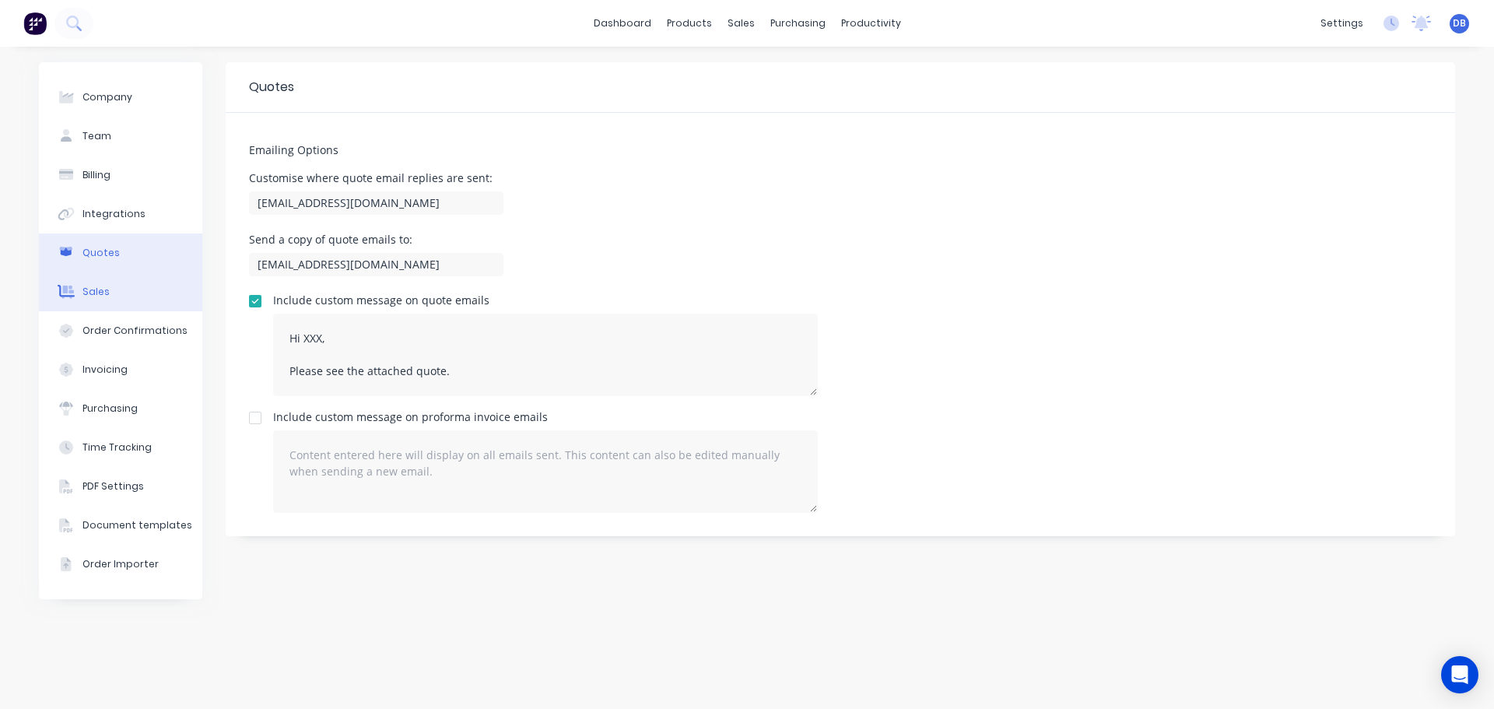
click at [94, 275] on button "Sales" at bounding box center [120, 291] width 163 height 39
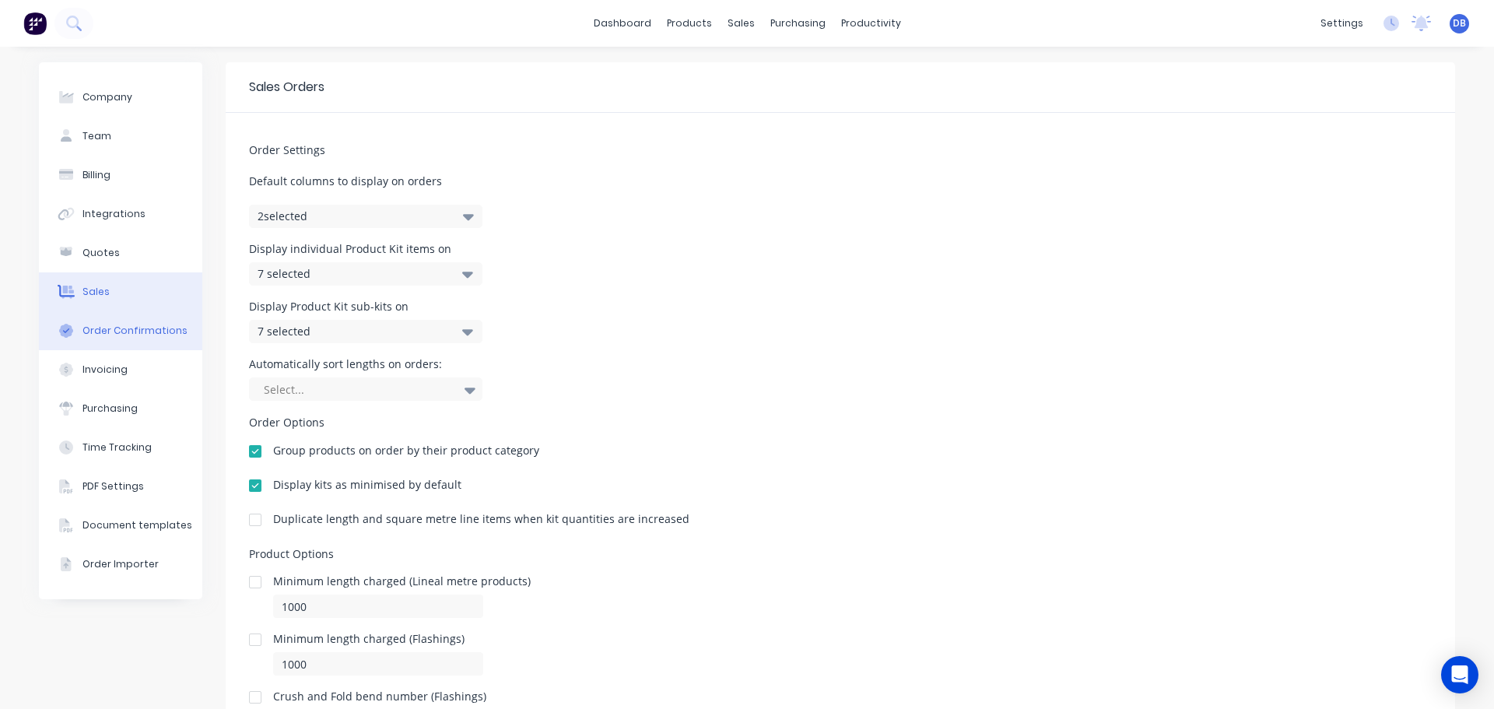
click at [104, 322] on button "Order Confirmations" at bounding box center [120, 330] width 163 height 39
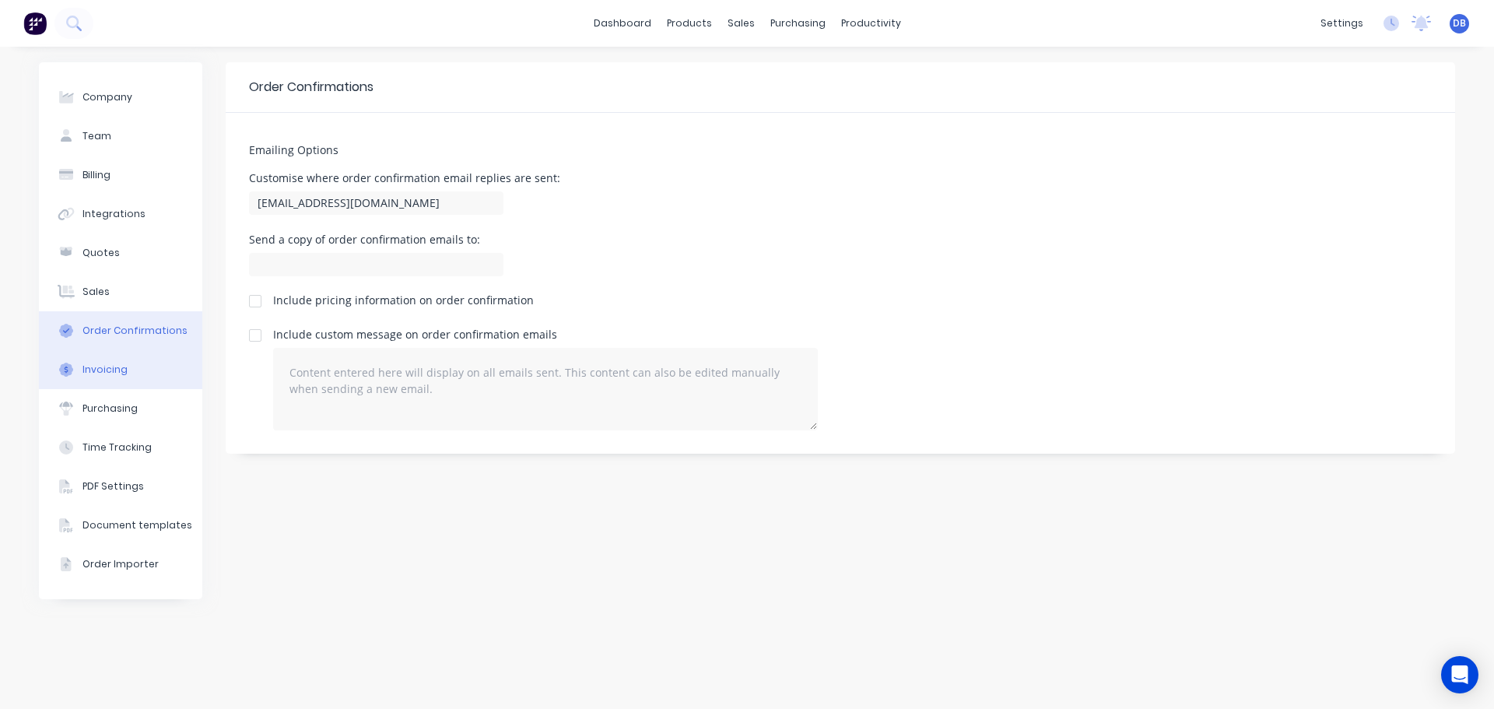
click at [105, 366] on div "Invoicing" at bounding box center [104, 370] width 45 height 14
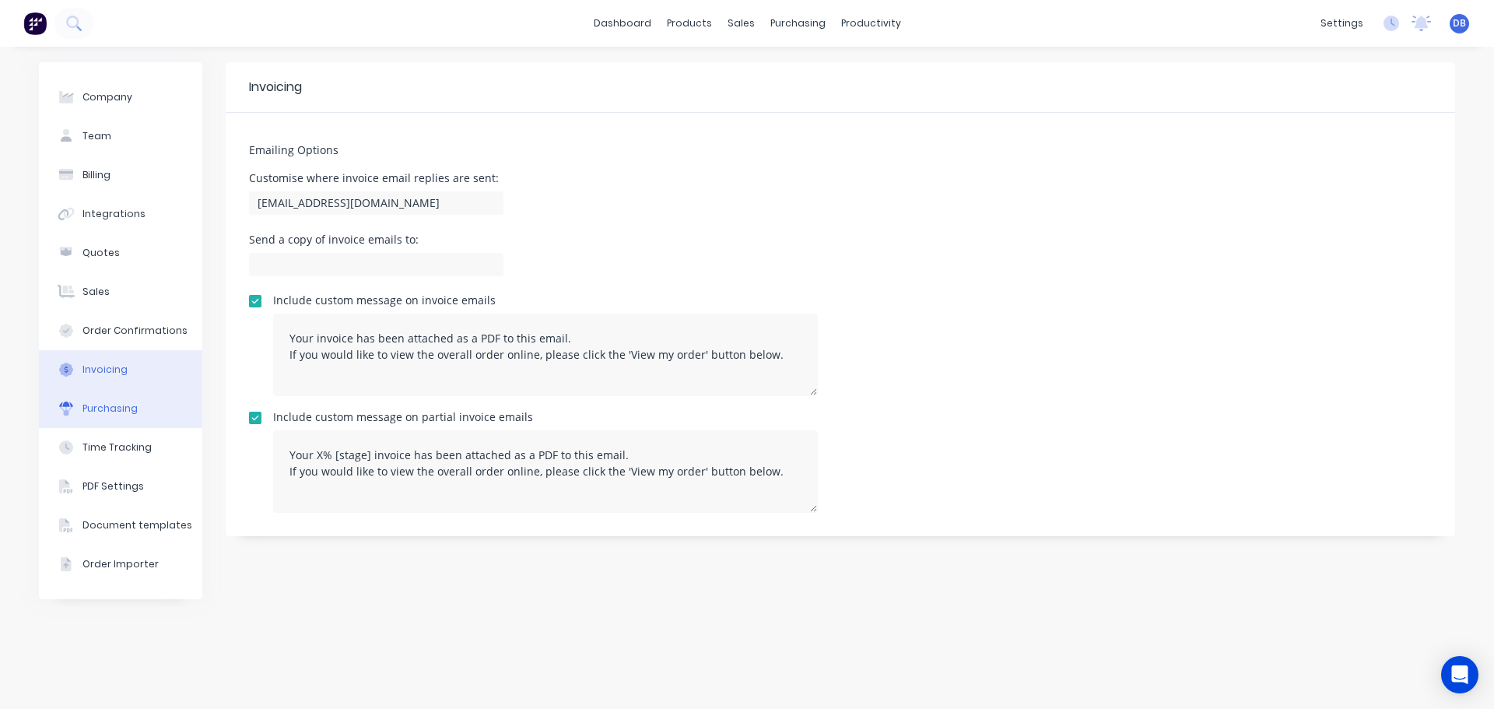
click at [99, 402] on div "Purchasing" at bounding box center [109, 408] width 55 height 14
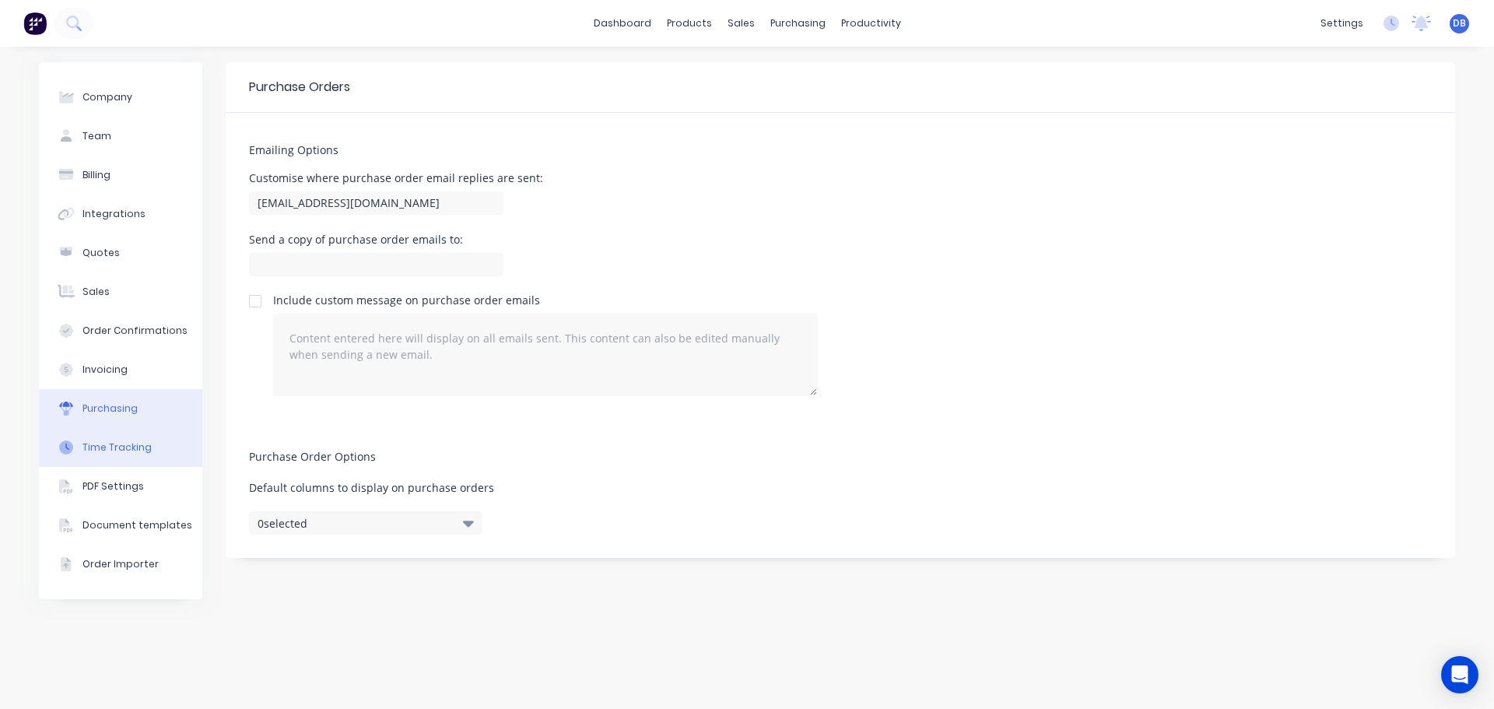
click at [96, 450] on div "Time Tracking" at bounding box center [116, 447] width 69 height 14
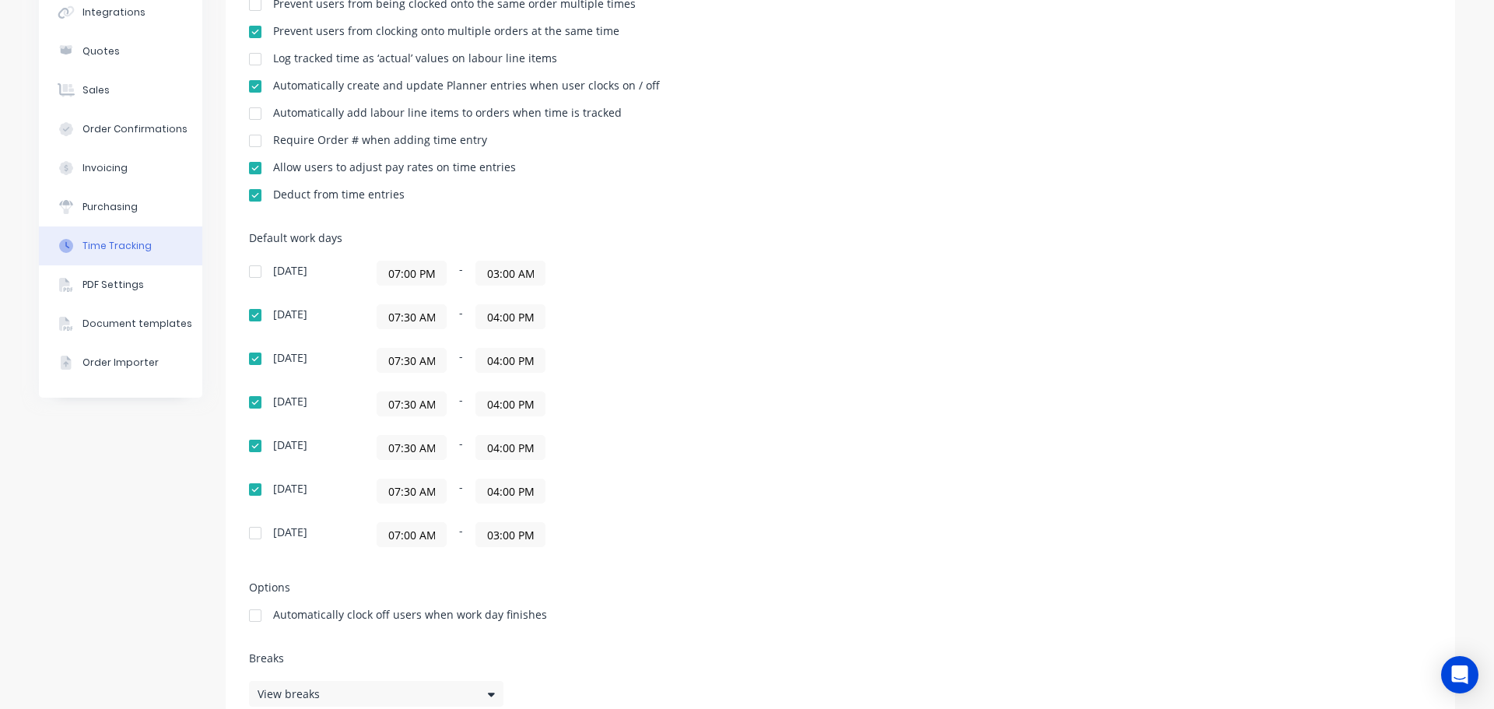
scroll to position [238, 0]
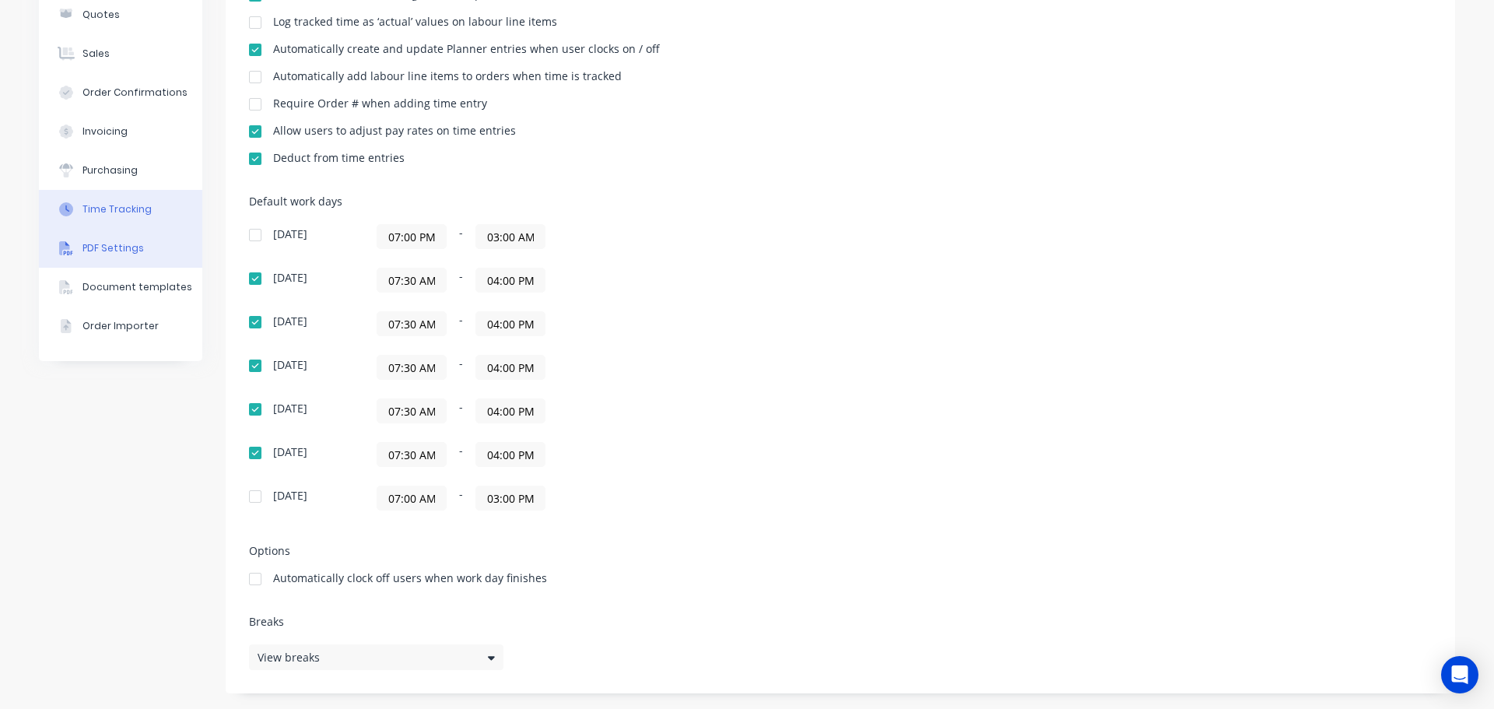
click at [129, 254] on button "PDF Settings" at bounding box center [120, 248] width 163 height 39
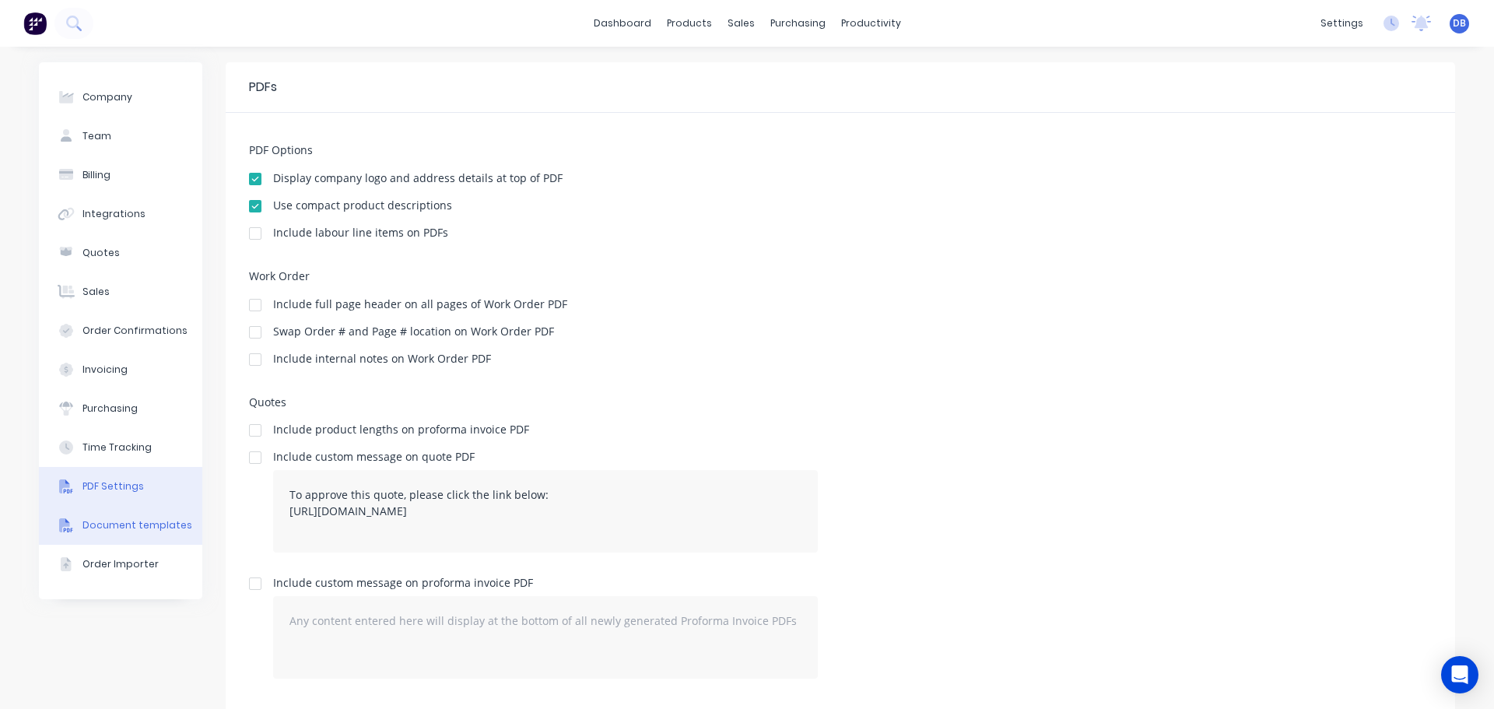
click at [122, 531] on div "Document templates" at bounding box center [137, 525] width 110 height 14
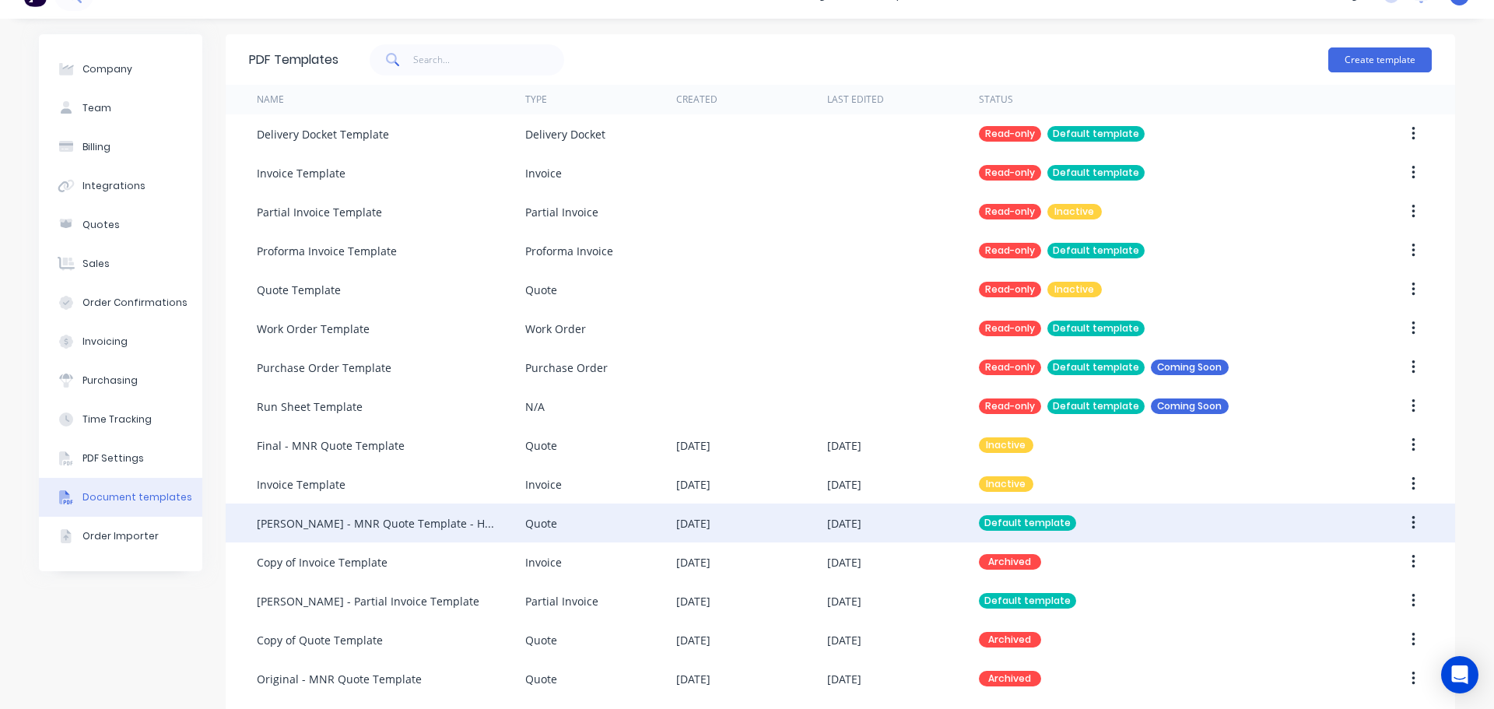
scroll to position [78, 0]
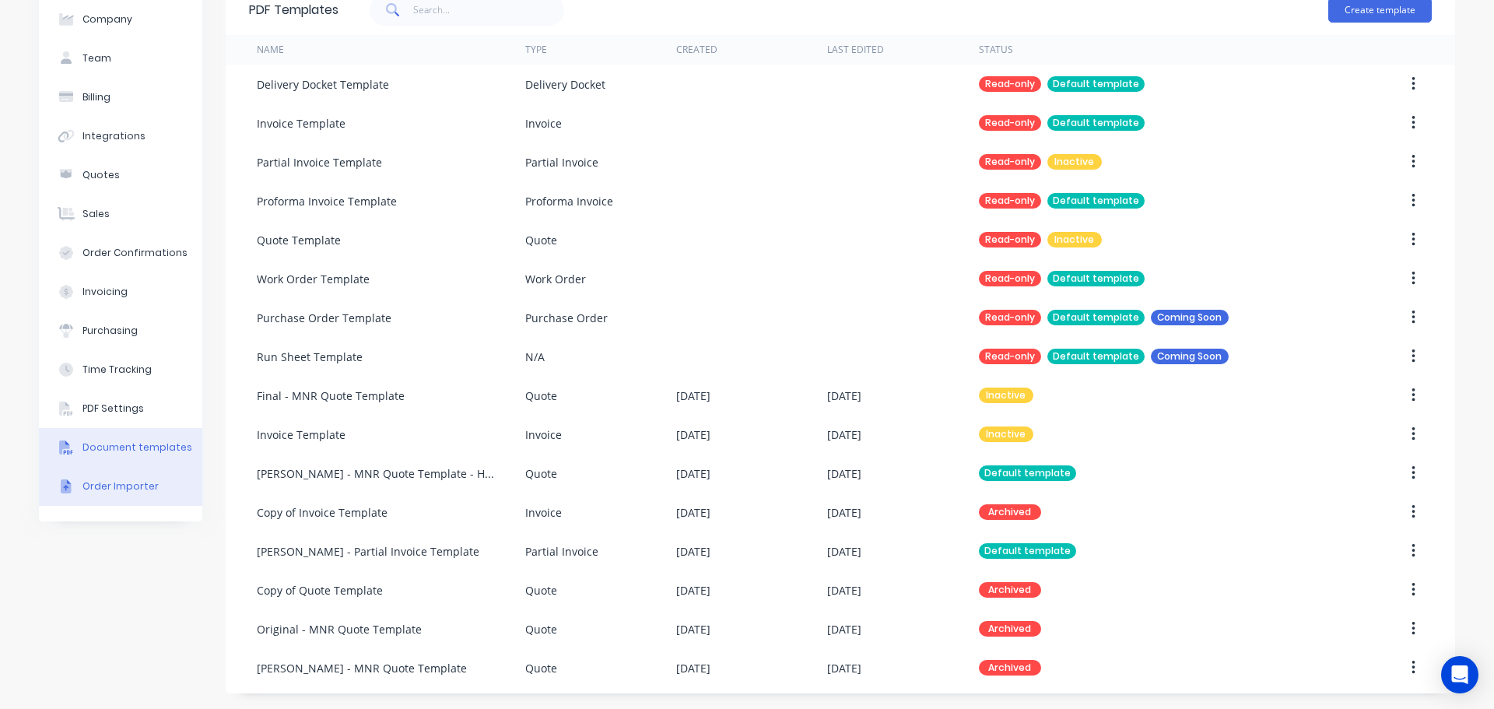
click at [121, 488] on div "Order Importer" at bounding box center [120, 486] width 76 height 14
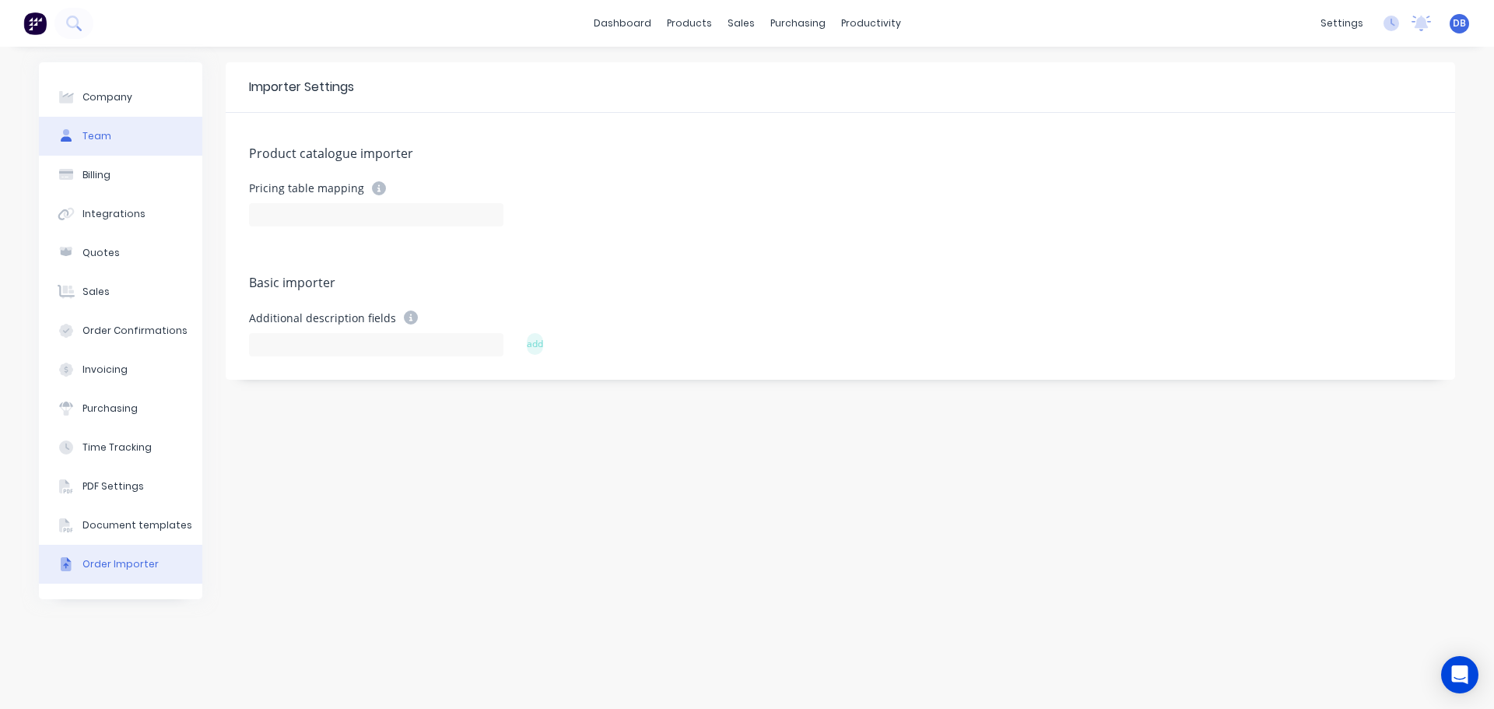
click at [82, 136] on div "Team" at bounding box center [96, 136] width 29 height 14
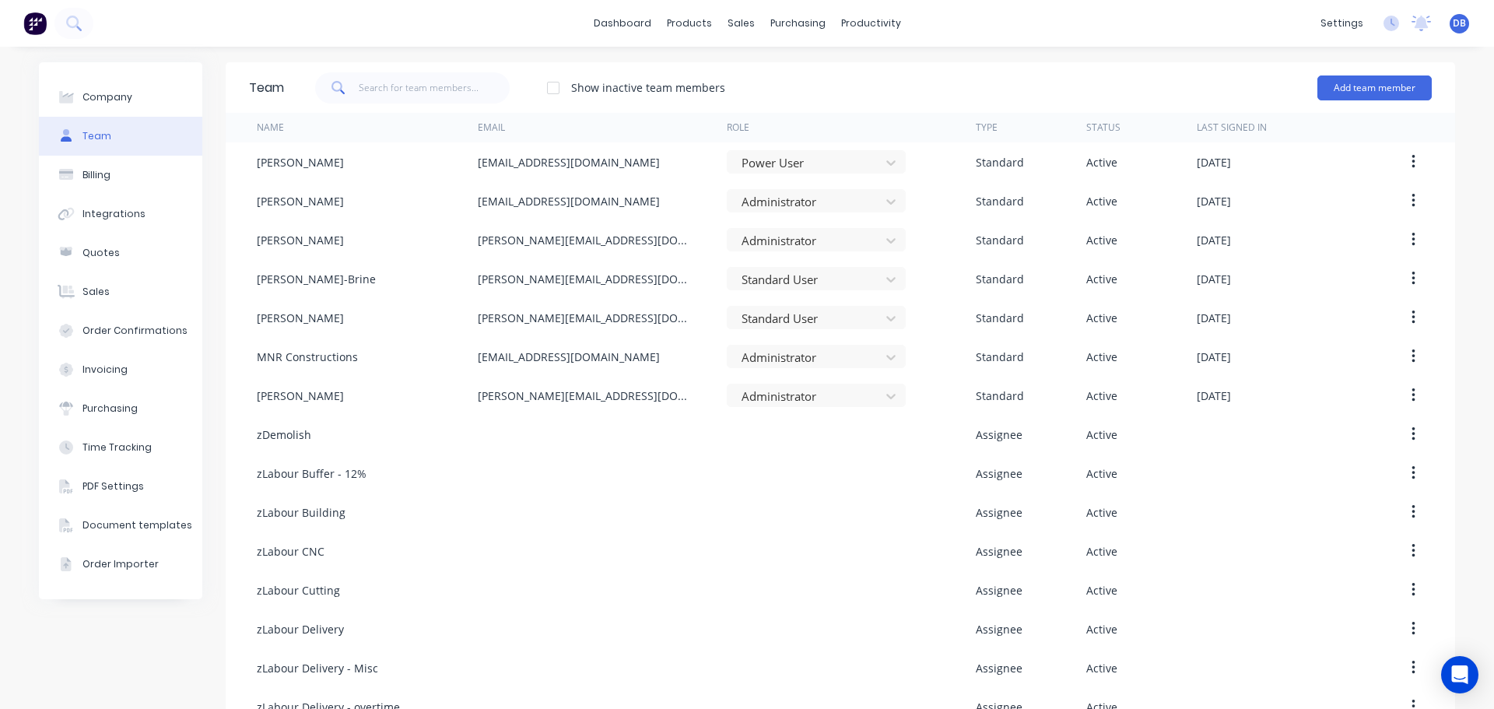
click at [869, 83] on div "Show inactive team members Add team member" at bounding box center [857, 88] width 1147 height 47
click at [1092, 82] on div "Show inactive team members Add team member" at bounding box center [857, 88] width 1147 height 47
click at [1383, 23] on icon at bounding box center [1391, 24] width 16 height 16
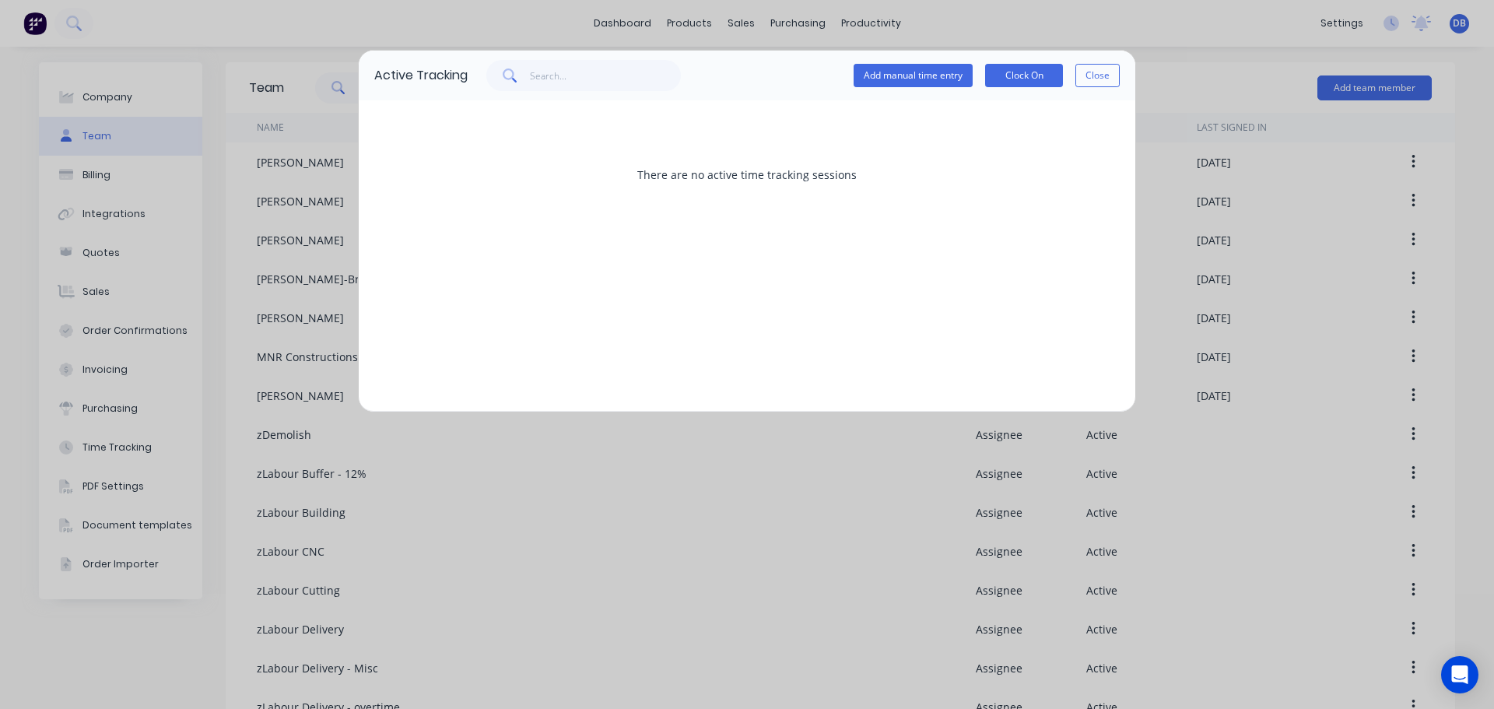
click at [1473, 28] on div "Active Tracking Add manual time entry Clock On Close There are no active time t…" at bounding box center [747, 354] width 1494 height 709
click at [1116, 75] on button "Close" at bounding box center [1097, 75] width 44 height 23
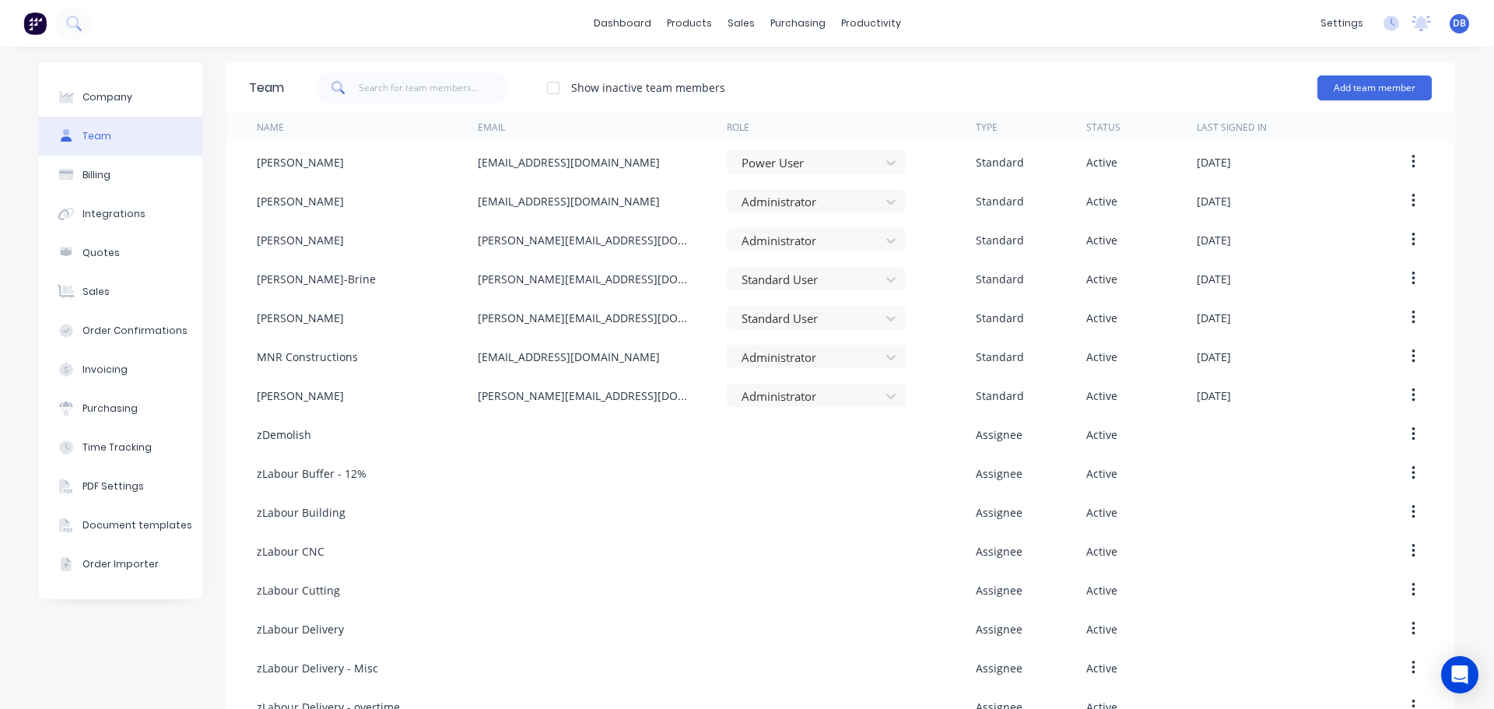
click at [1449, 14] on div "DB MNR Constructions Dean Borghuis Administrator Profile Sign out" at bounding box center [1458, 23] width 19 height 19
click at [1452, 20] on span "DB" at bounding box center [1458, 23] width 13 height 14
click at [1306, 166] on div "Profile" at bounding box center [1321, 164] width 31 height 14
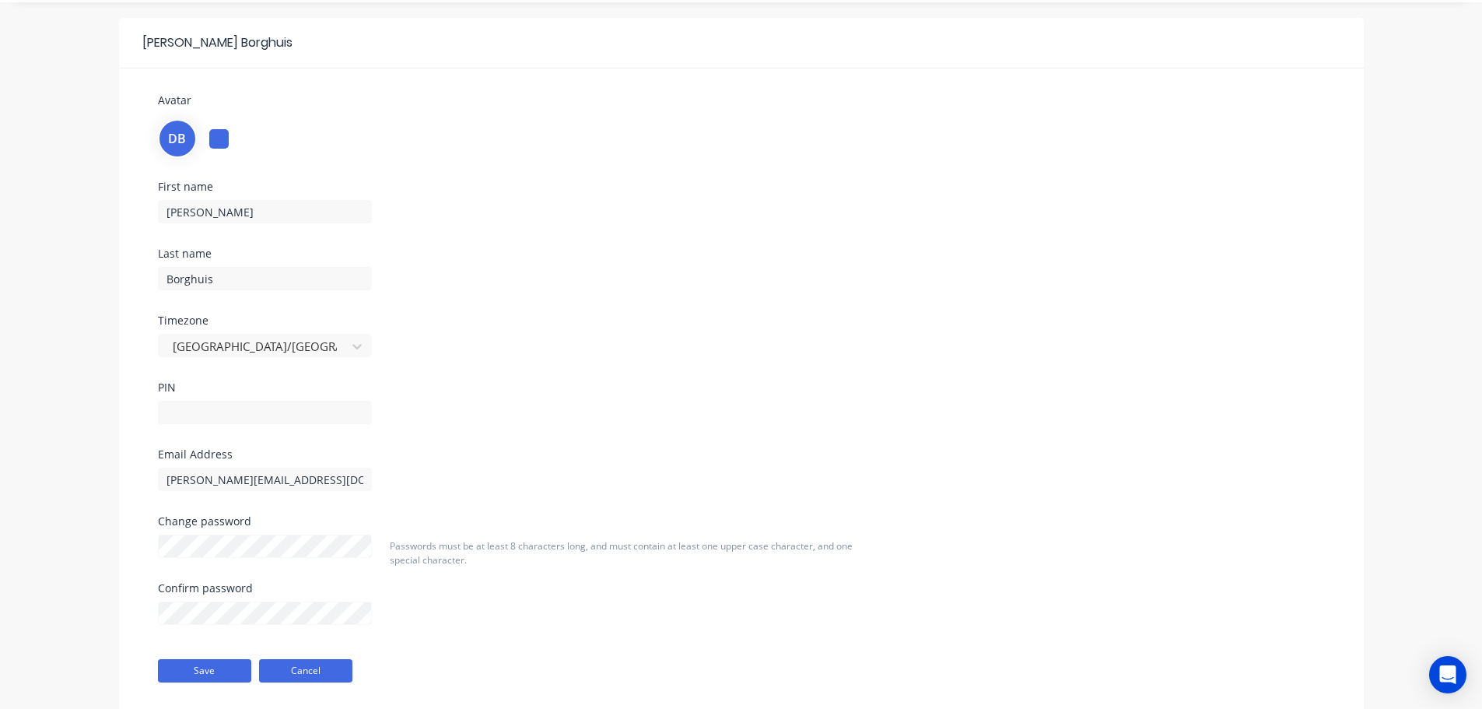
scroll to position [88, 0]
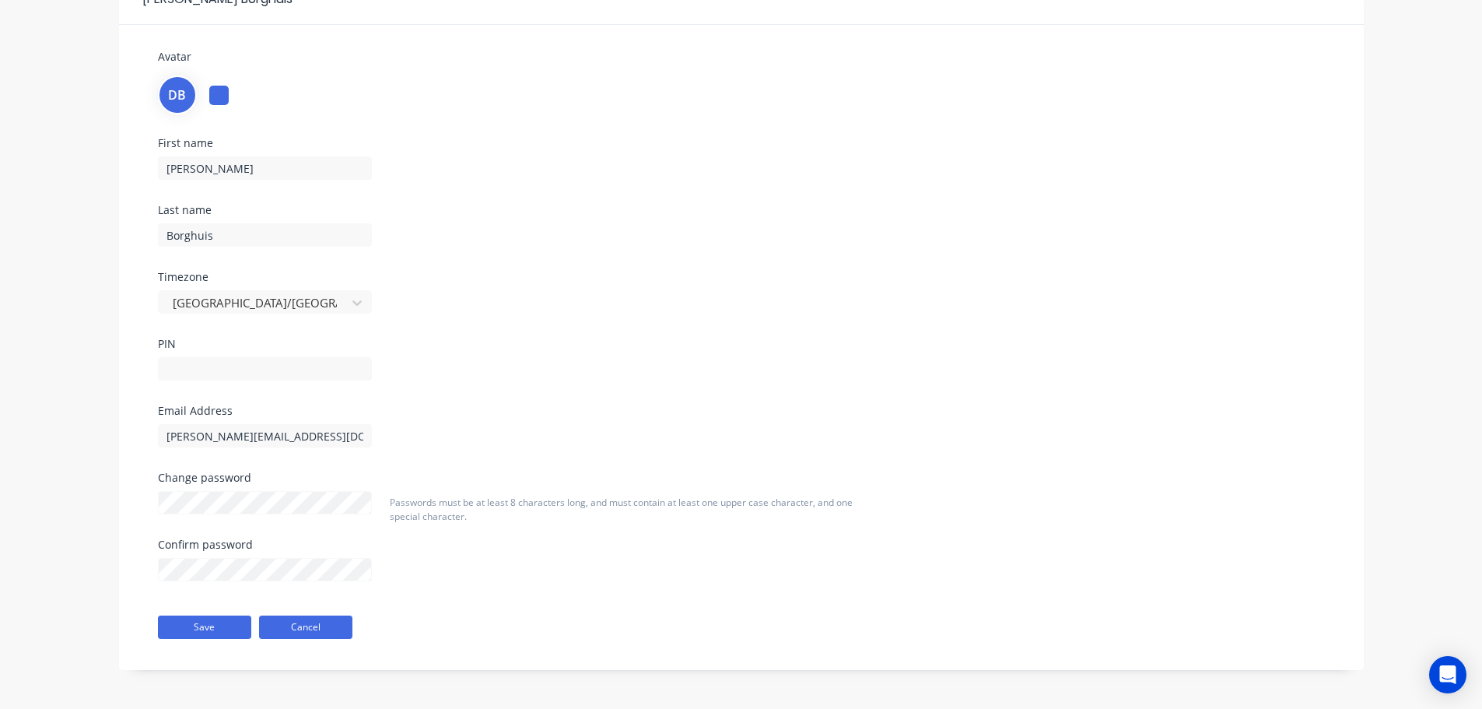
click at [314, 625] on button "Cancel" at bounding box center [305, 626] width 93 height 23
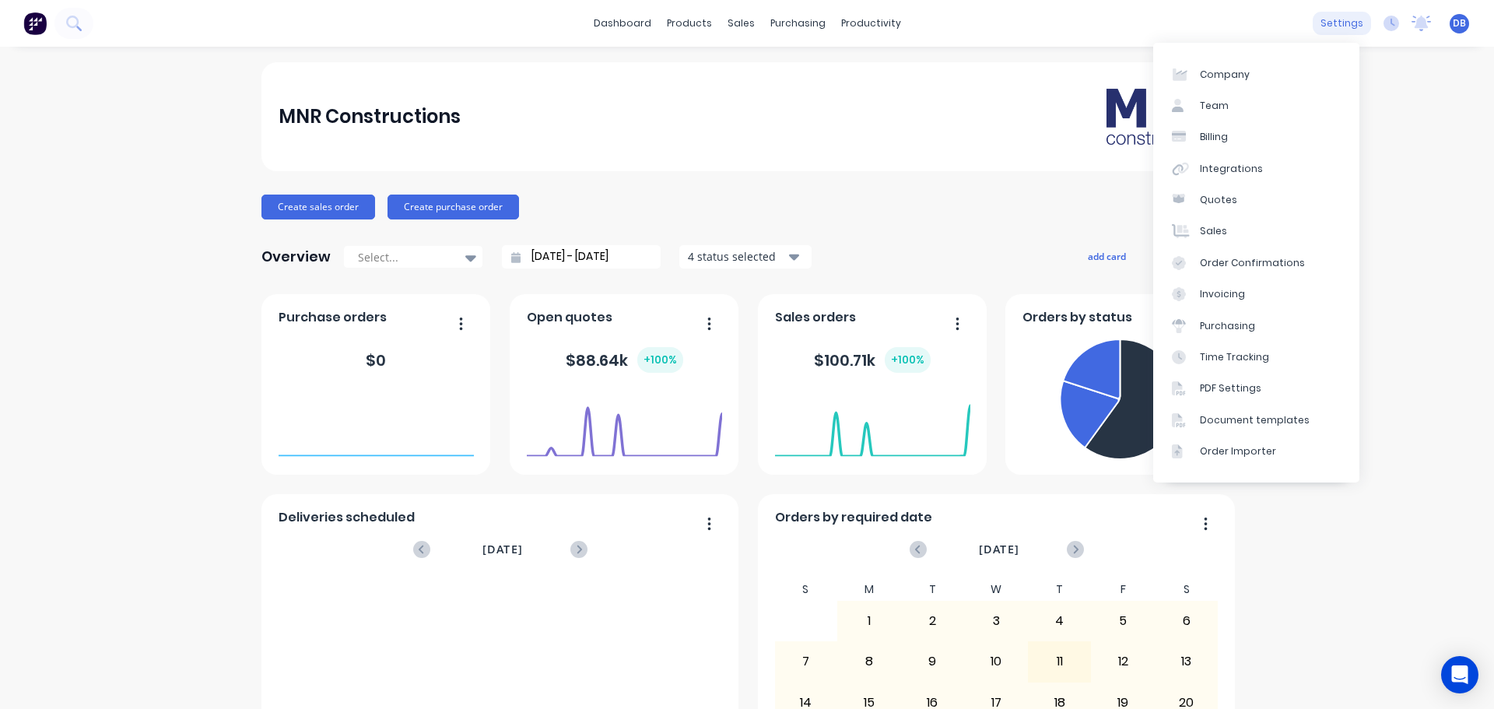
click at [1343, 27] on div "settings" at bounding box center [1341, 23] width 58 height 23
click at [1261, 72] on link "Company" at bounding box center [1256, 73] width 206 height 31
select select "AU"
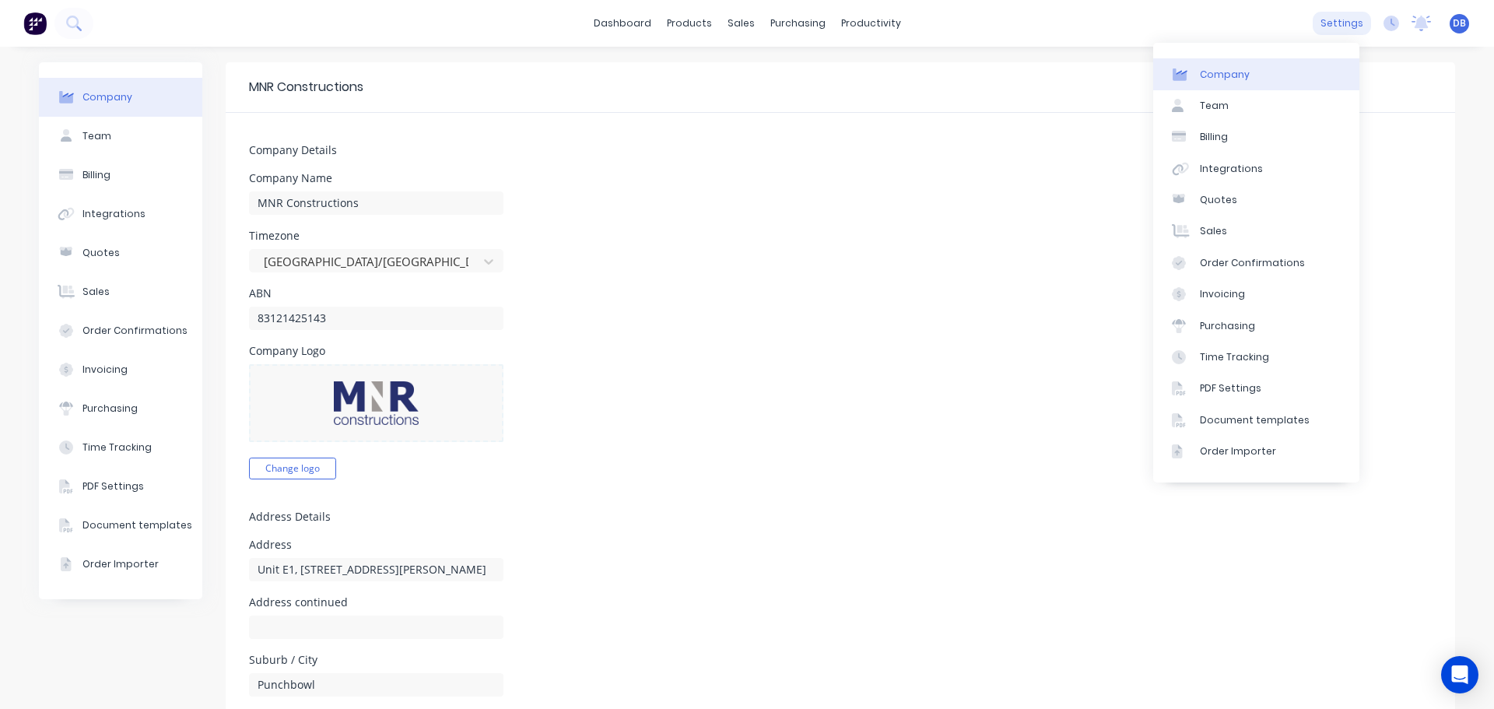
click at [1329, 20] on div "settings" at bounding box center [1341, 23] width 58 height 23
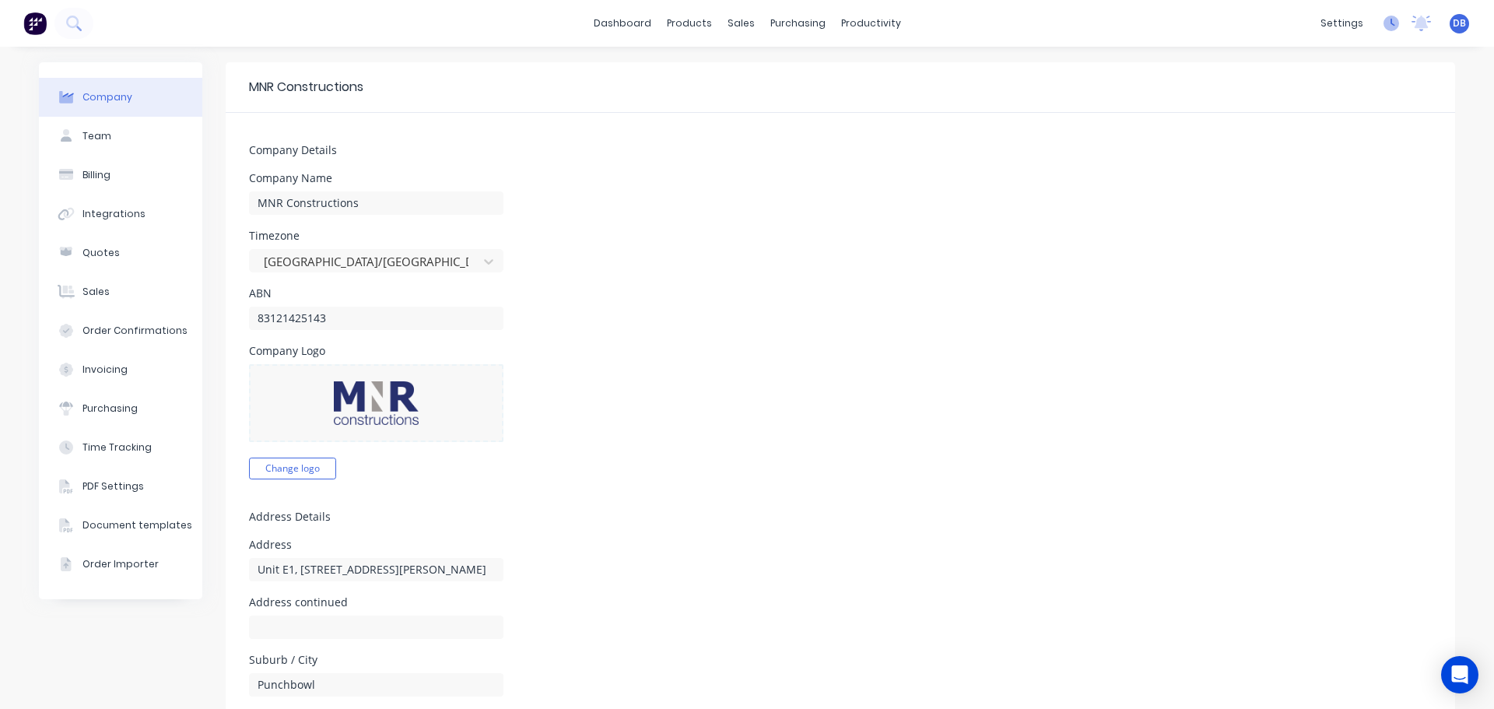
click at [1383, 21] on icon at bounding box center [1391, 24] width 16 height 16
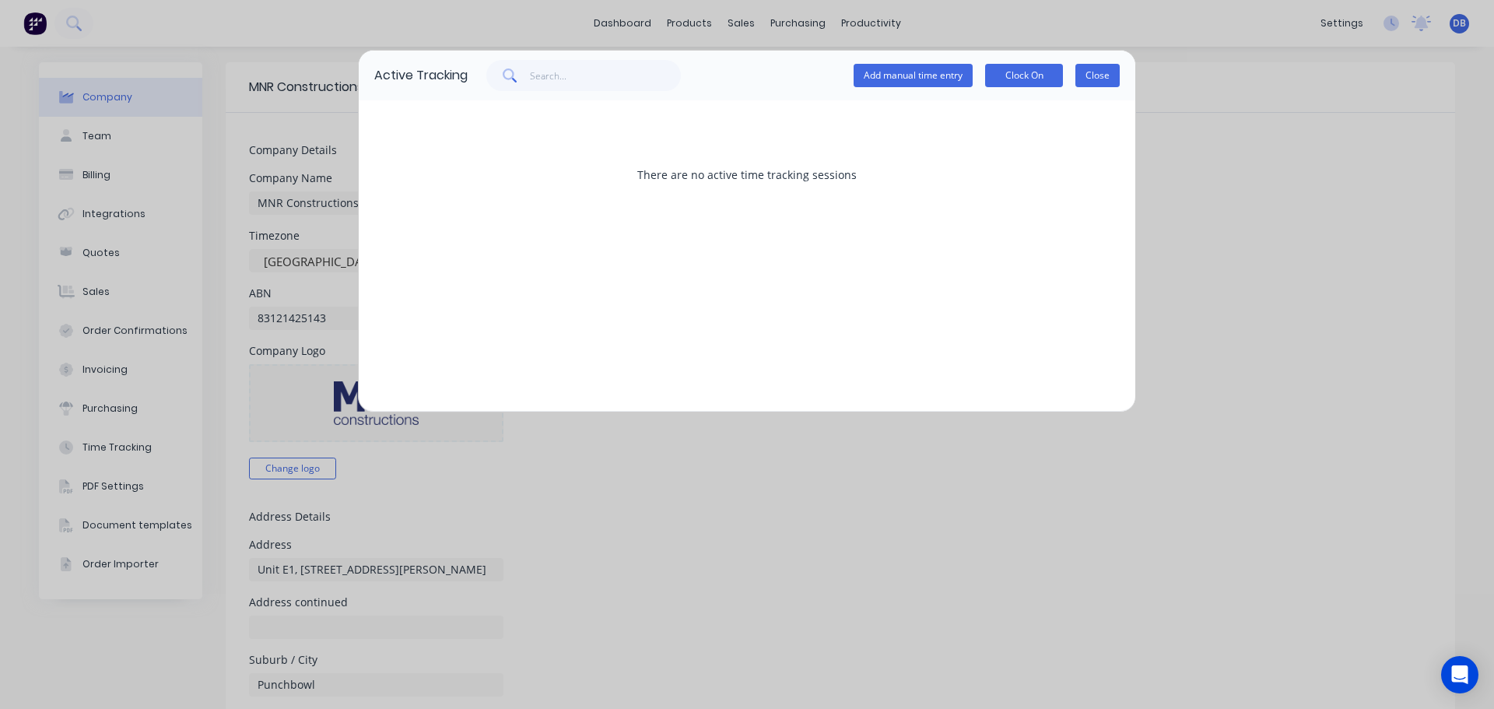
click at [1109, 78] on button "Close" at bounding box center [1097, 75] width 44 height 23
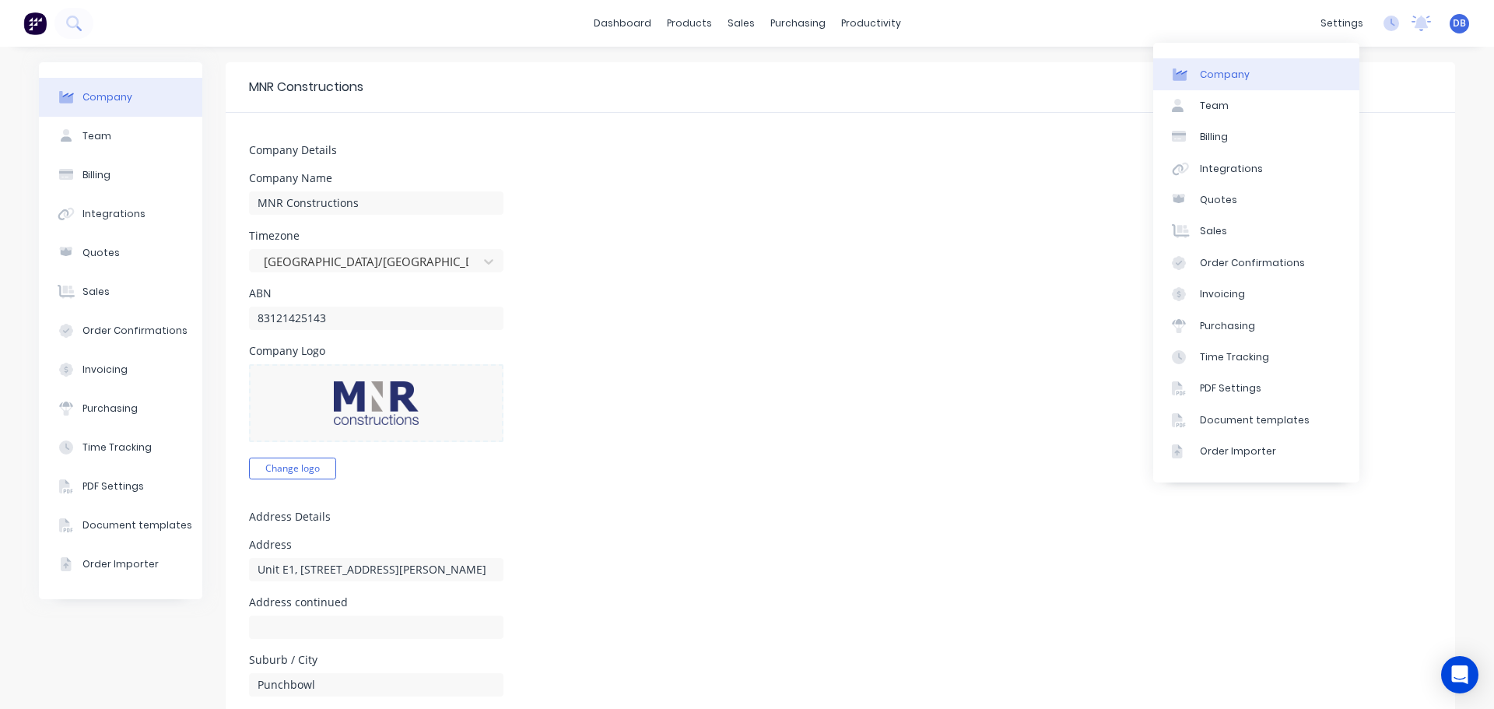
drag, startPoint x: 1091, startPoint y: 299, endPoint x: 978, endPoint y: 299, distance: 112.8
click at [1089, 301] on div "ABN 83121425143" at bounding box center [840, 309] width 1182 height 42
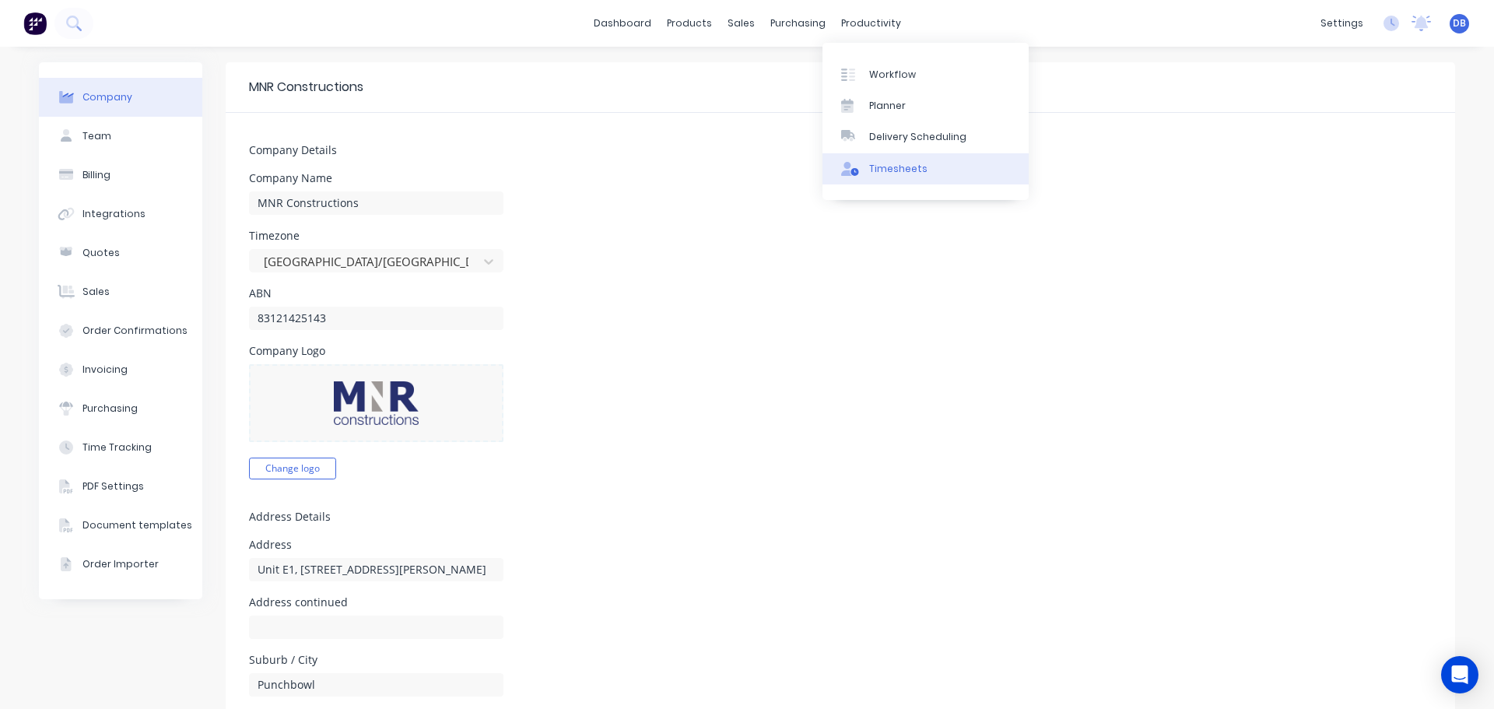
click at [909, 173] on div "Timesheets" at bounding box center [898, 169] width 58 height 14
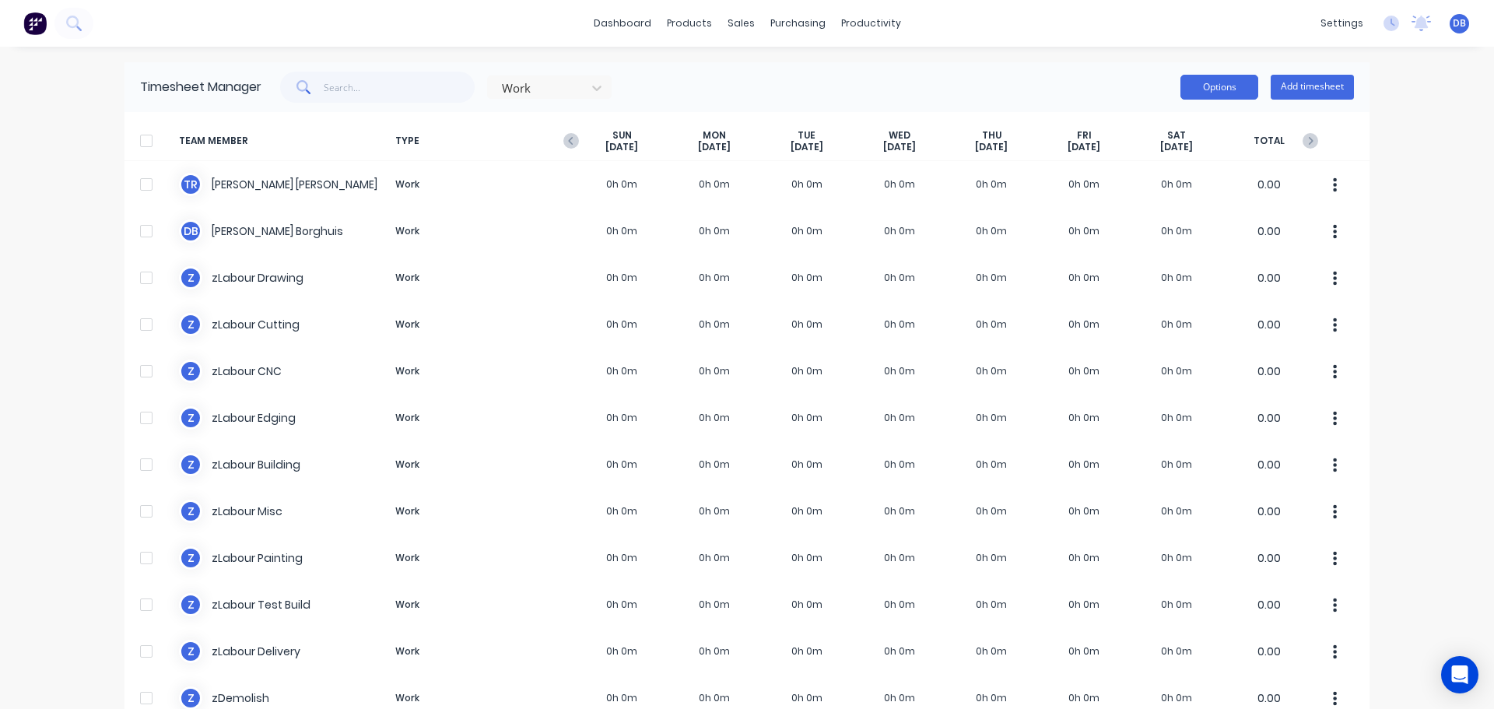
click at [1193, 88] on button "Options" at bounding box center [1219, 87] width 78 height 25
click at [1201, 81] on button "Options" at bounding box center [1219, 87] width 78 height 25
click at [589, 90] on icon at bounding box center [597, 88] width 16 height 16
click at [584, 90] on div at bounding box center [597, 87] width 28 height 25
click at [694, 88] on div "Work Options Add timesheet" at bounding box center [807, 87] width 1092 height 31
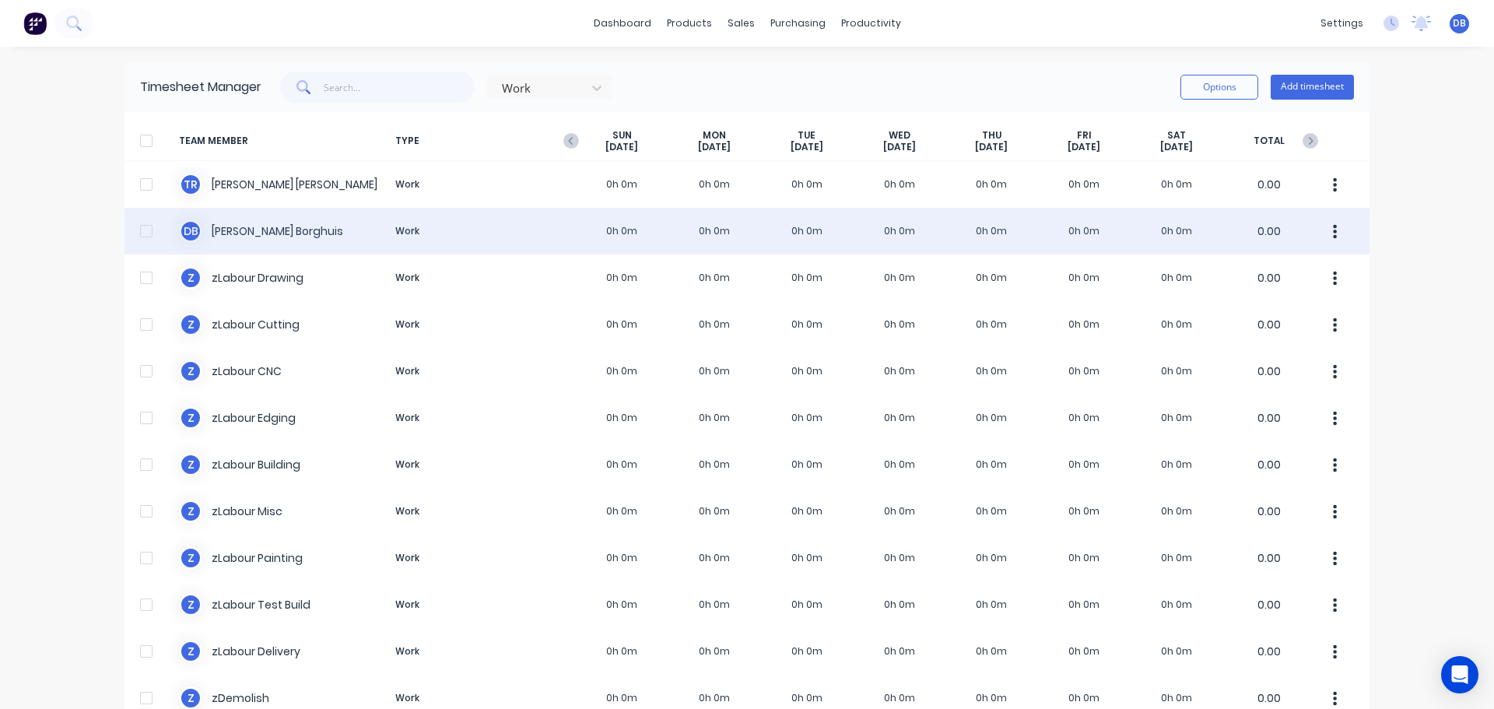
click at [275, 226] on div "[PERSON_NAME] Work 0h 0m 0h 0m 0h 0m 0h 0m 0h 0m 0h 0m 0h 0m 0.00" at bounding box center [746, 231] width 1245 height 47
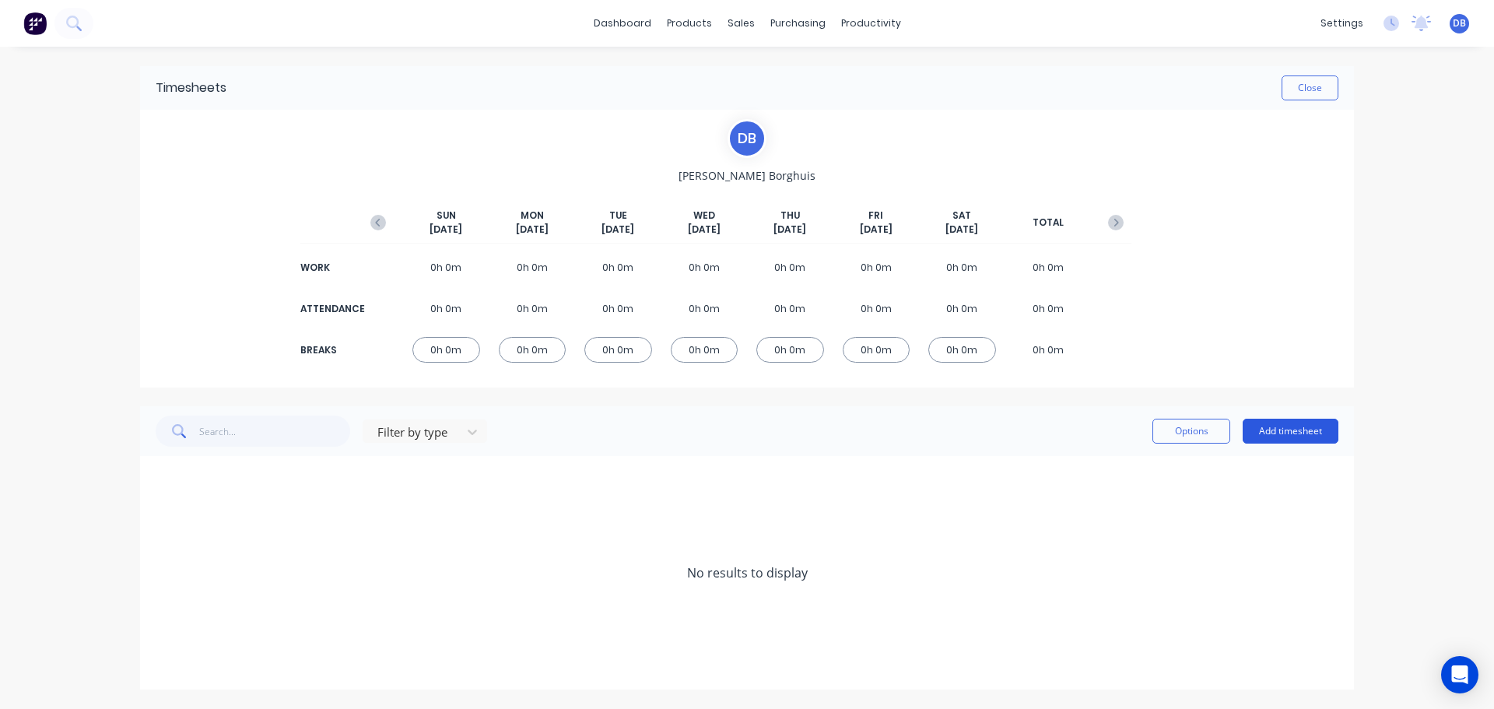
click at [1307, 433] on button "Add timesheet" at bounding box center [1290, 431] width 96 height 25
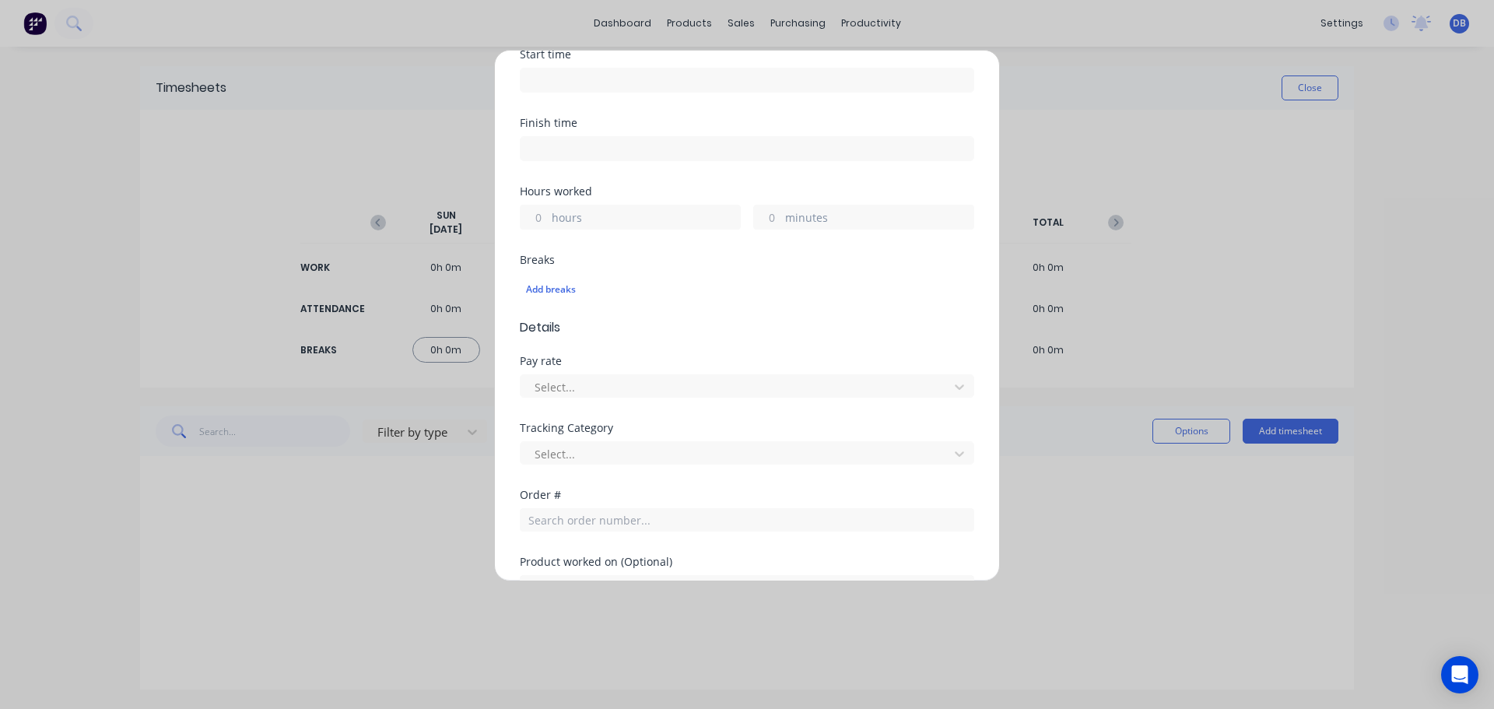
scroll to position [212, 0]
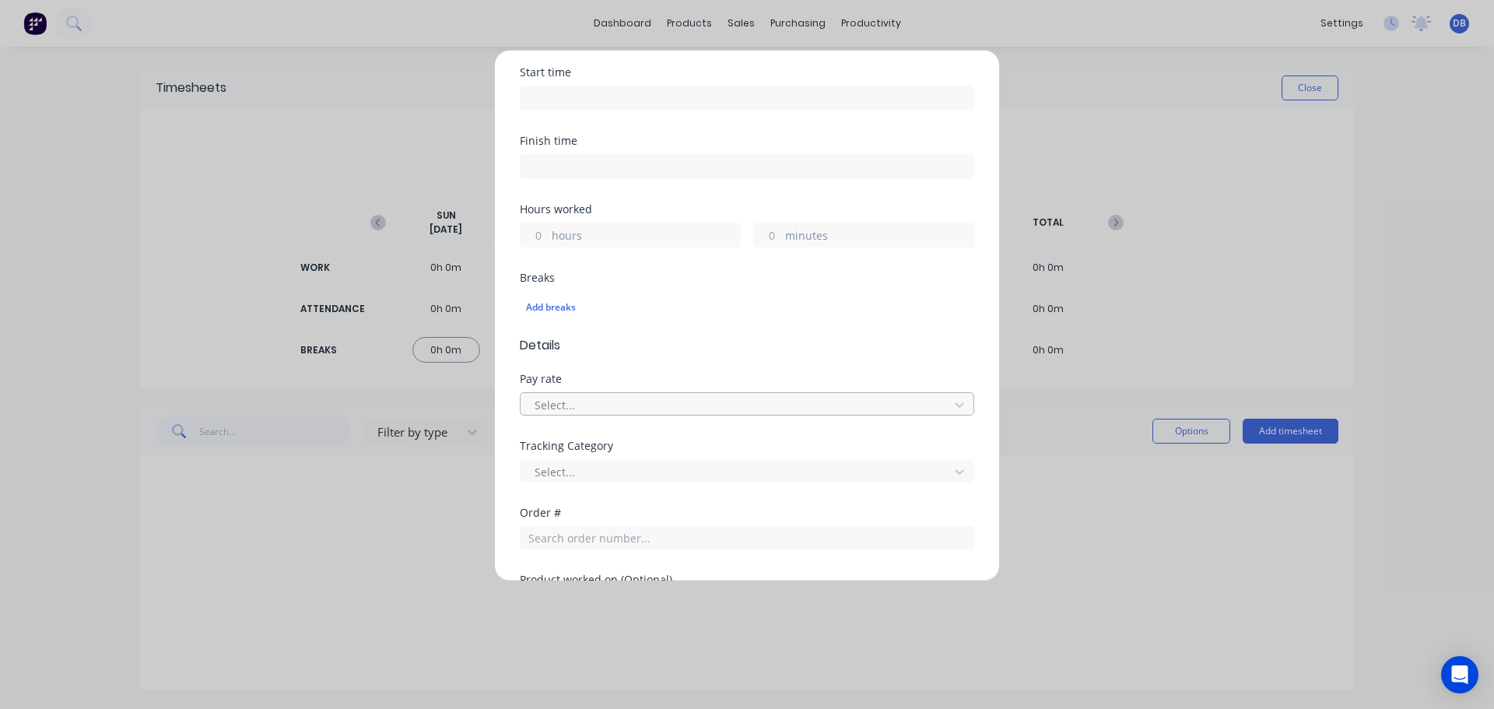
click at [766, 411] on div at bounding box center [737, 404] width 408 height 19
click at [766, 406] on div at bounding box center [737, 404] width 408 height 19
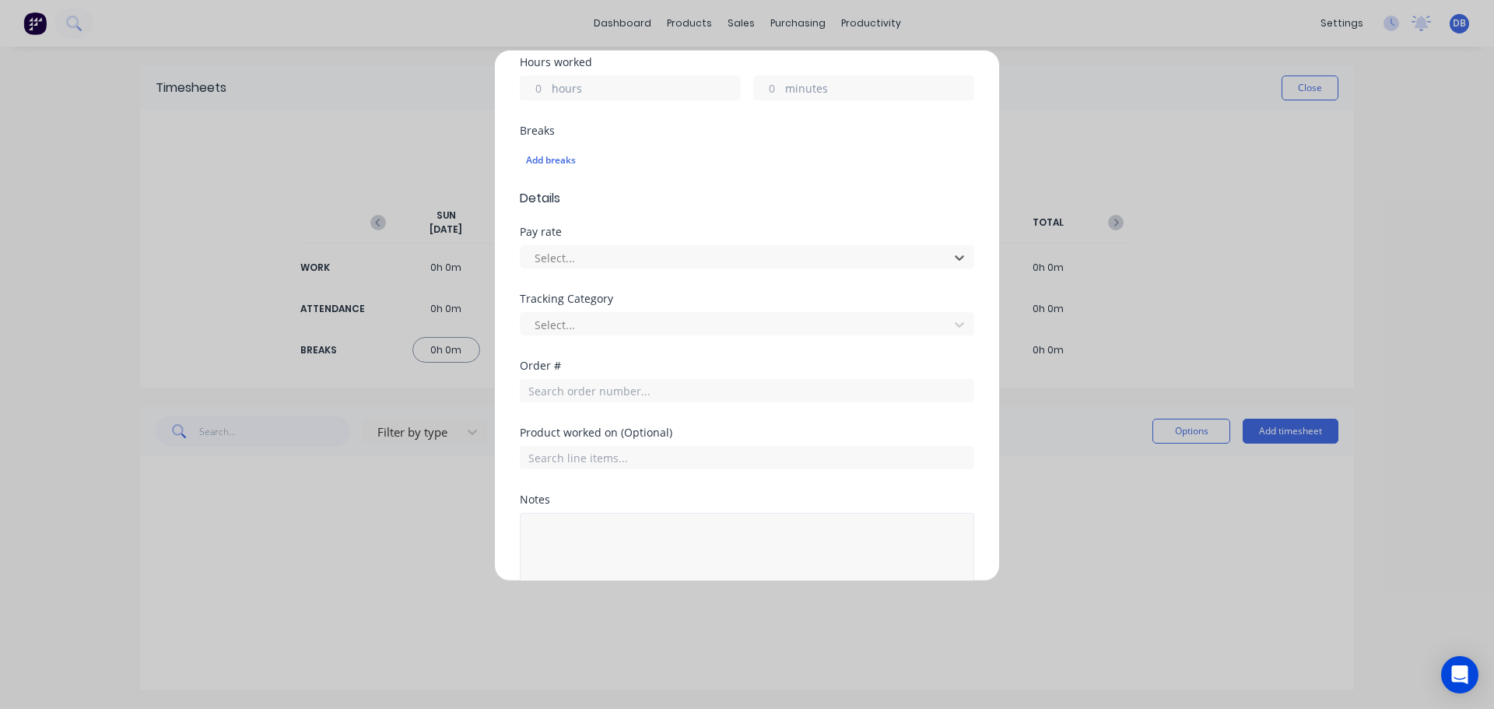
scroll to position [289, 0]
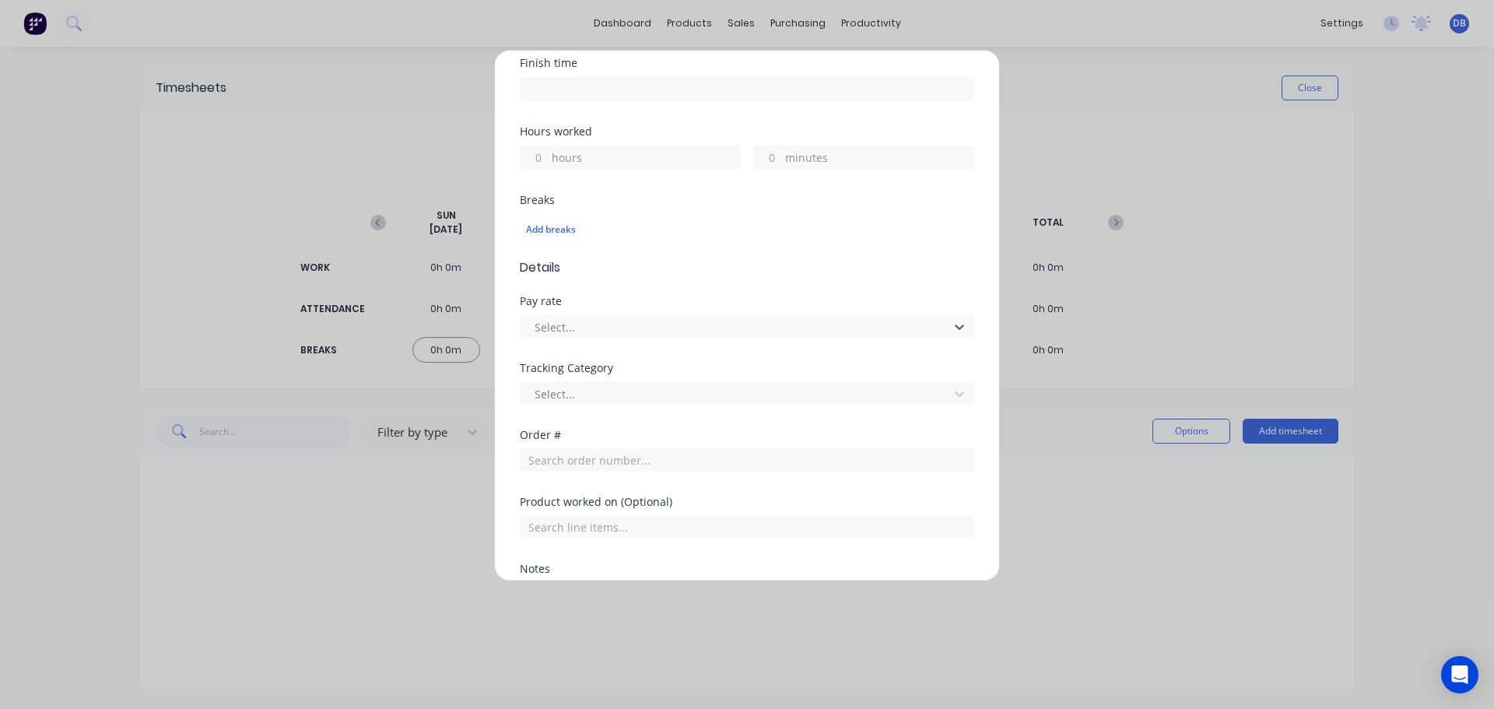
click at [1261, 168] on div "Add timesheet Work Attendance When Date Start time Finish time Hours worked hou…" at bounding box center [747, 354] width 1494 height 709
click at [1305, 96] on div "Add timesheet Work Attendance When Date Start time Finish time Hours worked hou…" at bounding box center [747, 354] width 1494 height 709
click at [1315, 79] on div "Add timesheet Work Attendance When Date Start time Finish time Hours worked hou…" at bounding box center [747, 354] width 1494 height 709
drag, startPoint x: 1046, startPoint y: 82, endPoint x: 1077, endPoint y: 169, distance: 92.3
click at [1067, 92] on div "Add timesheet Work Attendance When Date Start time Finish time Hours worked hou…" at bounding box center [747, 354] width 1494 height 709
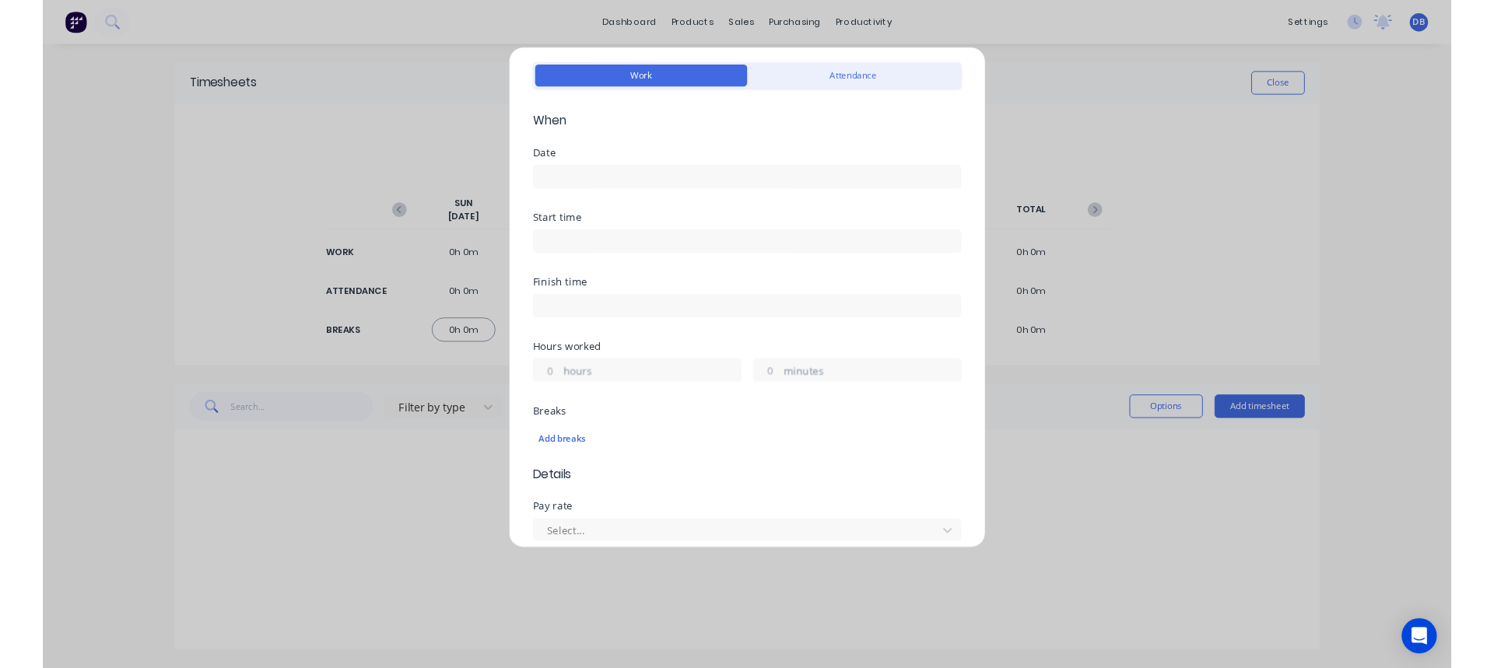
scroll to position [0, 0]
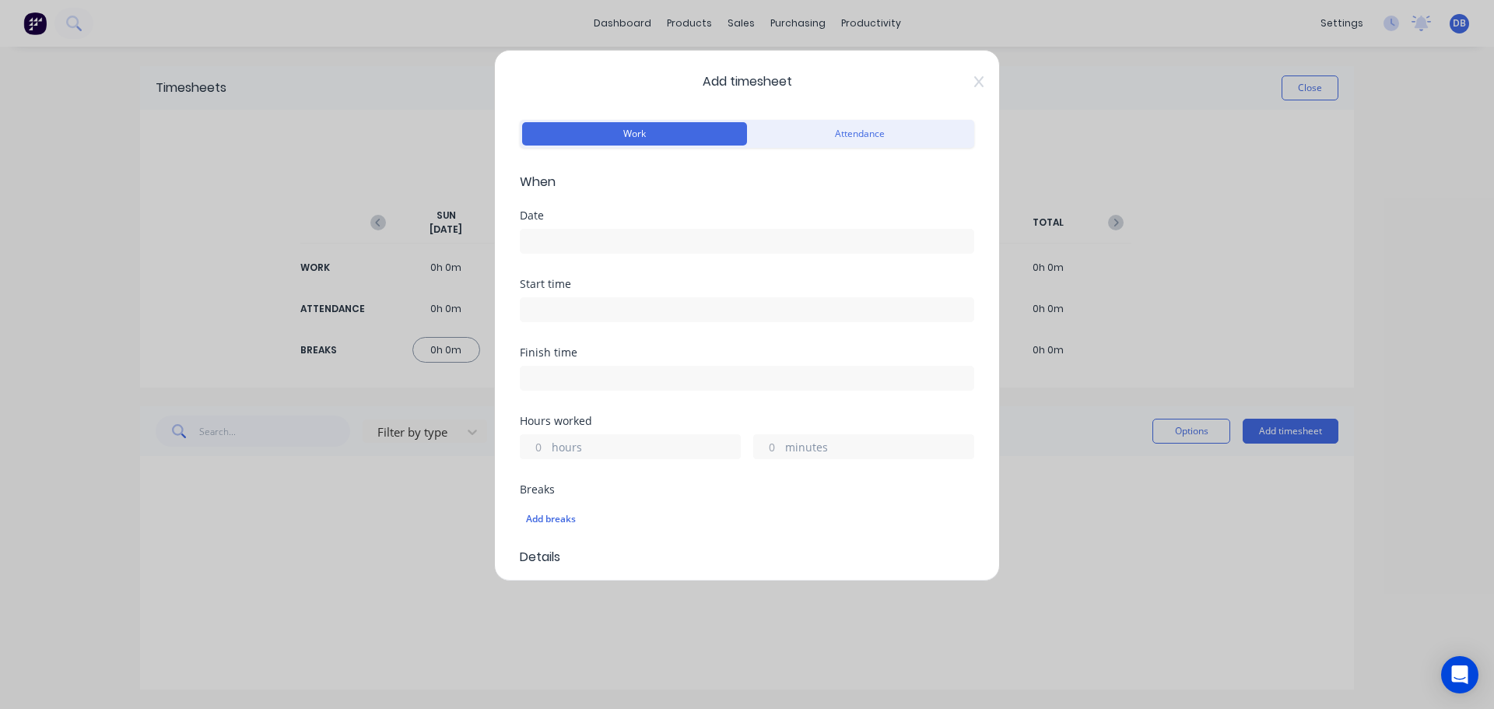
click at [968, 73] on div "Add timesheet Work Attendance When Date Start time Finish time Hours worked hou…" at bounding box center [747, 315] width 506 height 531
drag, startPoint x: 1286, startPoint y: 83, endPoint x: 1308, endPoint y: 91, distance: 23.9
click at [1291, 83] on div "Add timesheet Work Attendance When Date Start time Finish time Hours worked hou…" at bounding box center [747, 354] width 1494 height 709
click at [1311, 91] on div "Add timesheet Work Attendance When Date Start time Finish time Hours worked hou…" at bounding box center [747, 354] width 1494 height 709
click at [973, 82] on div "Add timesheet Work Attendance When Date Start time Finish time Hours worked hou…" at bounding box center [747, 315] width 506 height 531
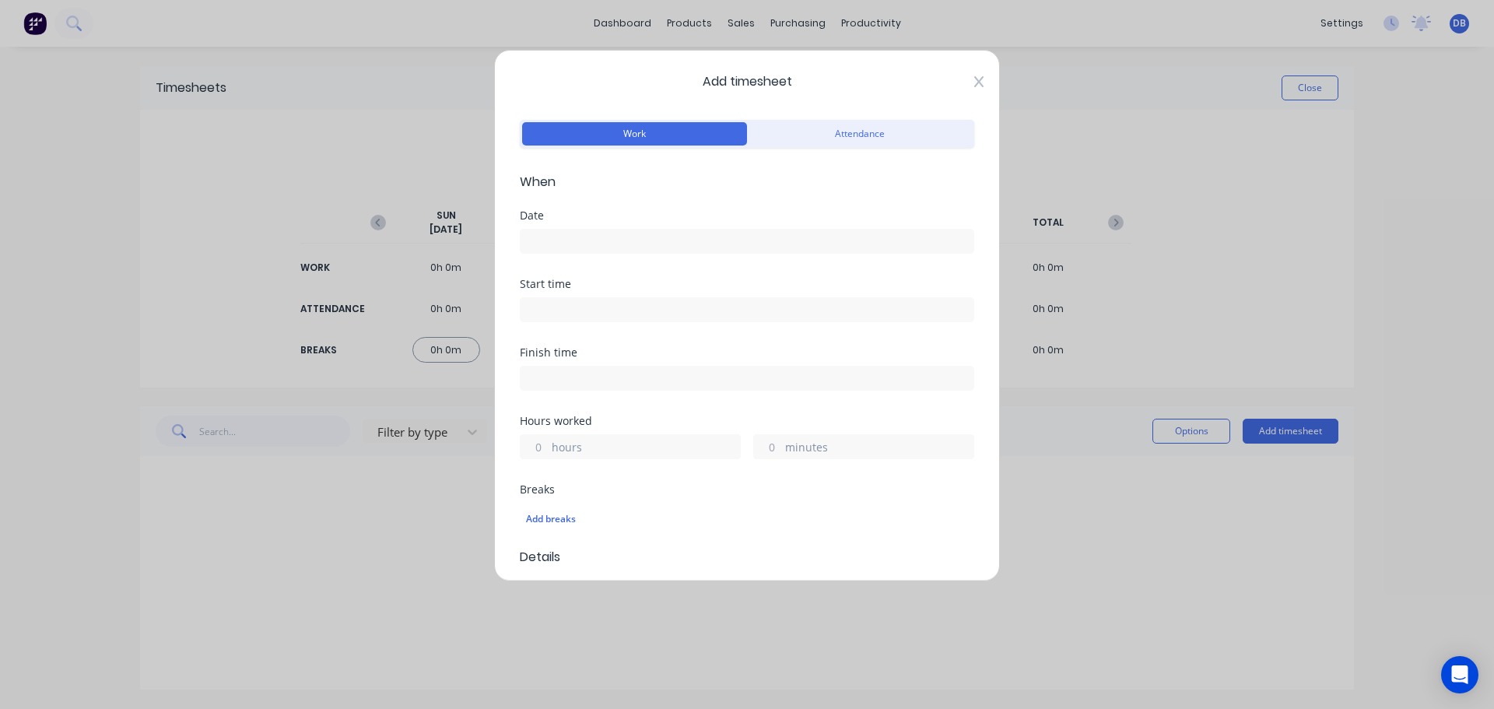
click at [972, 82] on div "Add timesheet Work Attendance When Date Start time Finish time Hours worked hou…" at bounding box center [747, 315] width 506 height 531
click at [974, 82] on icon at bounding box center [978, 81] width 9 height 11
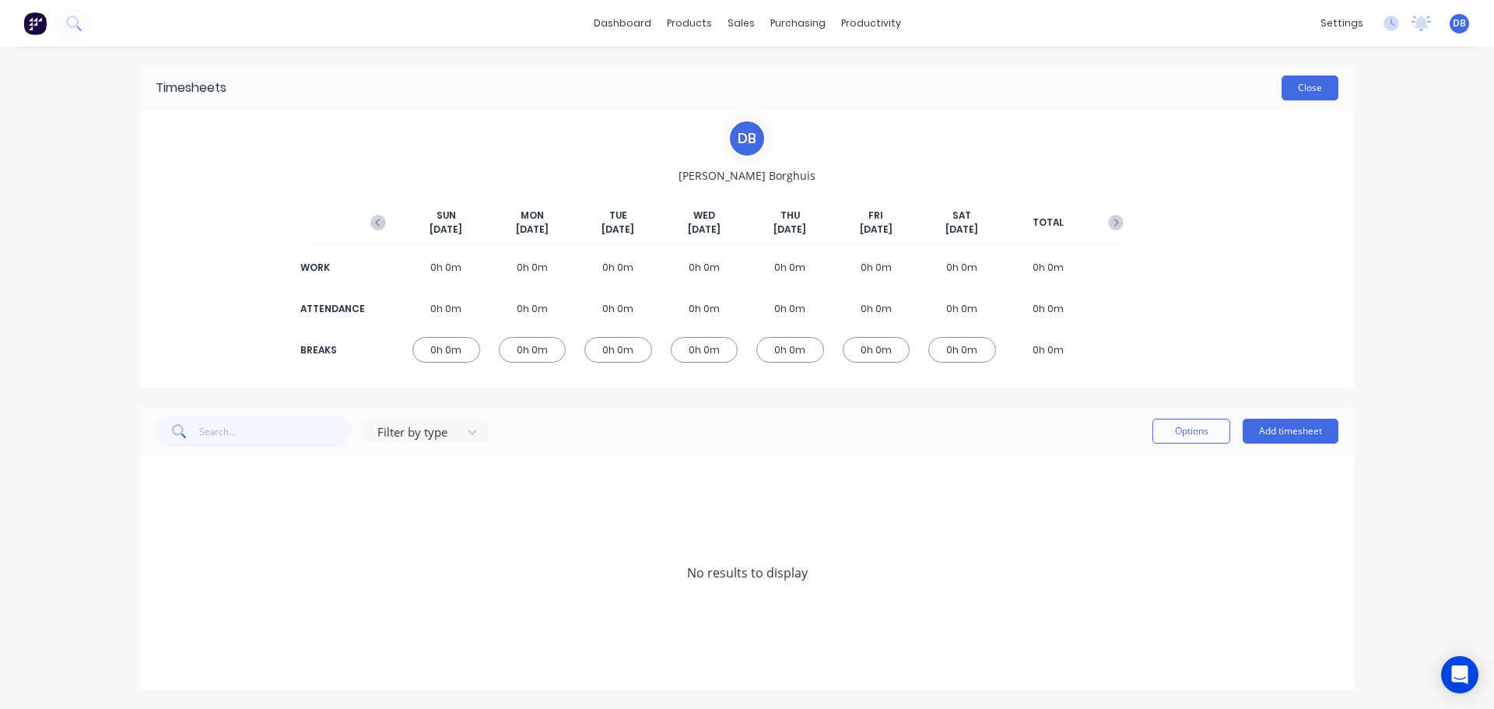
click at [1322, 91] on button "Close" at bounding box center [1309, 87] width 57 height 25
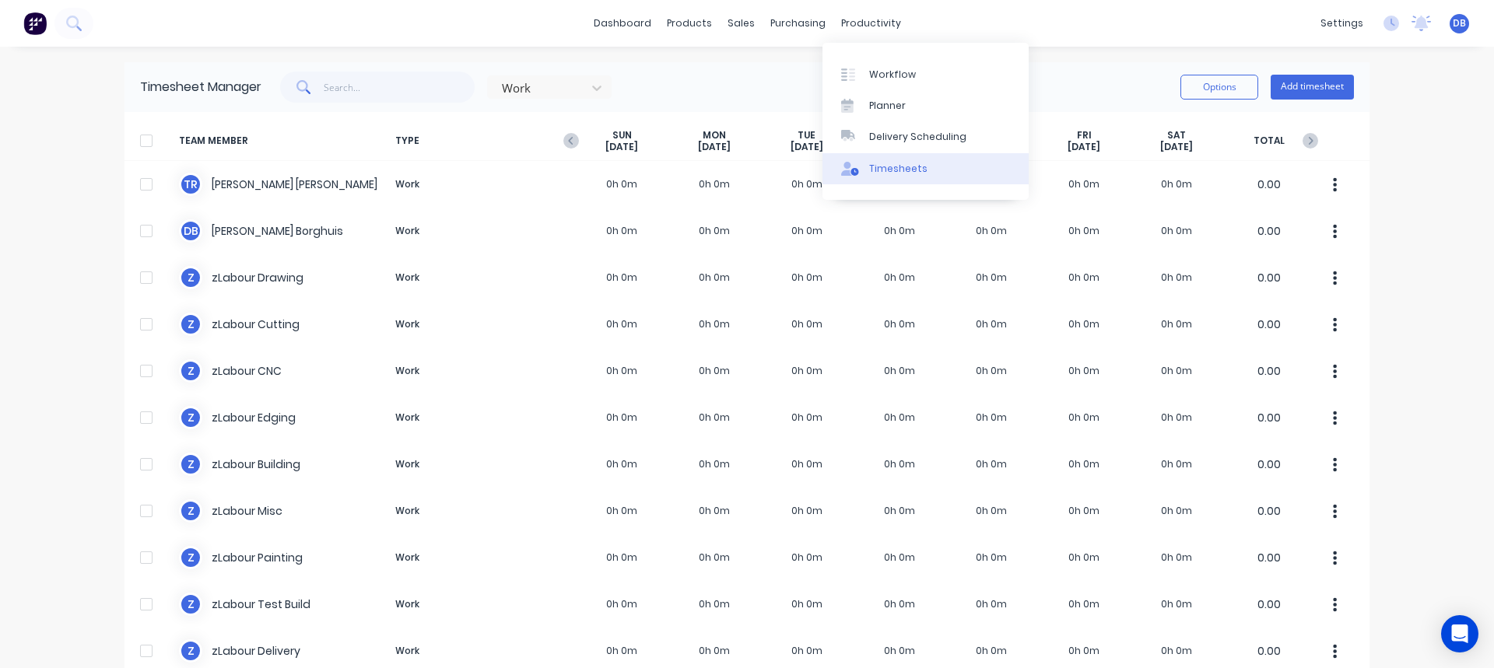
click at [882, 169] on div "Timesheets" at bounding box center [898, 169] width 58 height 14
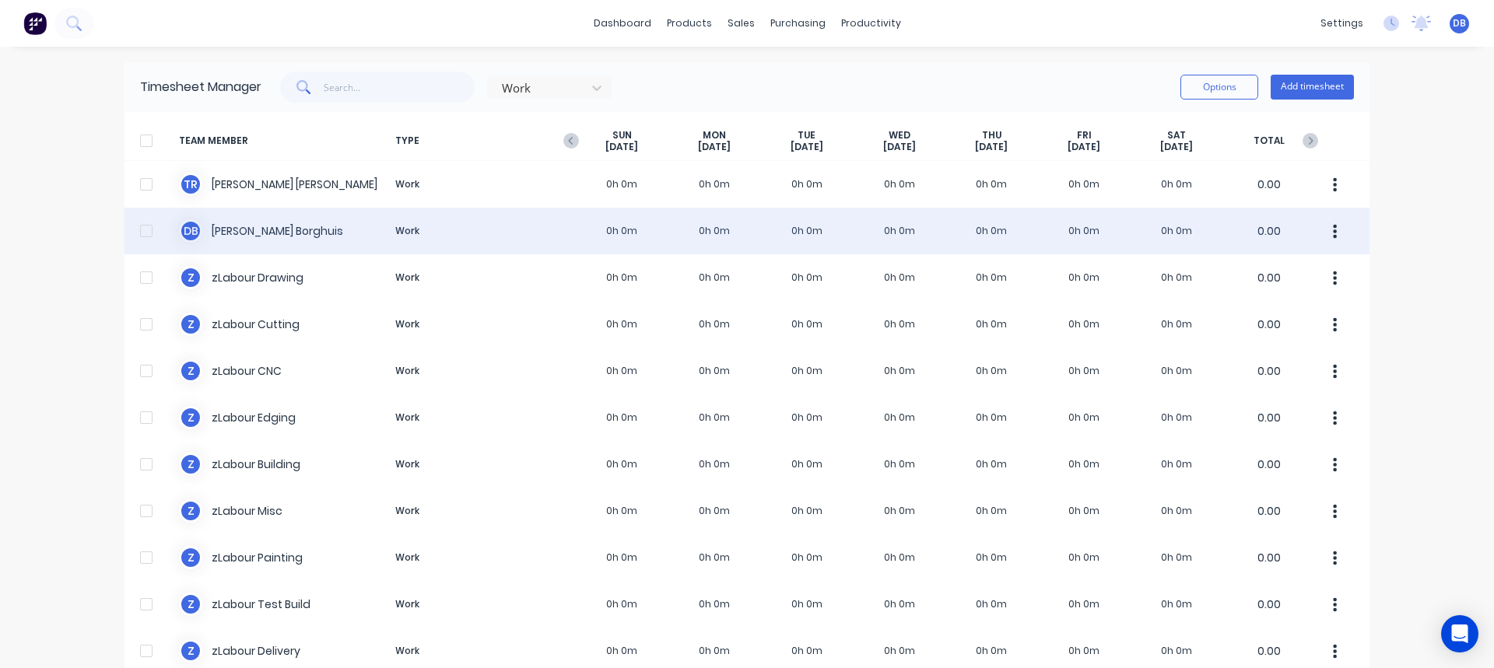
click at [298, 235] on div "[PERSON_NAME] Work 0h 0m 0h 0m 0h 0m 0h 0m 0h 0m 0h 0m 0h 0m 0.00" at bounding box center [746, 231] width 1245 height 47
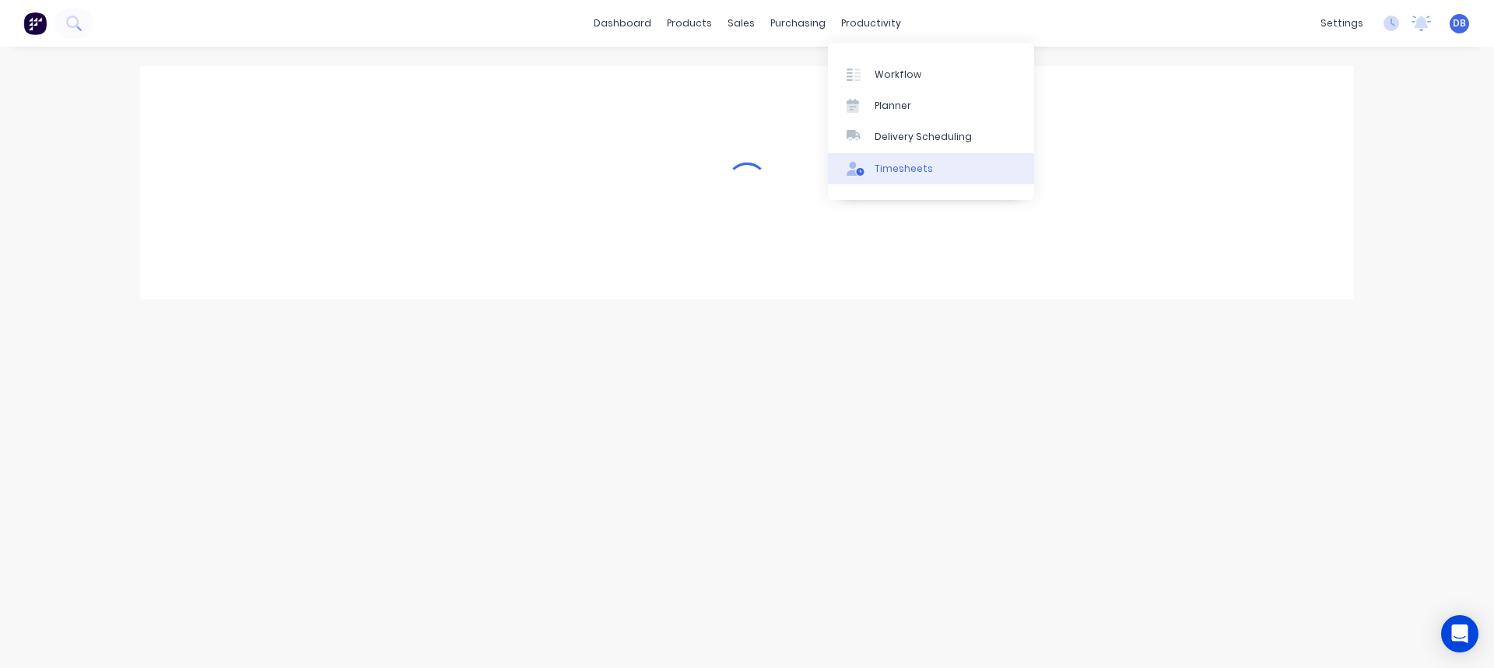
click at [885, 161] on link "Timesheets" at bounding box center [931, 168] width 206 height 31
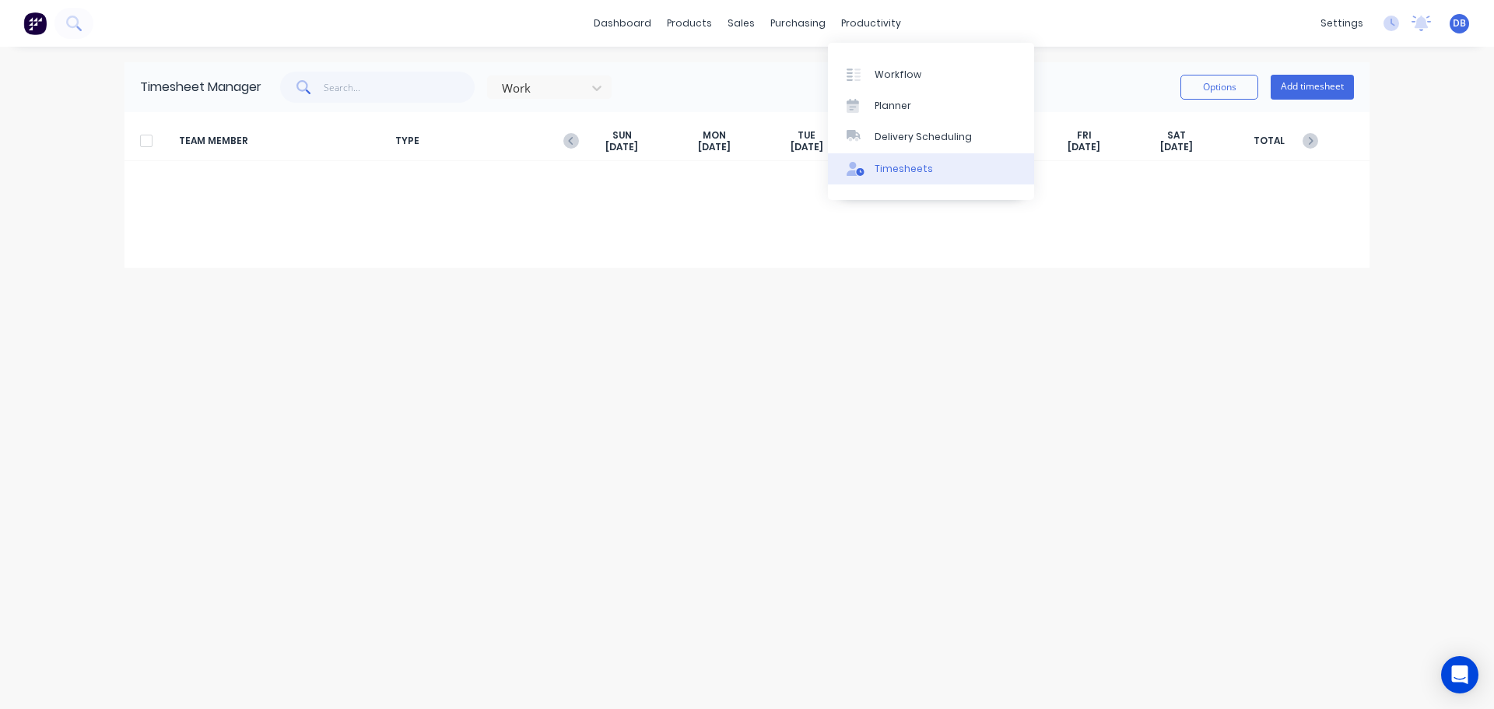
click at [895, 175] on div "Timesheets" at bounding box center [903, 169] width 58 height 14
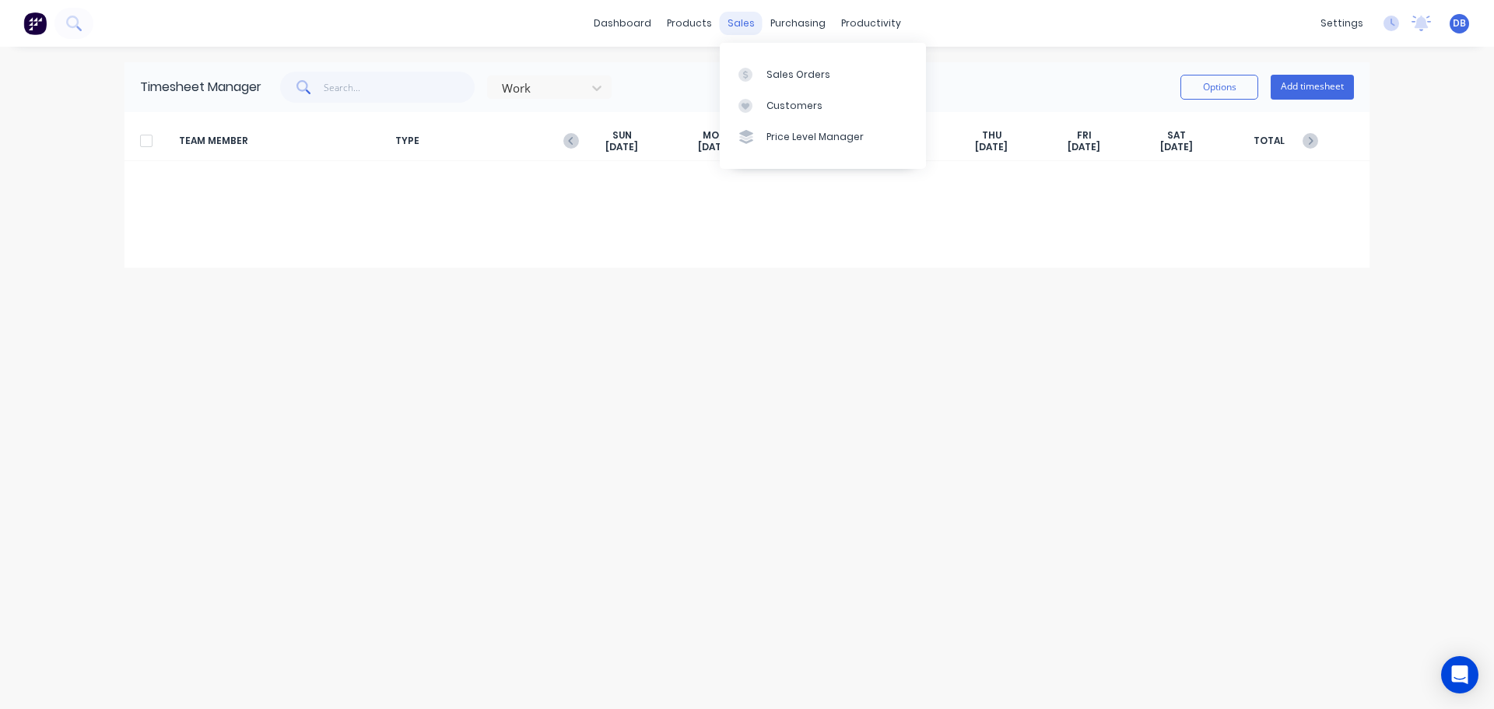
click at [749, 22] on div "sales" at bounding box center [741, 23] width 43 height 23
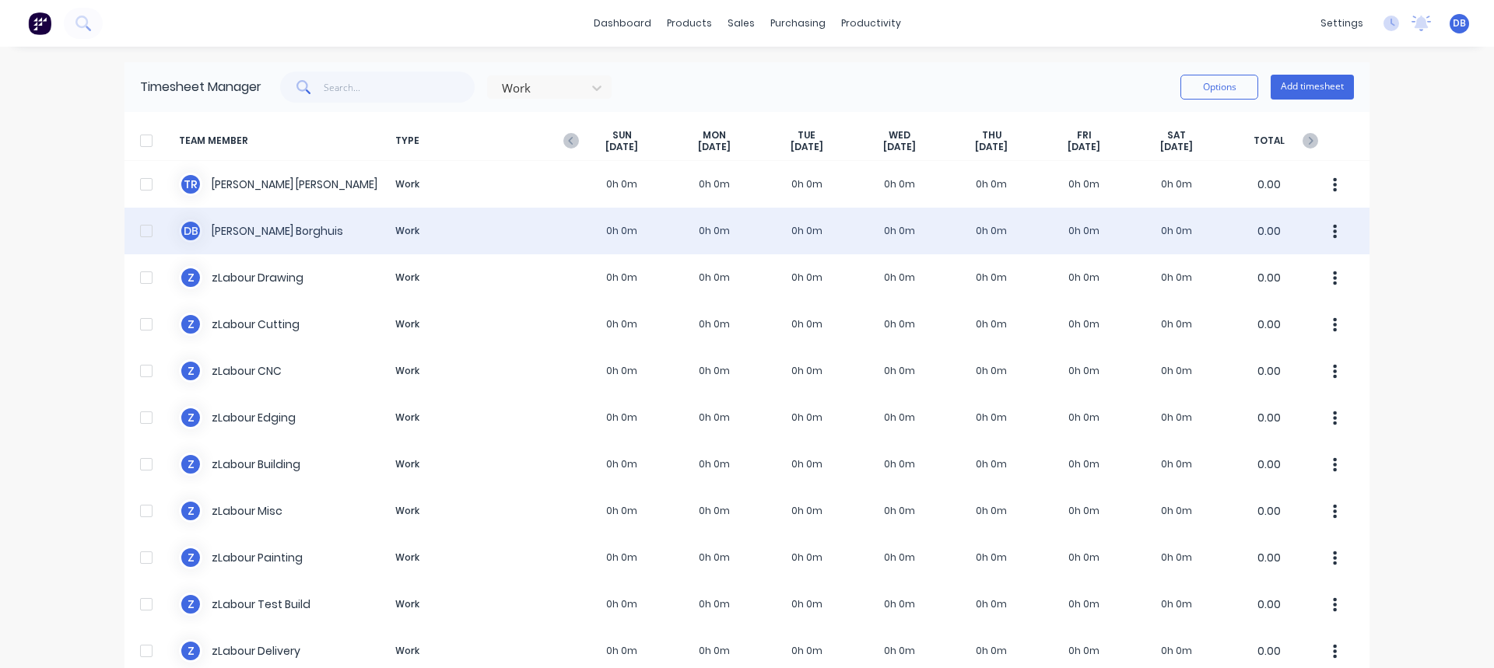
click at [330, 243] on div "[PERSON_NAME] Work 0h 0m 0h 0m 0h 0m 0h 0m 0h 0m 0h 0m 0h 0m 0.00" at bounding box center [746, 231] width 1245 height 47
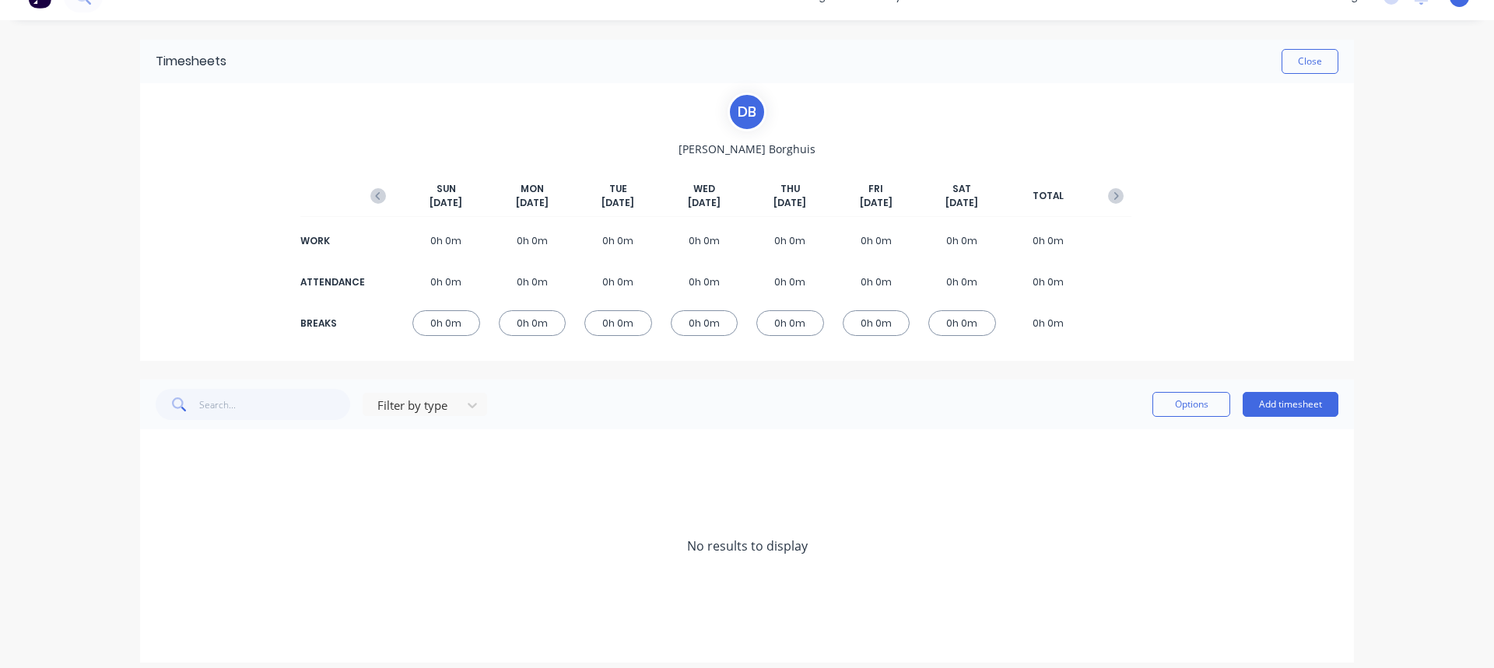
scroll to position [40, 0]
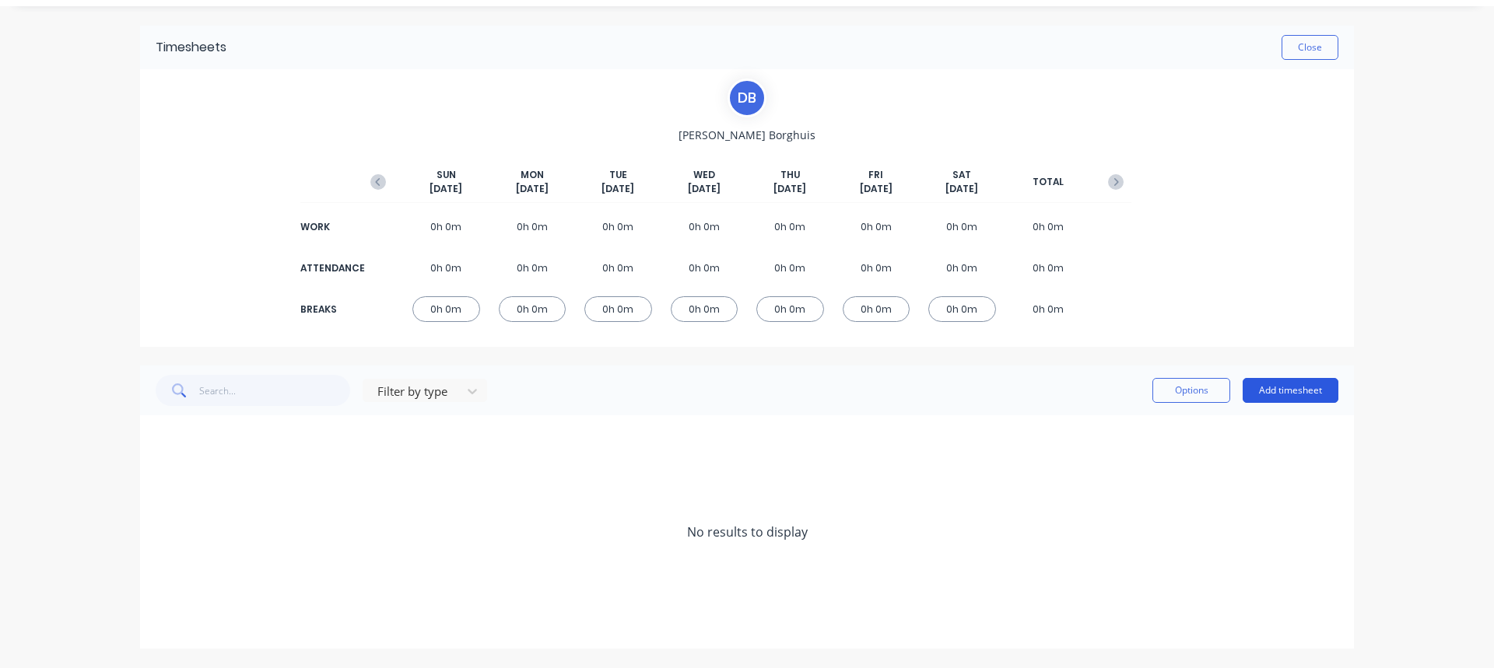
click at [1290, 386] on button "Add timesheet" at bounding box center [1290, 390] width 96 height 25
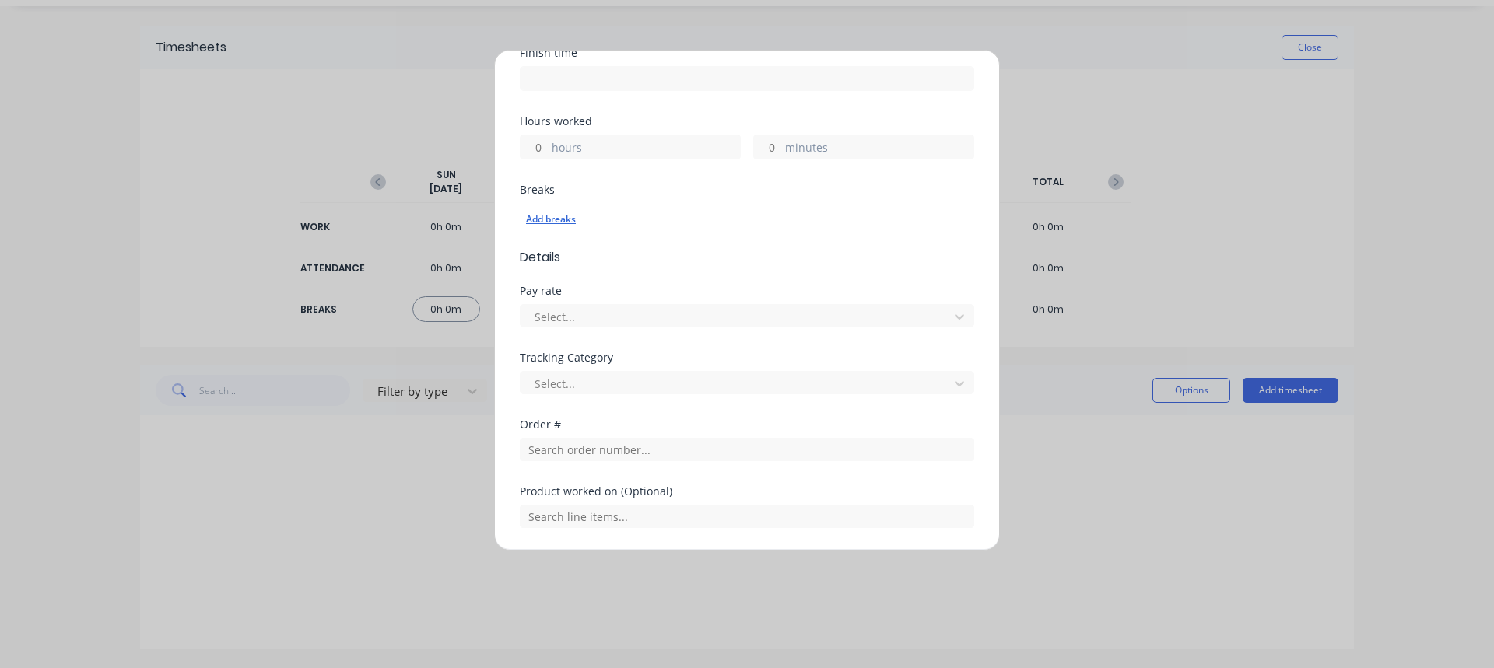
scroll to position [311, 0]
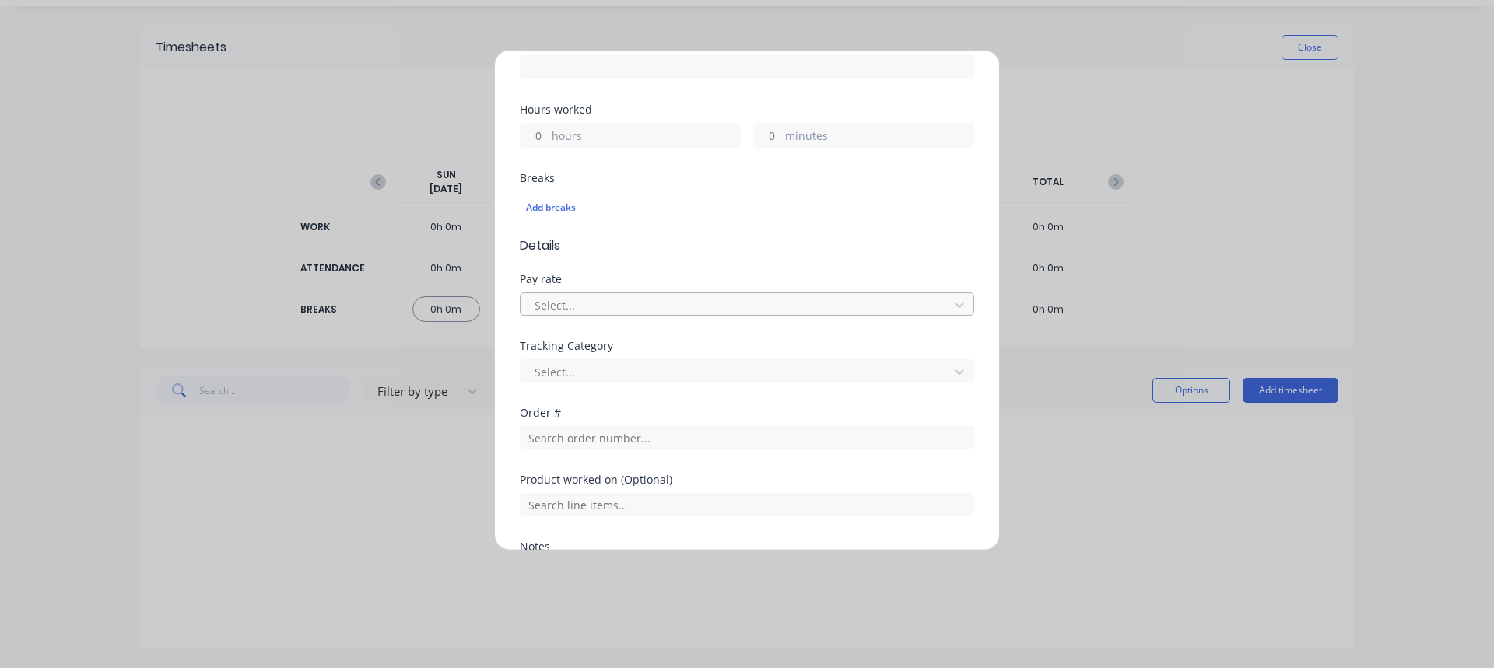
click at [753, 293] on div "Select..." at bounding box center [747, 304] width 454 height 23
click at [692, 250] on span "Details" at bounding box center [747, 245] width 454 height 19
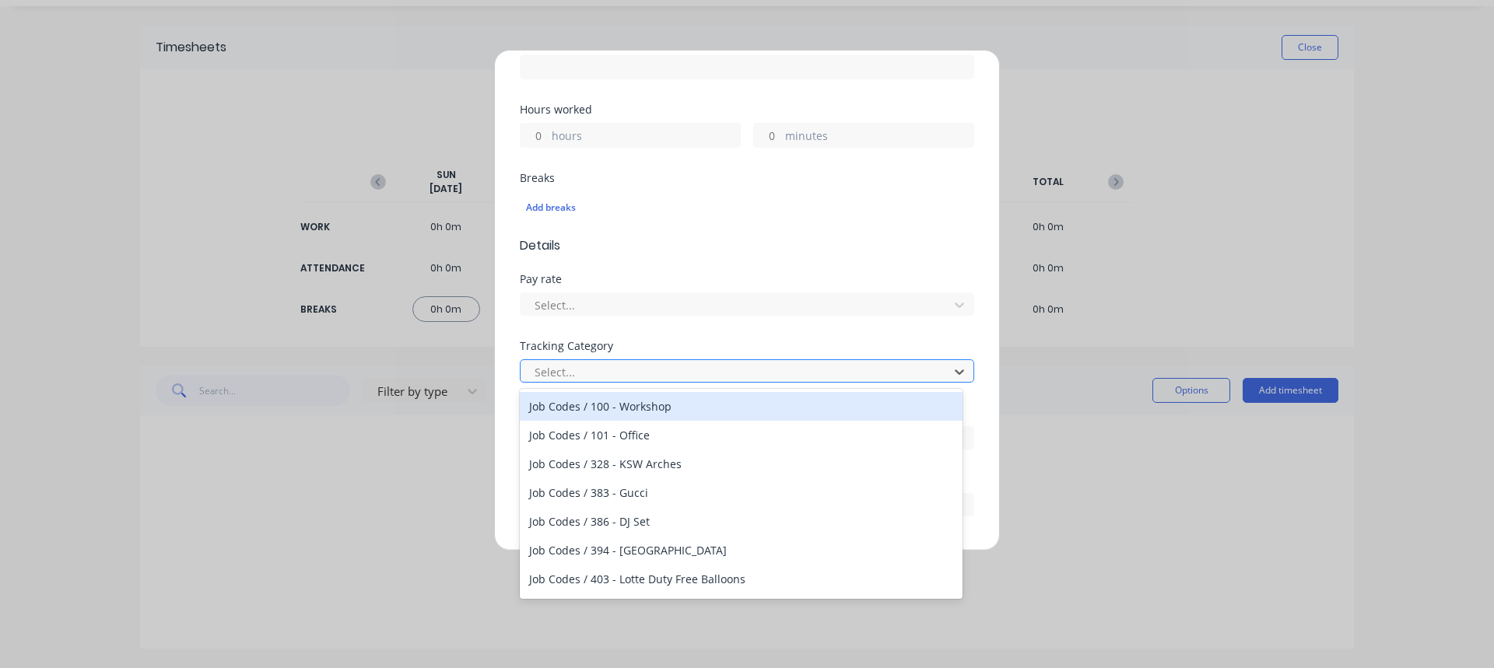
click at [632, 363] on div at bounding box center [737, 372] width 408 height 19
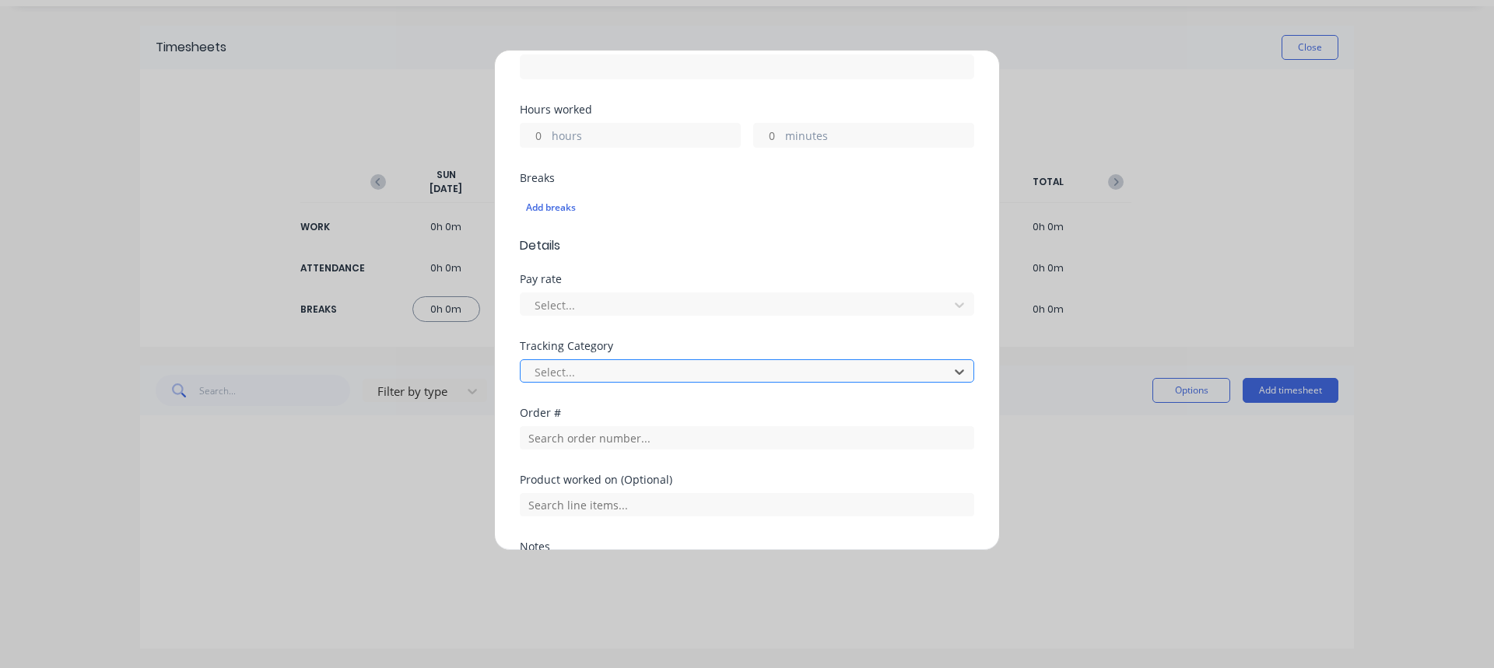
click at [673, 378] on div at bounding box center [737, 372] width 408 height 19
click at [667, 261] on form "Work Attendance When Date Start time Finish time Hours worked hours minutes Bre…" at bounding box center [747, 249] width 454 height 888
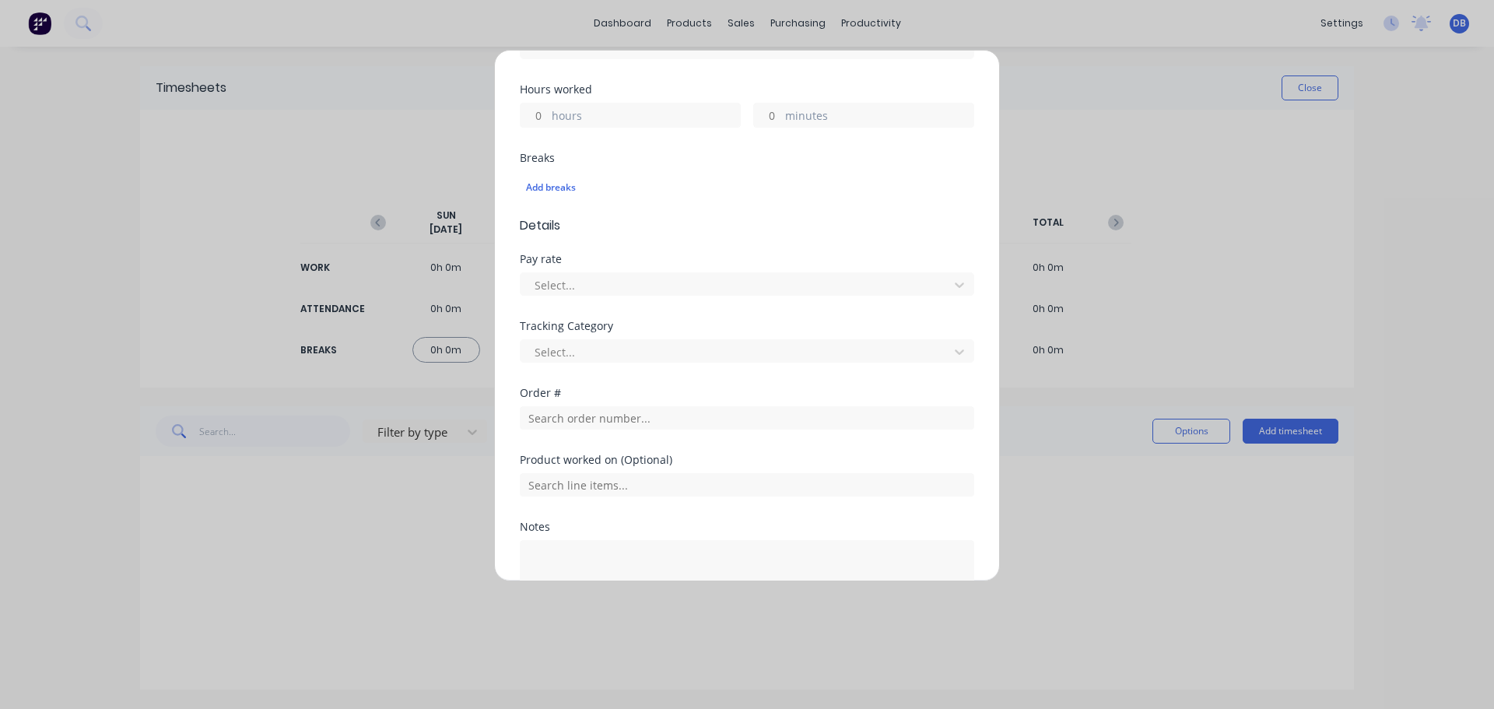
scroll to position [389, 0]
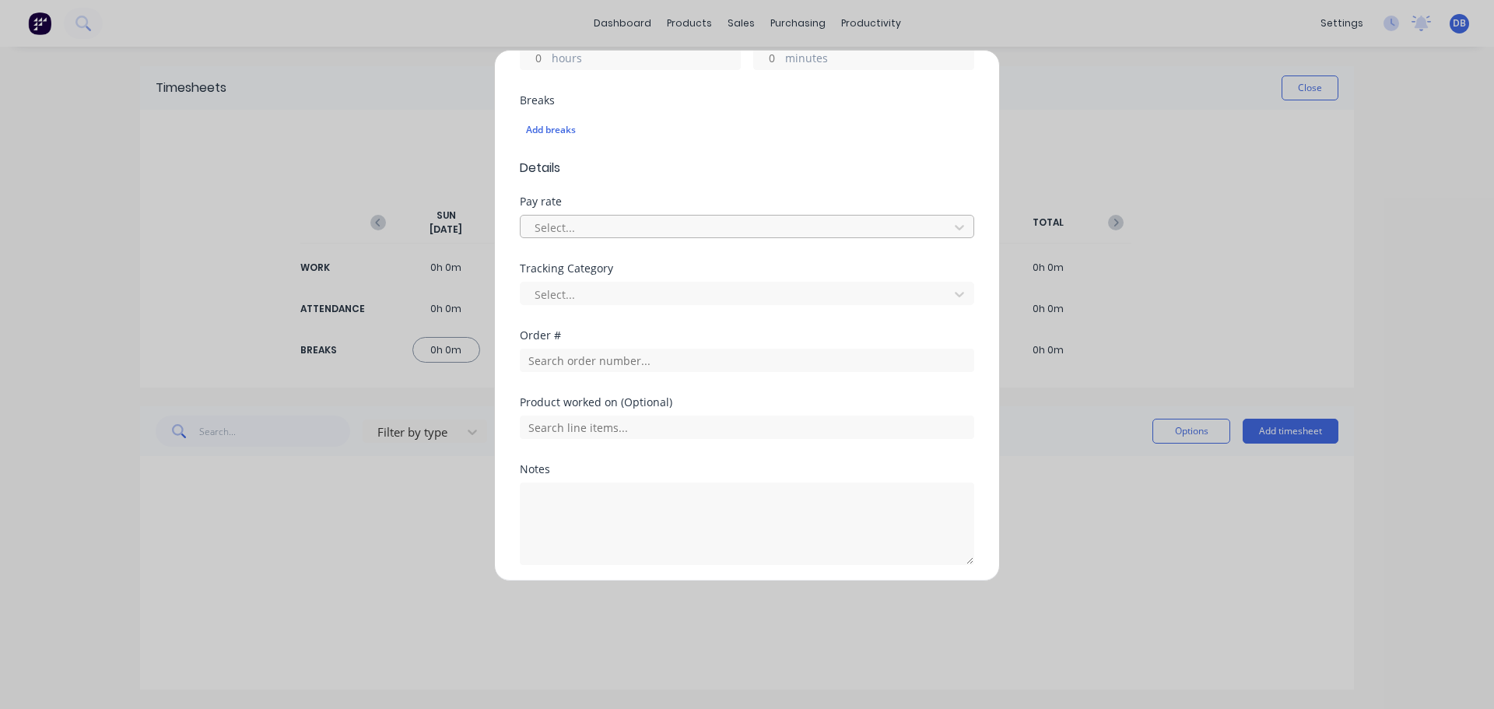
click at [749, 233] on div at bounding box center [737, 227] width 408 height 19
click at [730, 269] on div "No options" at bounding box center [741, 261] width 443 height 29
click at [777, 186] on form "Work Attendance When Date Start time Finish time Hours worked hours minutes Bre…" at bounding box center [747, 171] width 454 height 888
click at [1154, 124] on div "Add timesheet Work Attendance When Date Start time Finish time Hours worked hou…" at bounding box center [747, 354] width 1494 height 709
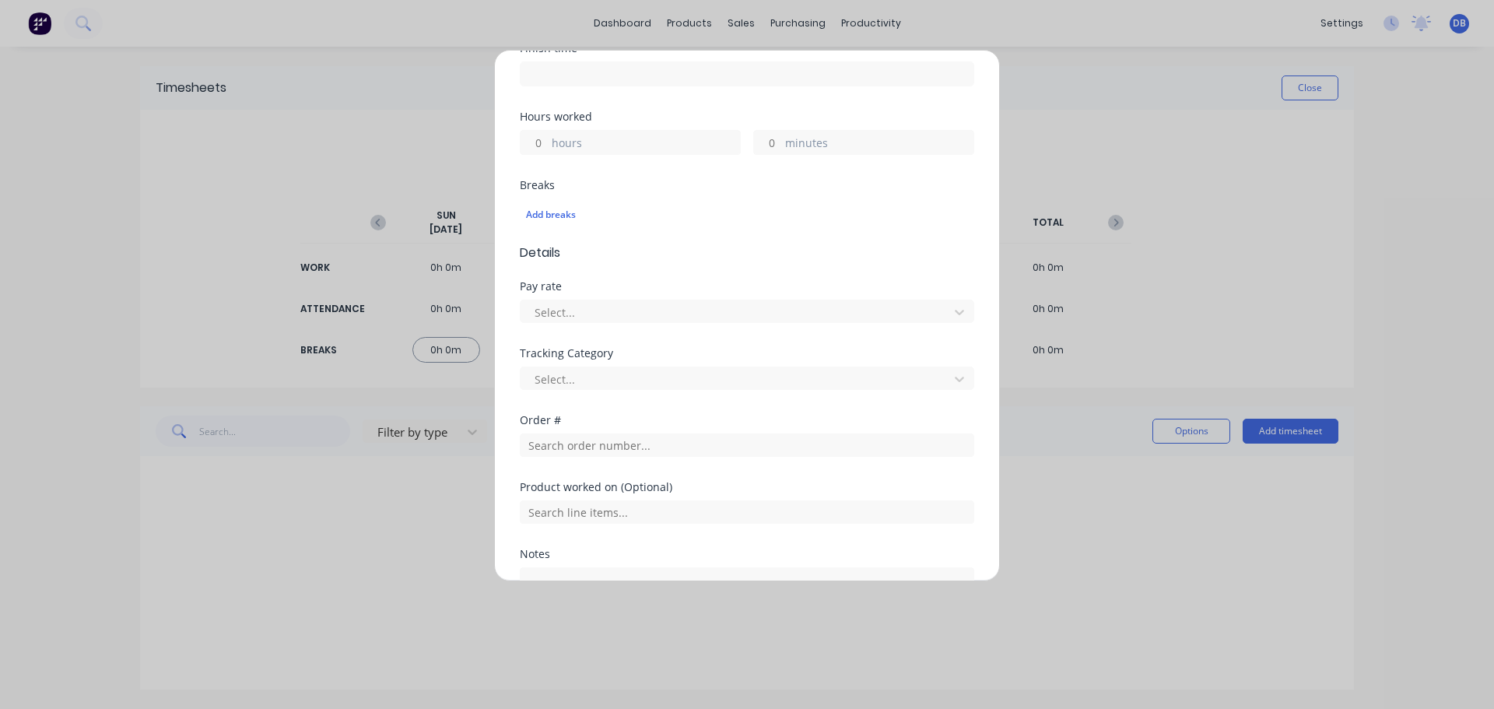
scroll to position [233, 0]
click at [353, 120] on div "Add timesheet Work Attendance When Date Start time Finish time Hours worked hou…" at bounding box center [747, 354] width 1494 height 709
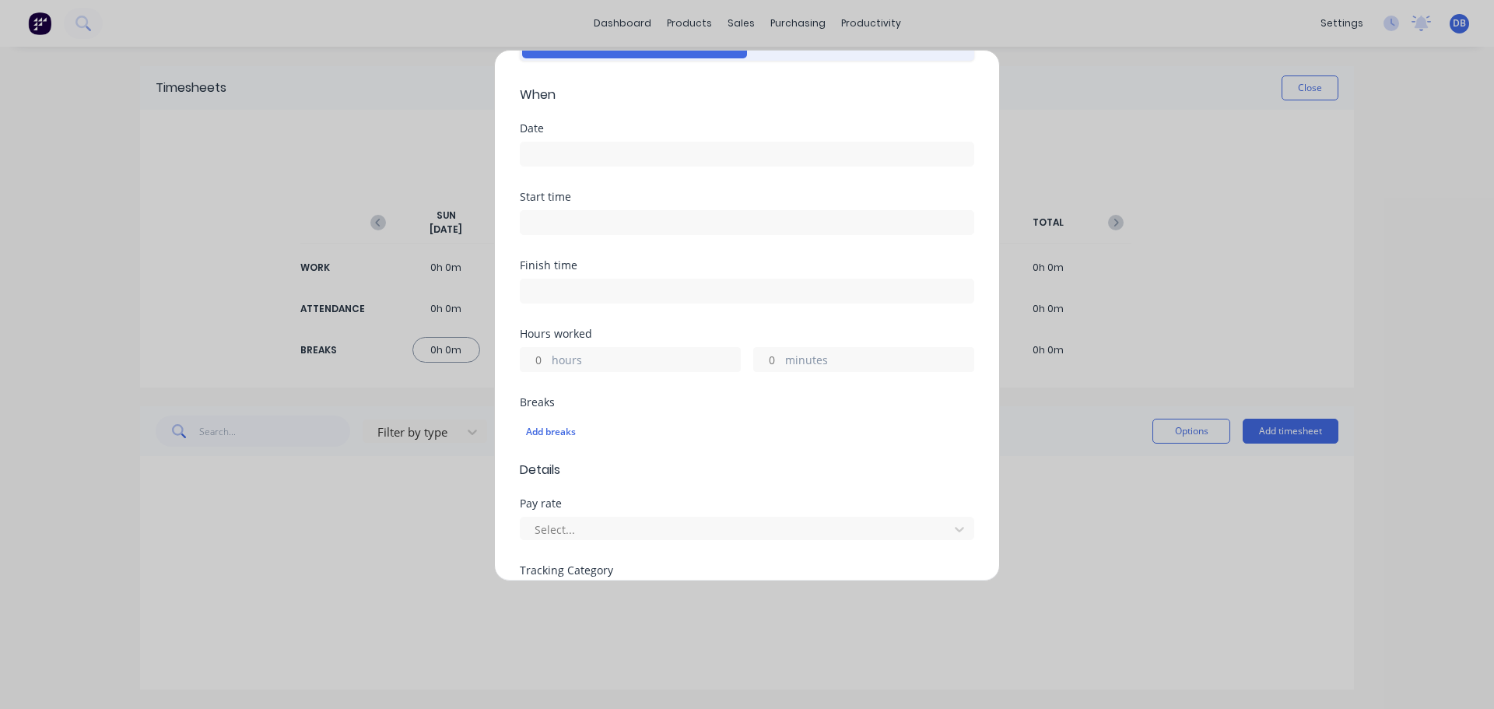
scroll to position [0, 0]
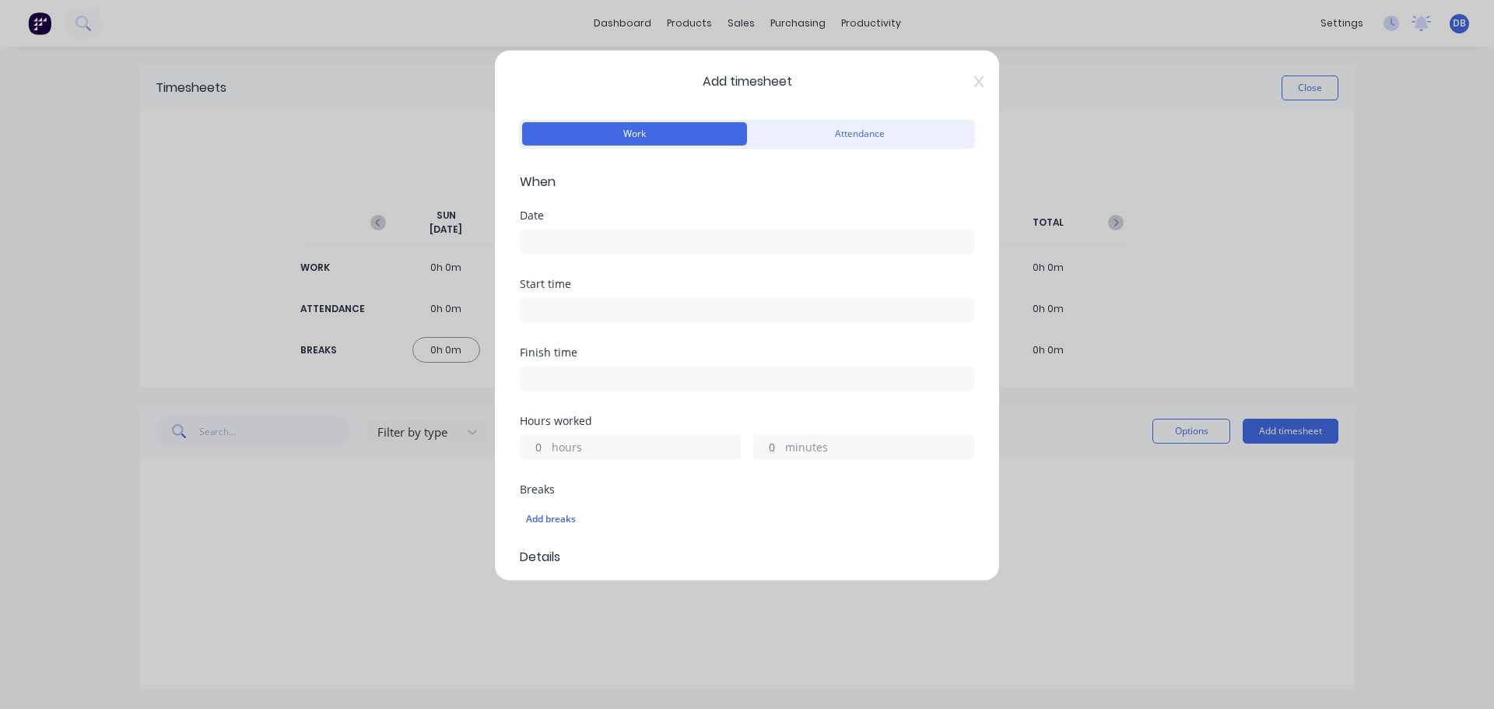
click at [1154, 189] on div "Add timesheet Work Attendance When Date Start time Finish time Hours worked hou…" at bounding box center [747, 354] width 1494 height 709
click at [963, 72] on div "Add timesheet Work Attendance When Date Start time Finish time Hours worked hou…" at bounding box center [747, 315] width 506 height 531
click at [969, 78] on div "Add timesheet Work Attendance When Date Start time Finish time Hours worked hou…" at bounding box center [747, 315] width 506 height 531
drag, startPoint x: 961, startPoint y: 78, endPoint x: 1016, endPoint y: 78, distance: 55.2
click at [962, 78] on div "Add timesheet Work Attendance When Date Start time Finish time Hours worked hou…" at bounding box center [747, 315] width 506 height 531
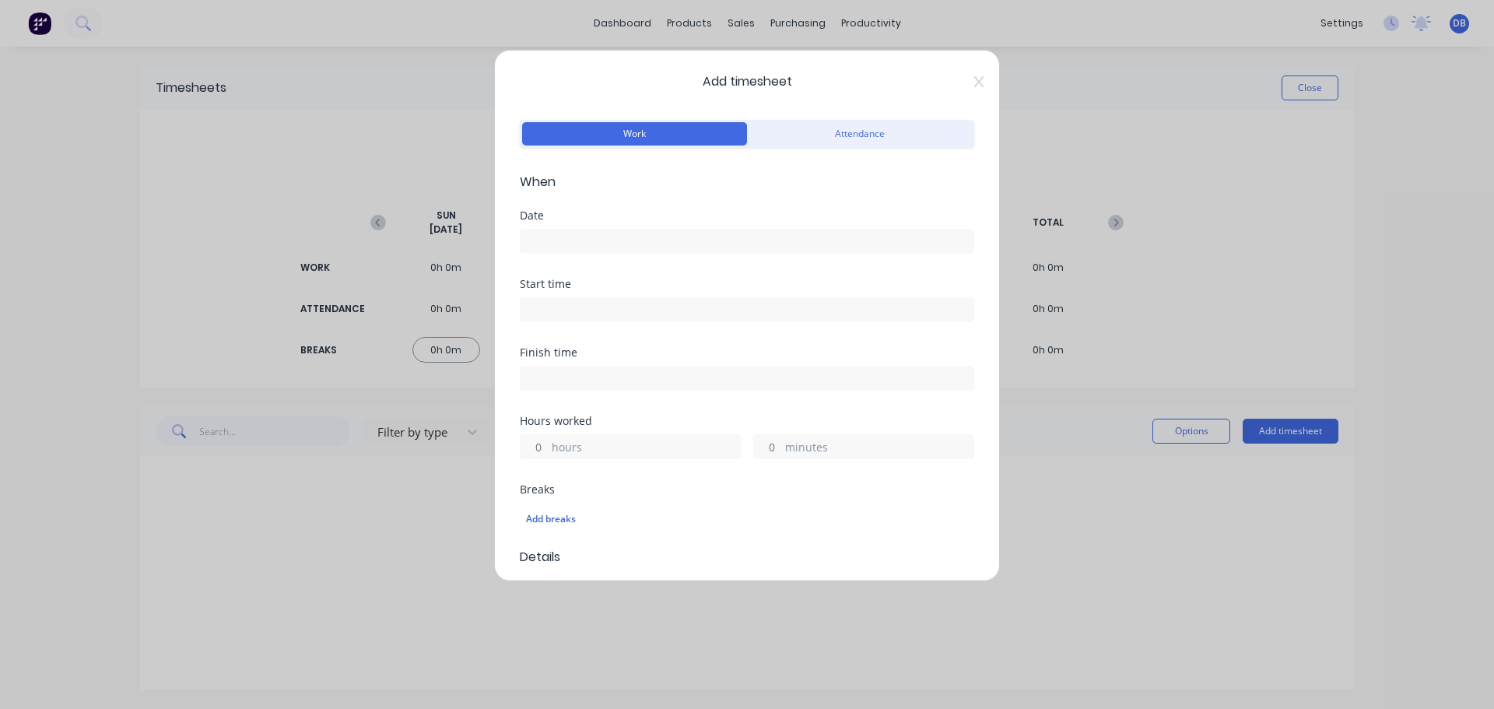
click at [972, 86] on div "Add timesheet Work Attendance When Date Start time Finish time Hours worked hou…" at bounding box center [747, 315] width 506 height 531
click at [972, 81] on div "Add timesheet Work Attendance When Date Start time Finish time Hours worked hou…" at bounding box center [747, 315] width 506 height 531
